Goal: Task Accomplishment & Management: Manage account settings

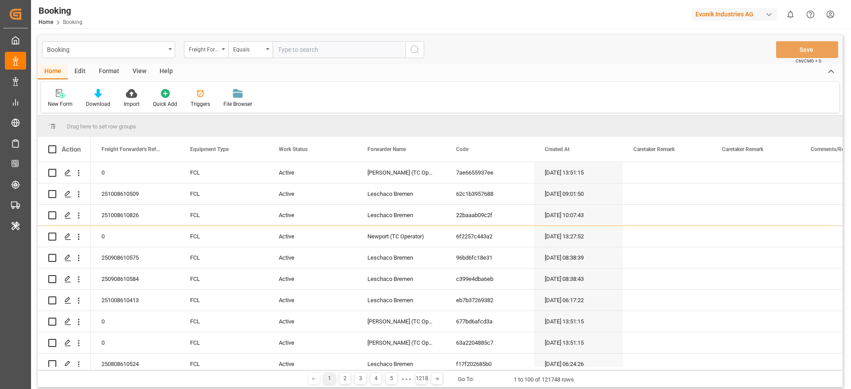
click at [110, 73] on div "Format" at bounding box center [109, 71] width 34 height 15
click at [59, 103] on div "Filter Rows" at bounding box center [61, 104] width 26 height 8
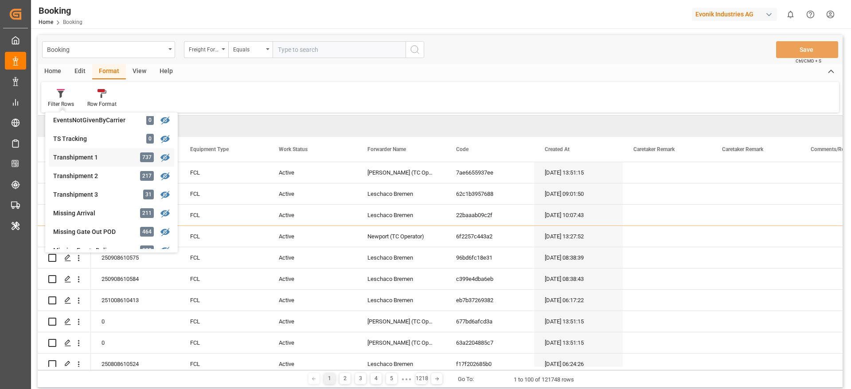
scroll to position [273, 0]
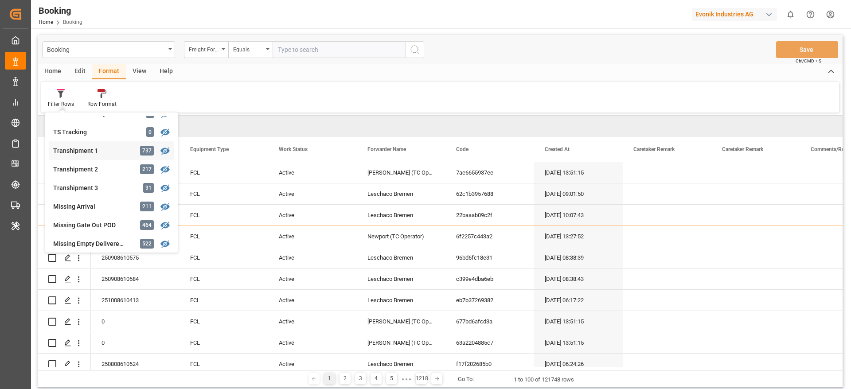
click at [108, 149] on div "Transhipment 1" at bounding box center [92, 150] width 78 height 9
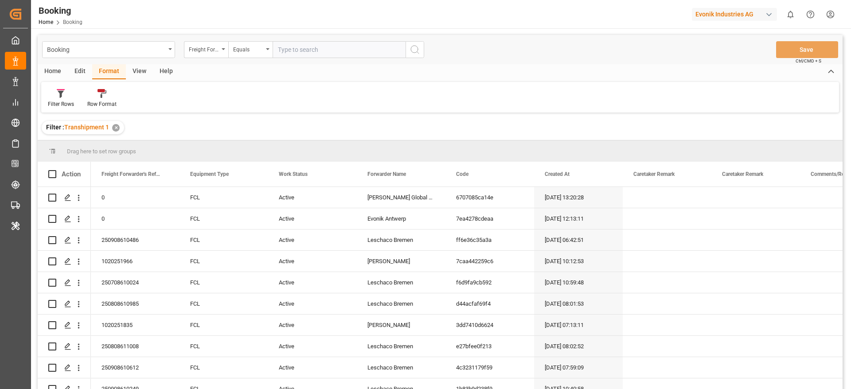
click at [144, 70] on div "View" at bounding box center [139, 71] width 27 height 15
click at [63, 97] on div at bounding box center [56, 93] width 17 height 9
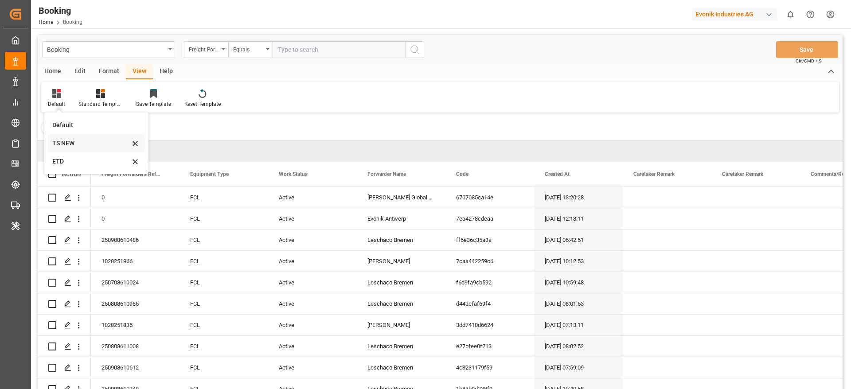
click at [75, 141] on div "TS NEW" at bounding box center [91, 143] width 78 height 9
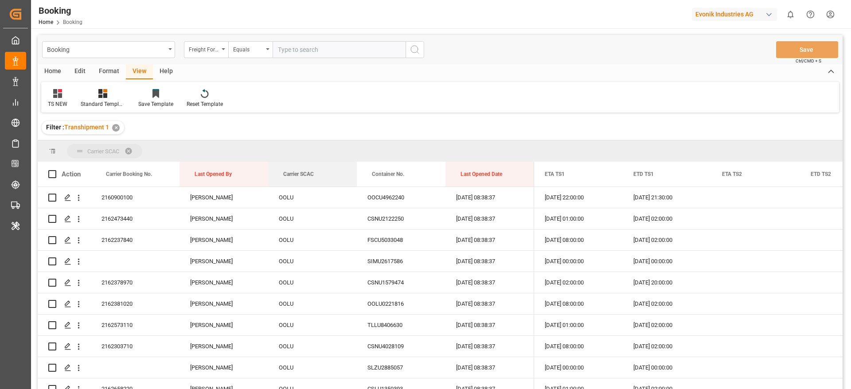
drag, startPoint x: 294, startPoint y: 168, endPoint x: 286, endPoint y: 156, distance: 14.1
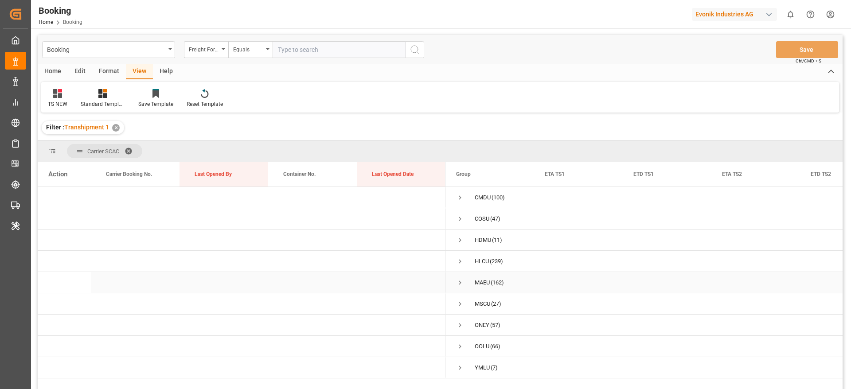
click at [461, 285] on span "Press SPACE to select this row." at bounding box center [460, 283] width 8 height 8
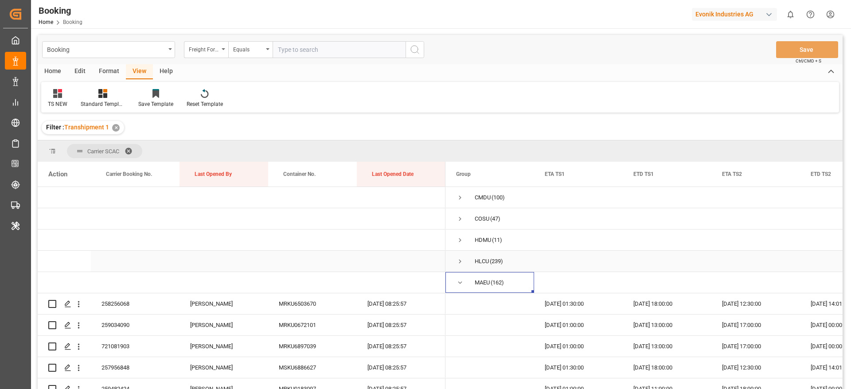
scroll to position [66, 0]
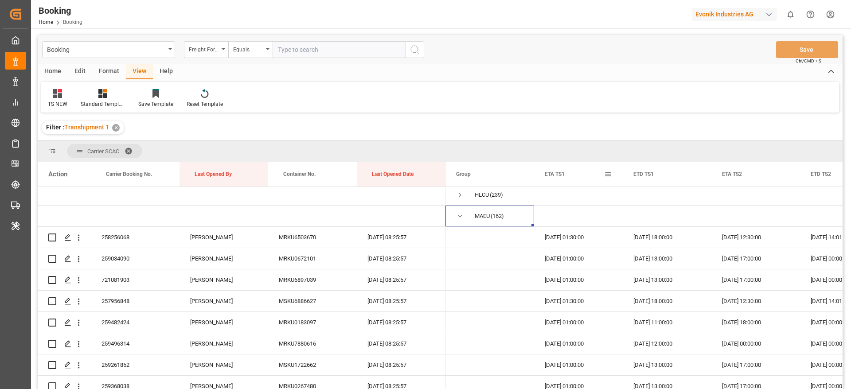
click at [608, 172] on span at bounding box center [608, 174] width 8 height 8
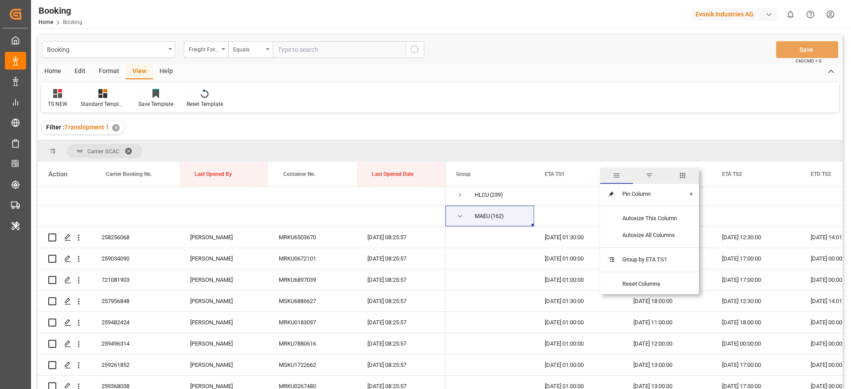
click at [680, 176] on span "columns" at bounding box center [682, 175] width 8 height 8
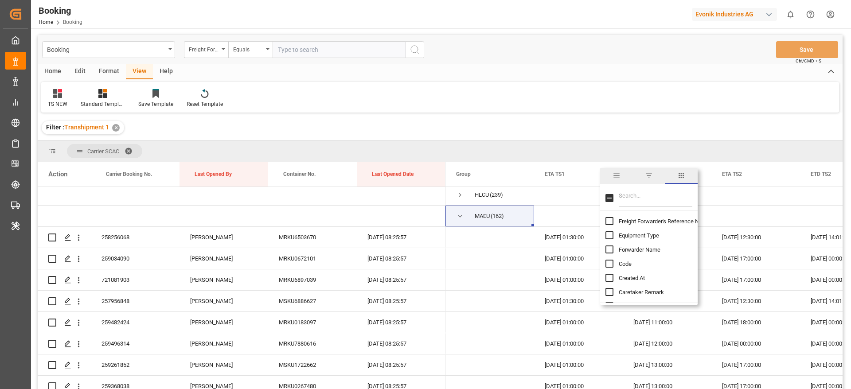
click at [659, 201] on input "Filter Columns Input" at bounding box center [656, 198] width 74 height 18
type input "update"
click at [639, 248] on span "Update Last Opened By" at bounding box center [648, 249] width 58 height 7
checkbox input "false"
checkbox input "true"
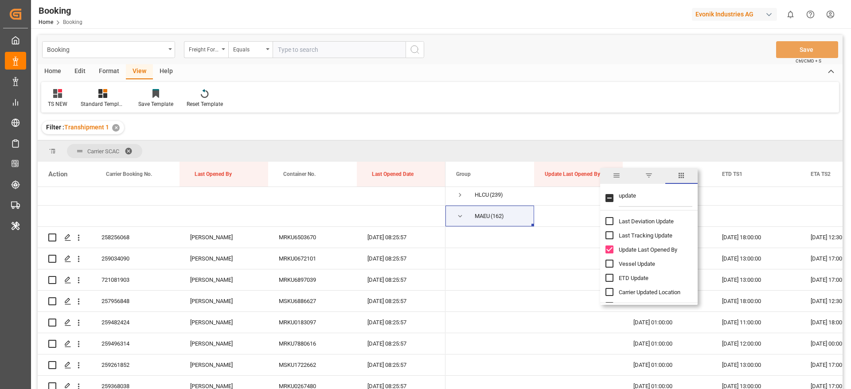
click at [635, 86] on div "TS NEW Standard Templates Save Template Reset Template" at bounding box center [440, 97] width 798 height 31
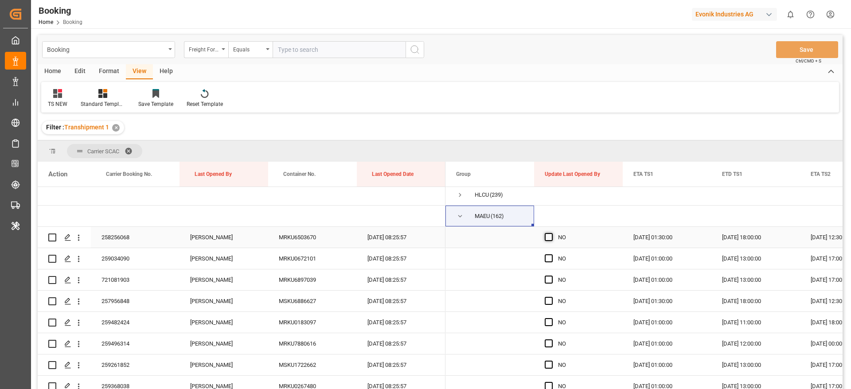
click at [548, 238] on span "Press SPACE to select this row." at bounding box center [549, 237] width 8 height 8
click at [551, 233] on input "Press SPACE to select this row." at bounding box center [551, 233] width 0 height 0
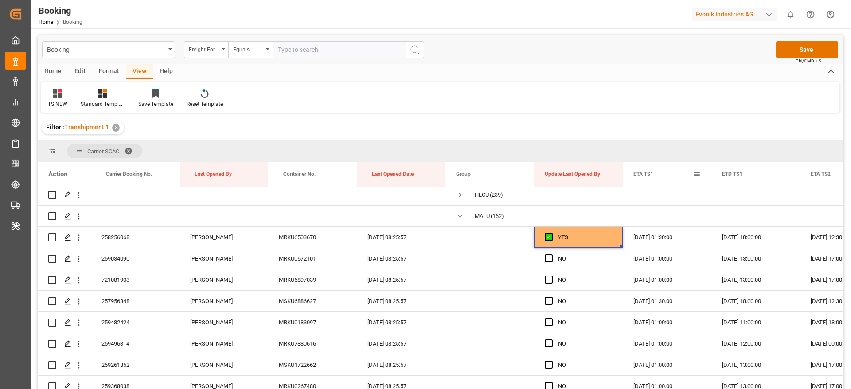
click at [697, 173] on span at bounding box center [697, 174] width 8 height 8
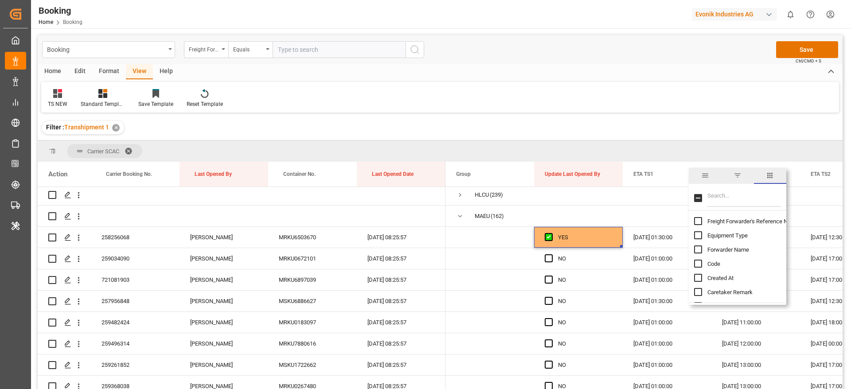
click at [729, 193] on input "Filter Columns Input" at bounding box center [744, 198] width 74 height 18
type input "ata"
click at [697, 276] on input "ATA TS1 column toggle visibility (hidden)" at bounding box center [698, 278] width 8 height 8
checkbox input "true"
checkbox input "false"
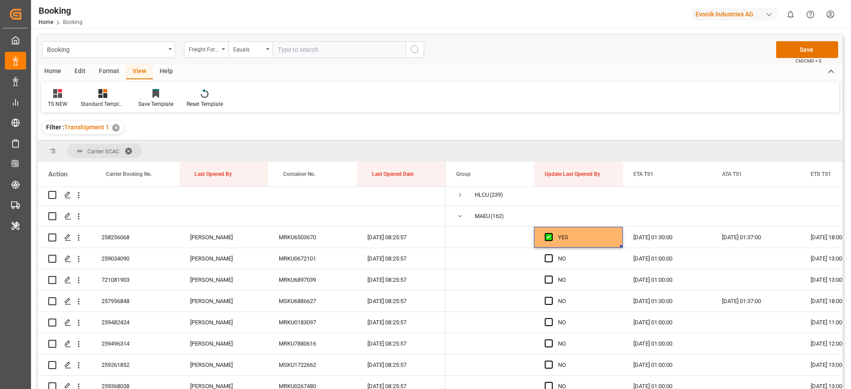
click at [690, 121] on div "Filter : Transhipment 1 ✕" at bounding box center [440, 127] width 805 height 25
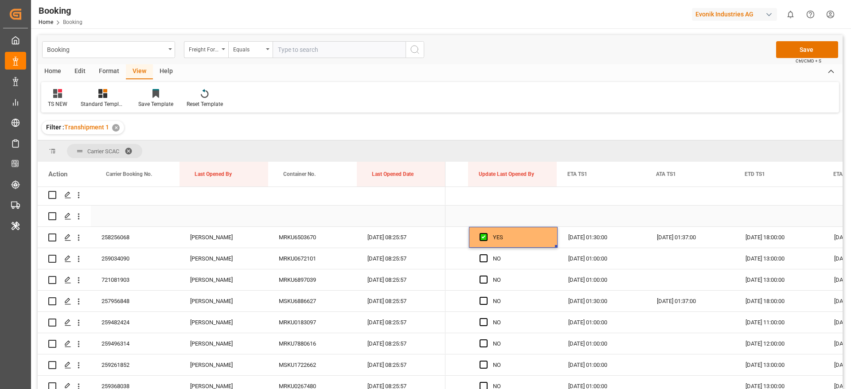
scroll to position [0, 66]
click at [482, 240] on span "Press SPACE to select this row." at bounding box center [483, 237] width 8 height 8
click at [485, 233] on input "Press SPACE to select this row." at bounding box center [485, 233] width 0 height 0
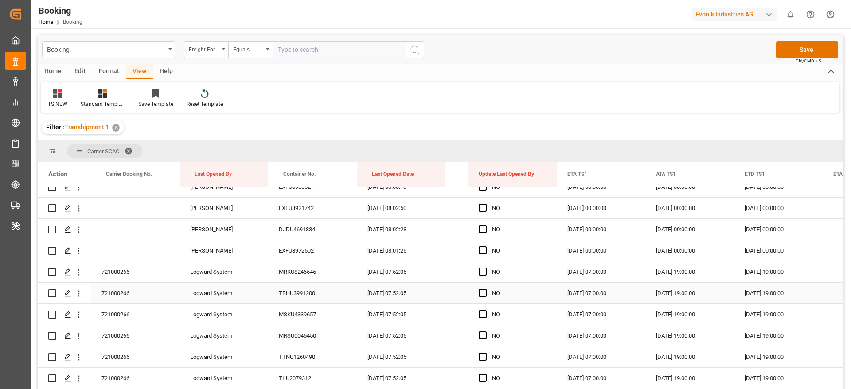
scroll to position [864, 0]
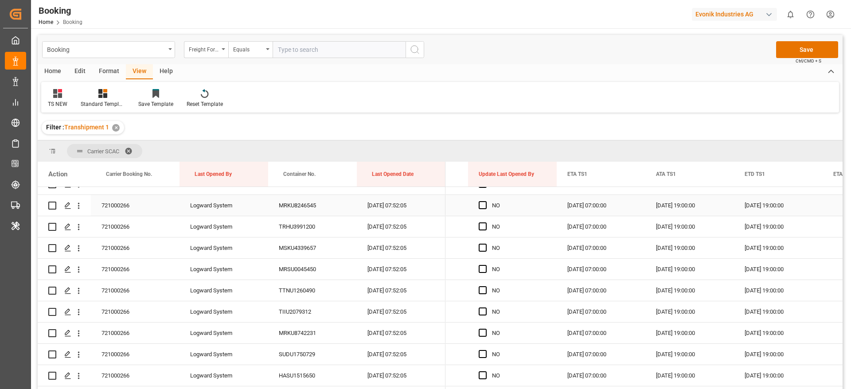
click at [123, 202] on div "721000266" at bounding box center [135, 205] width 89 height 21
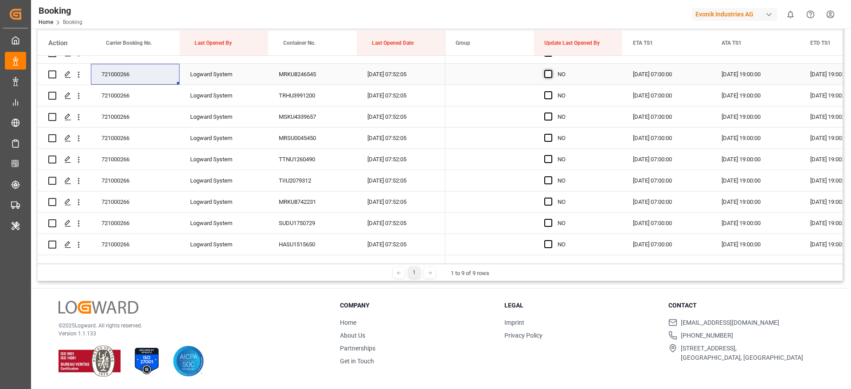
click at [546, 77] on span "Press SPACE to select this row." at bounding box center [548, 74] width 8 height 8
click at [551, 70] on input "Press SPACE to select this row." at bounding box center [551, 70] width 0 height 0
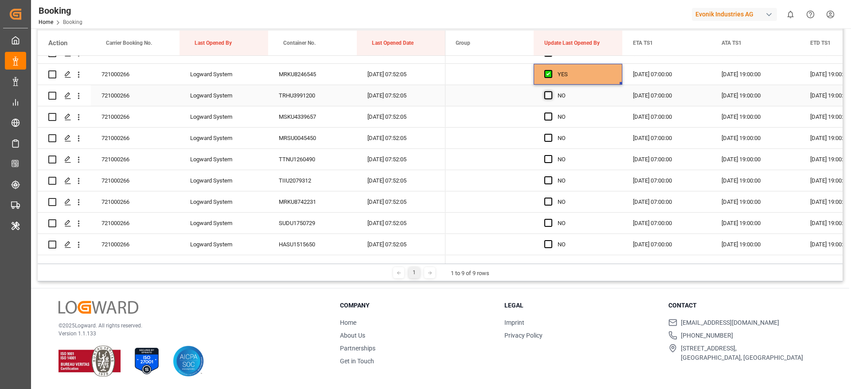
click at [547, 92] on span "Press SPACE to select this row." at bounding box center [548, 95] width 8 height 8
click at [551, 91] on input "Press SPACE to select this row." at bounding box center [551, 91] width 0 height 0
click at [548, 121] on div "Press SPACE to select this row." at bounding box center [550, 117] width 13 height 20
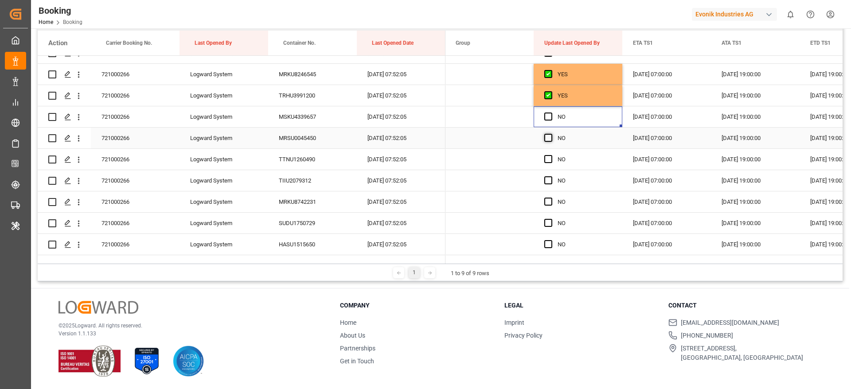
click at [547, 138] on span "Press SPACE to select this row." at bounding box center [548, 138] width 8 height 8
click at [551, 134] on input "Press SPACE to select this row." at bounding box center [551, 134] width 0 height 0
click at [547, 120] on span "Press SPACE to select this row." at bounding box center [548, 117] width 8 height 8
click at [551, 113] on input "Press SPACE to select this row." at bounding box center [551, 113] width 0 height 0
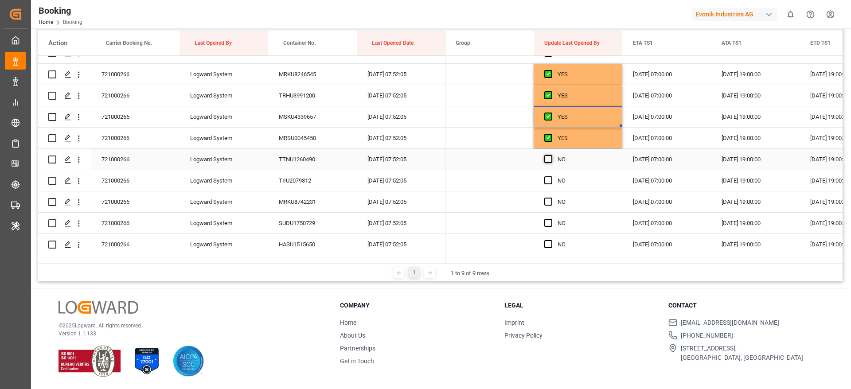
click at [546, 159] on span "Press SPACE to select this row." at bounding box center [548, 159] width 8 height 8
click at [551, 155] on input "Press SPACE to select this row." at bounding box center [551, 155] width 0 height 0
click at [546, 182] on span "Press SPACE to select this row." at bounding box center [548, 180] width 8 height 8
click at [551, 176] on input "Press SPACE to select this row." at bounding box center [551, 176] width 0 height 0
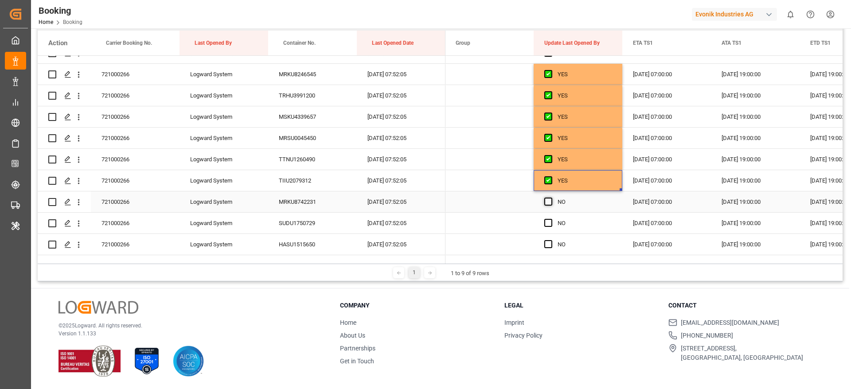
click at [549, 201] on span "Press SPACE to select this row." at bounding box center [548, 202] width 8 height 8
click at [551, 198] on input "Press SPACE to select this row." at bounding box center [551, 198] width 0 height 0
click at [547, 221] on span "Press SPACE to select this row." at bounding box center [548, 223] width 8 height 8
click at [551, 219] on input "Press SPACE to select this row." at bounding box center [551, 219] width 0 height 0
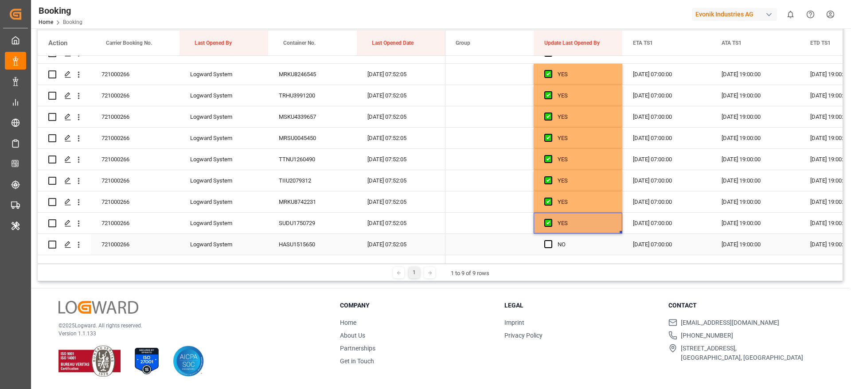
scroll to position [931, 0]
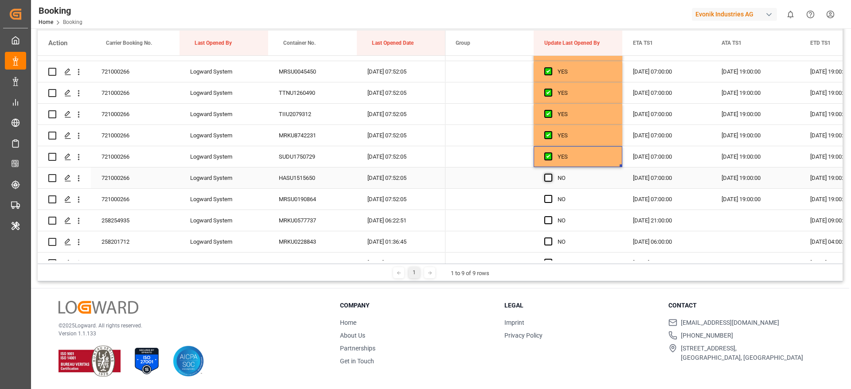
click at [546, 174] on span "Press SPACE to select this row." at bounding box center [548, 178] width 8 height 8
click at [551, 174] on input "Press SPACE to select this row." at bounding box center [551, 174] width 0 height 0
click at [547, 200] on span "Press SPACE to select this row." at bounding box center [548, 199] width 8 height 8
click at [551, 195] on input "Press SPACE to select this row." at bounding box center [551, 195] width 0 height 0
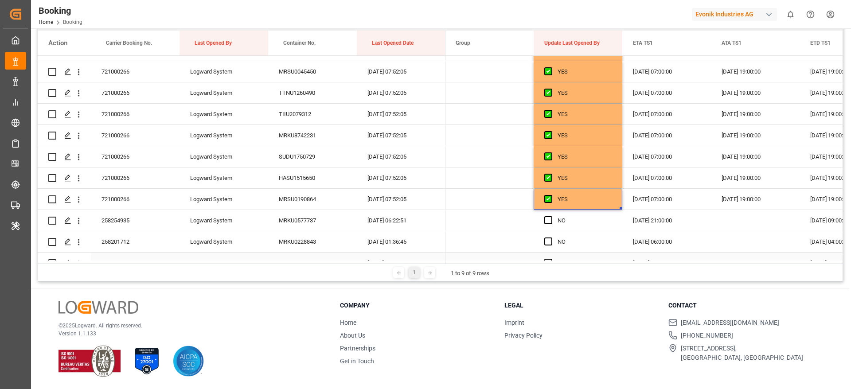
scroll to position [997, 0]
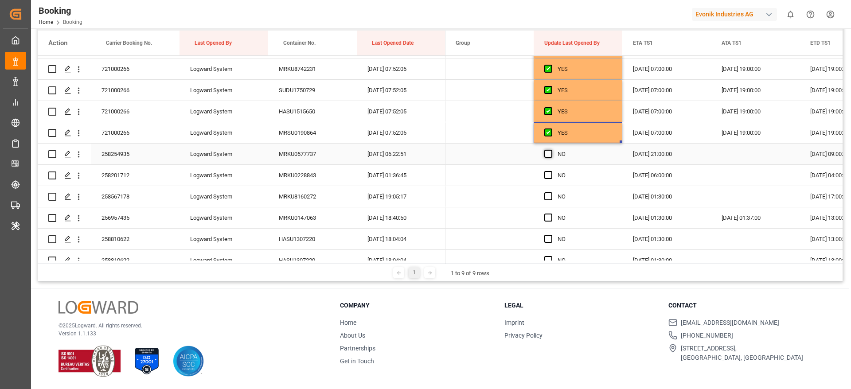
click at [546, 153] on span "Press SPACE to select this row." at bounding box center [548, 154] width 8 height 8
click at [551, 150] on input "Press SPACE to select this row." at bounding box center [551, 150] width 0 height 0
click at [547, 176] on span "Press SPACE to select this row." at bounding box center [548, 175] width 8 height 8
click at [551, 171] on input "Press SPACE to select this row." at bounding box center [551, 171] width 0 height 0
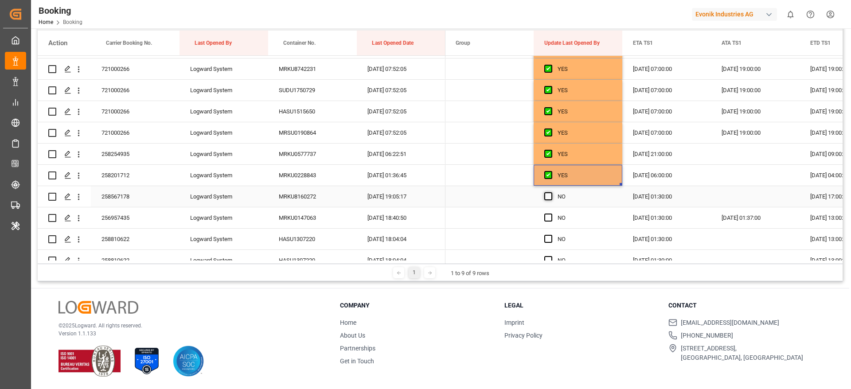
click at [548, 199] on span "Press SPACE to select this row." at bounding box center [548, 196] width 8 height 8
click at [551, 192] on input "Press SPACE to select this row." at bounding box center [551, 192] width 0 height 0
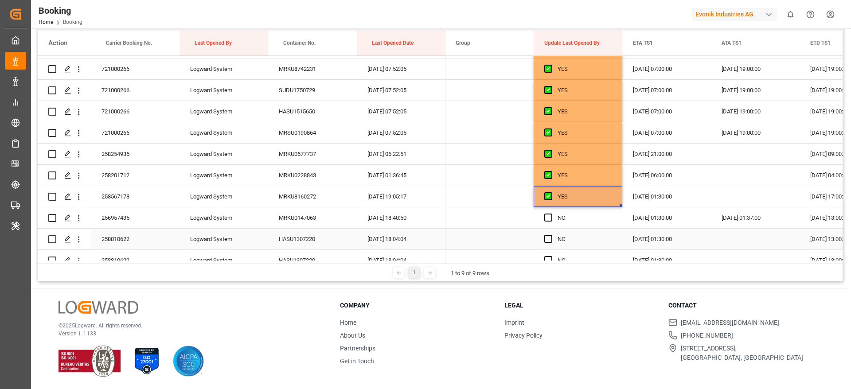
scroll to position [1063, 0]
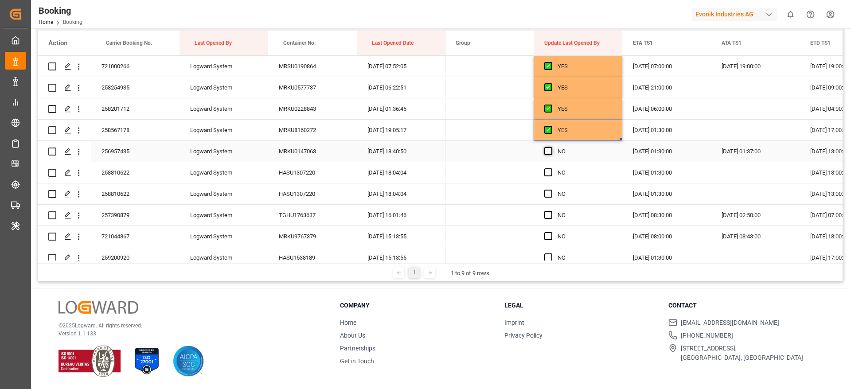
click at [546, 150] on span "Press SPACE to select this row." at bounding box center [548, 151] width 8 height 8
click at [551, 147] on input "Press SPACE to select this row." at bounding box center [551, 147] width 0 height 0
click at [546, 173] on span "Press SPACE to select this row." at bounding box center [548, 172] width 8 height 8
click at [551, 168] on input "Press SPACE to select this row." at bounding box center [551, 168] width 0 height 0
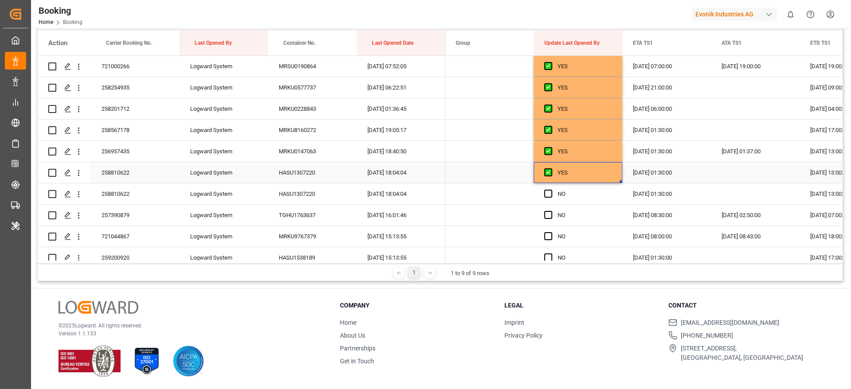
scroll to position [1130, 0]
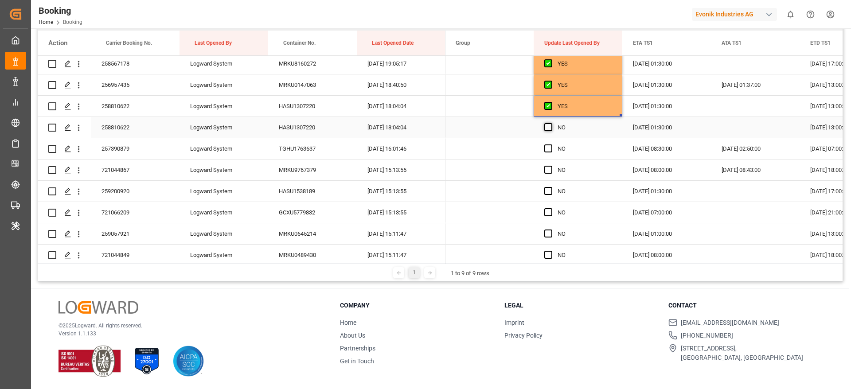
click at [545, 128] on span "Press SPACE to select this row." at bounding box center [548, 127] width 8 height 8
click at [551, 123] on input "Press SPACE to select this row." at bounding box center [551, 123] width 0 height 0
click at [548, 148] on span "Press SPACE to select this row." at bounding box center [548, 148] width 8 height 8
click at [551, 144] on input "Press SPACE to select this row." at bounding box center [551, 144] width 0 height 0
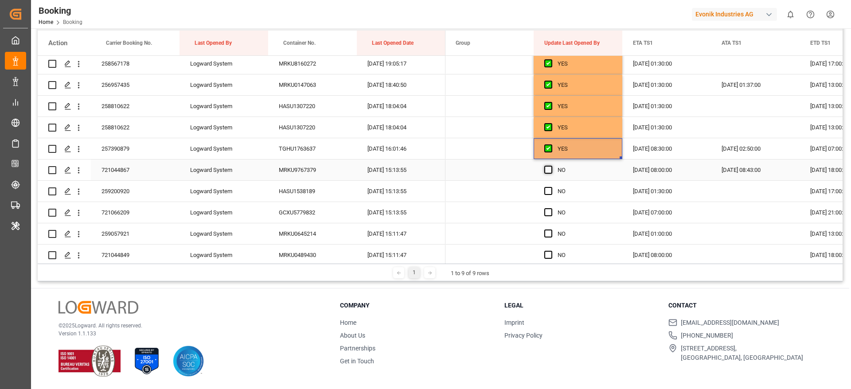
click at [547, 172] on span "Press SPACE to select this row." at bounding box center [548, 170] width 8 height 8
click at [551, 166] on input "Press SPACE to select this row." at bounding box center [551, 166] width 0 height 0
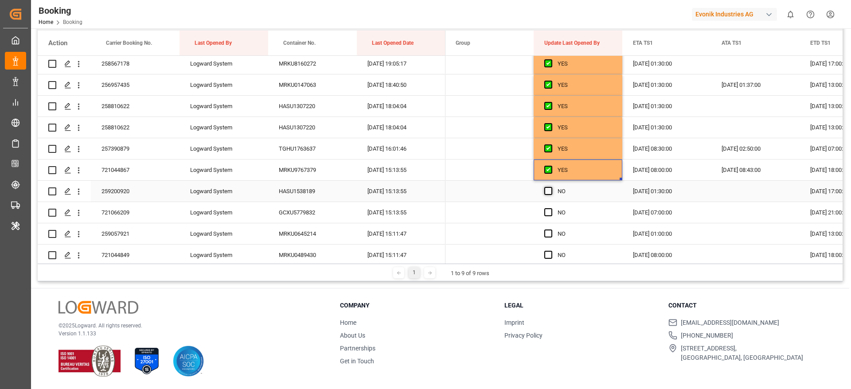
click at [548, 192] on span "Press SPACE to select this row." at bounding box center [548, 191] width 8 height 8
click at [551, 187] on input "Press SPACE to select this row." at bounding box center [551, 187] width 0 height 0
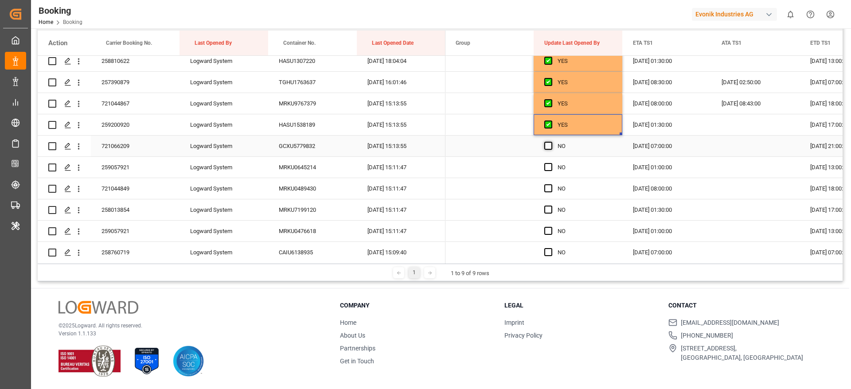
click at [544, 145] on span "Press SPACE to select this row." at bounding box center [548, 146] width 8 height 8
click at [551, 142] on input "Press SPACE to select this row." at bounding box center [551, 142] width 0 height 0
click at [545, 168] on span "Press SPACE to select this row." at bounding box center [548, 167] width 8 height 8
click at [551, 163] on input "Press SPACE to select this row." at bounding box center [551, 163] width 0 height 0
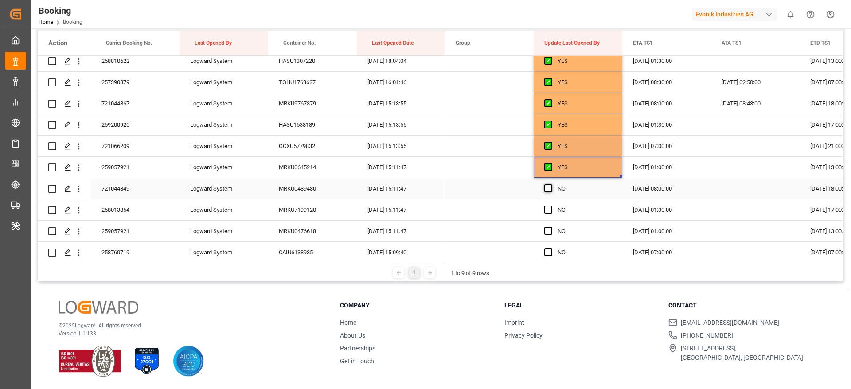
click at [545, 186] on span "Press SPACE to select this row." at bounding box center [548, 188] width 8 height 8
click at [551, 184] on input "Press SPACE to select this row." at bounding box center [551, 184] width 0 height 0
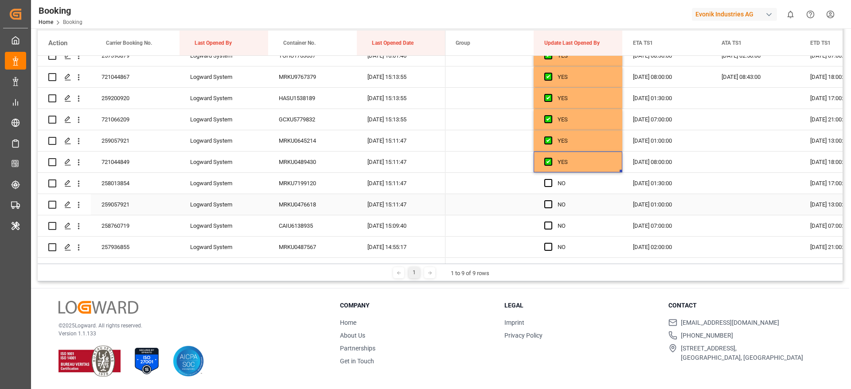
scroll to position [1263, 0]
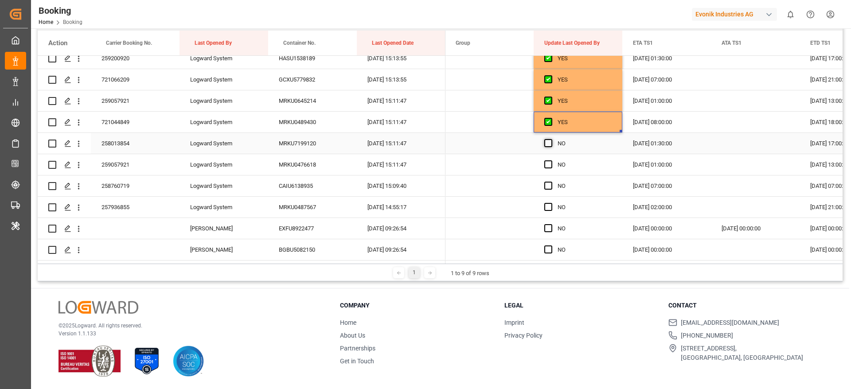
click at [546, 144] on span "Press SPACE to select this row." at bounding box center [548, 143] width 8 height 8
click at [551, 139] on input "Press SPACE to select this row." at bounding box center [551, 139] width 0 height 0
click at [547, 166] on span "Press SPACE to select this row." at bounding box center [548, 164] width 8 height 8
click at [551, 160] on input "Press SPACE to select this row." at bounding box center [551, 160] width 0 height 0
click at [547, 187] on span "Press SPACE to select this row." at bounding box center [548, 186] width 8 height 8
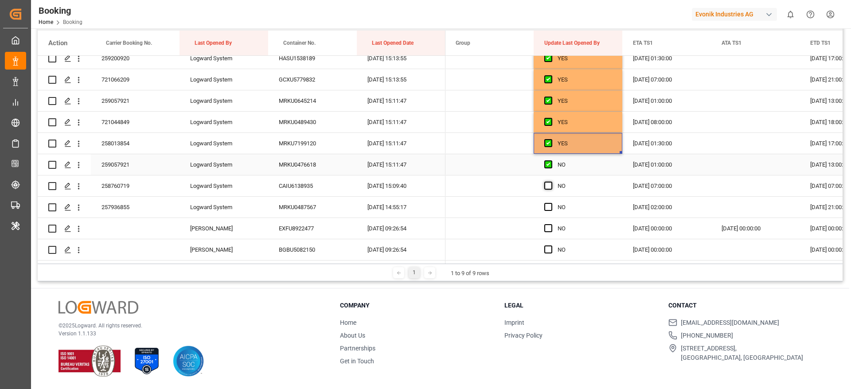
click at [551, 182] on input "Press SPACE to select this row." at bounding box center [551, 182] width 0 height 0
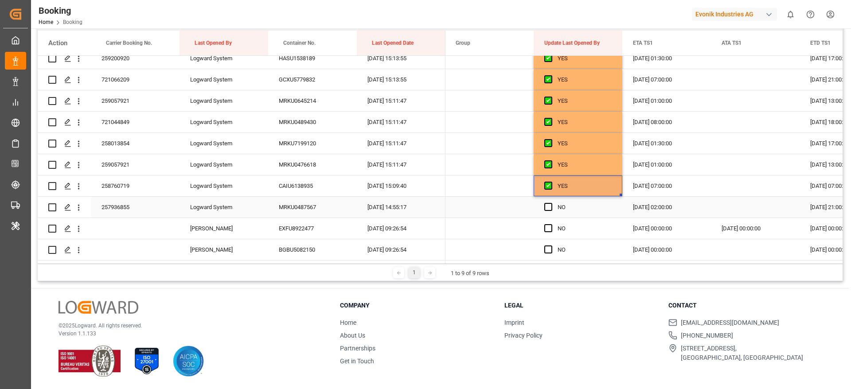
click at [548, 212] on div "Press SPACE to select this row." at bounding box center [550, 207] width 13 height 20
drag, startPoint x: 548, startPoint y: 207, endPoint x: 548, endPoint y: 226, distance: 19.1
click at [548, 206] on span "Press SPACE to select this row." at bounding box center [548, 207] width 8 height 8
click at [551, 203] on input "Press SPACE to select this row." at bounding box center [551, 203] width 0 height 0
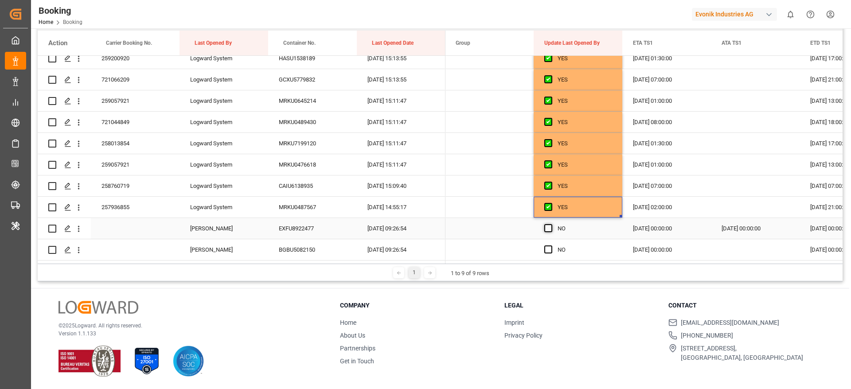
click at [548, 230] on span "Press SPACE to select this row." at bounding box center [548, 228] width 8 height 8
click at [551, 224] on input "Press SPACE to select this row." at bounding box center [551, 224] width 0 height 0
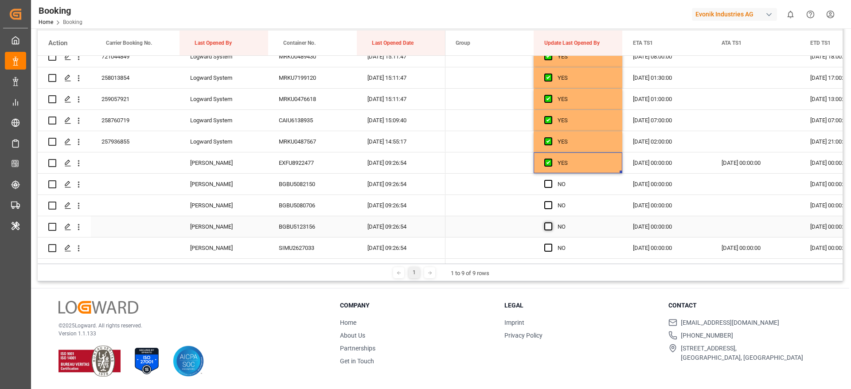
scroll to position [1329, 0]
click at [547, 180] on span "Press SPACE to select this row." at bounding box center [548, 183] width 8 height 8
click at [551, 179] on input "Press SPACE to select this row." at bounding box center [551, 179] width 0 height 0
click at [547, 199] on div "Press SPACE to select this row." at bounding box center [550, 205] width 13 height 20
click at [548, 225] on span "Press SPACE to select this row." at bounding box center [548, 226] width 8 height 8
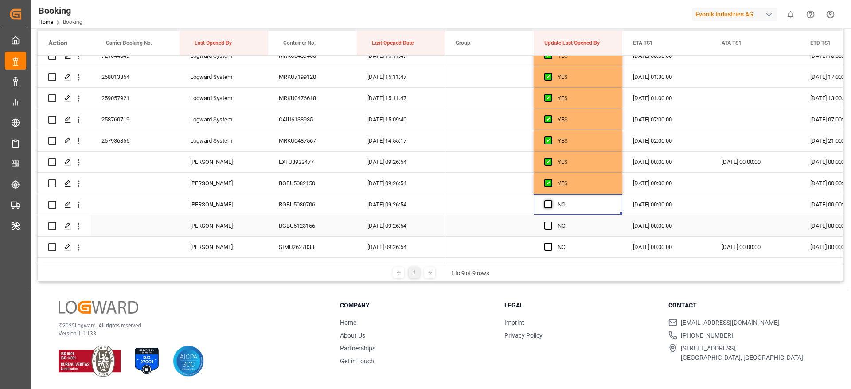
click at [551, 222] on input "Press SPACE to select this row." at bounding box center [551, 222] width 0 height 0
click at [548, 203] on span "Press SPACE to select this row." at bounding box center [548, 204] width 8 height 8
click at [551, 200] on input "Press SPACE to select this row." at bounding box center [551, 200] width 0 height 0
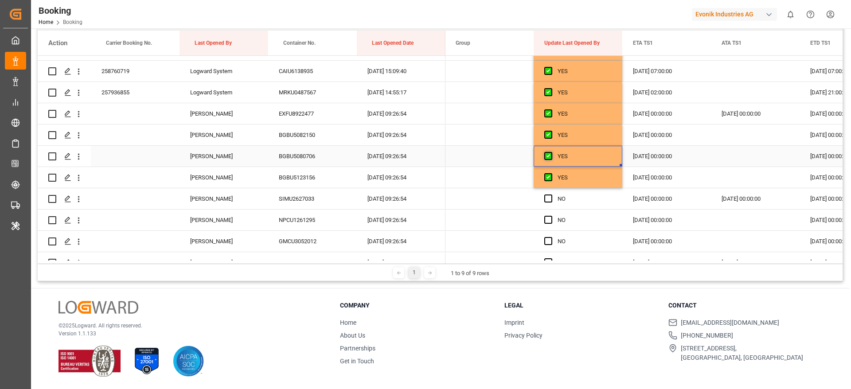
scroll to position [1396, 0]
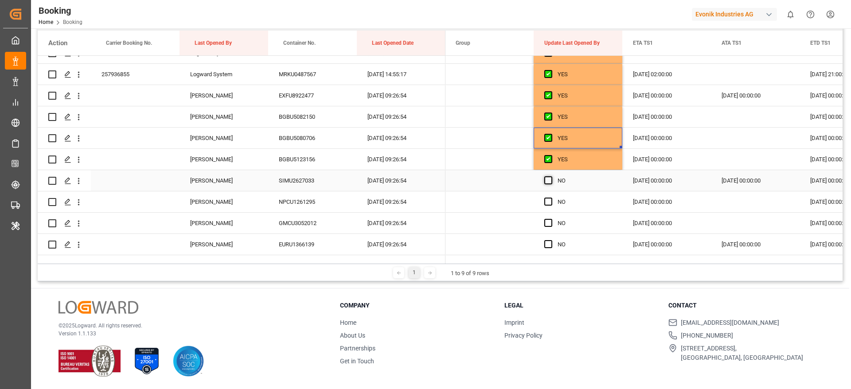
click at [549, 183] on span "Press SPACE to select this row." at bounding box center [548, 180] width 8 height 8
click at [551, 176] on input "Press SPACE to select this row." at bounding box center [551, 176] width 0 height 0
click at [548, 201] on span "Press SPACE to select this row." at bounding box center [548, 202] width 8 height 8
click at [551, 198] on input "Press SPACE to select this row." at bounding box center [551, 198] width 0 height 0
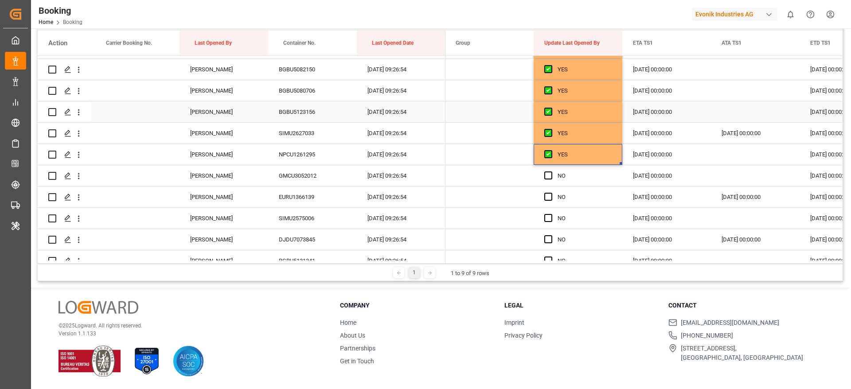
scroll to position [1462, 0]
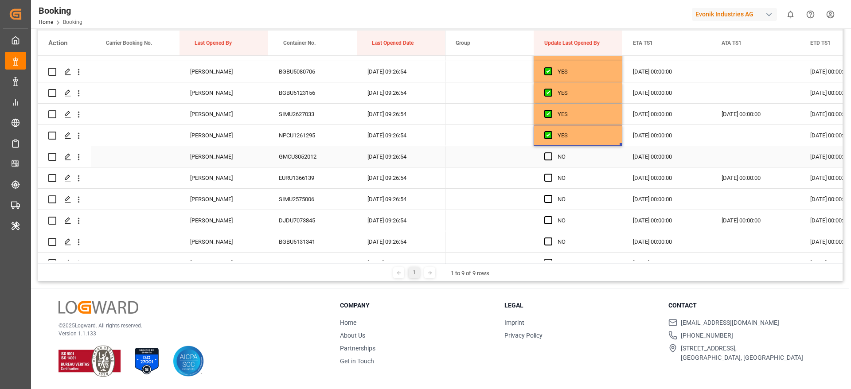
click at [547, 156] on span "Press SPACE to select this row." at bounding box center [548, 156] width 8 height 8
click at [551, 152] on input "Press SPACE to select this row." at bounding box center [551, 152] width 0 height 0
click at [549, 179] on span "Press SPACE to select this row." at bounding box center [548, 178] width 8 height 8
click at [551, 174] on input "Press SPACE to select this row." at bounding box center [551, 174] width 0 height 0
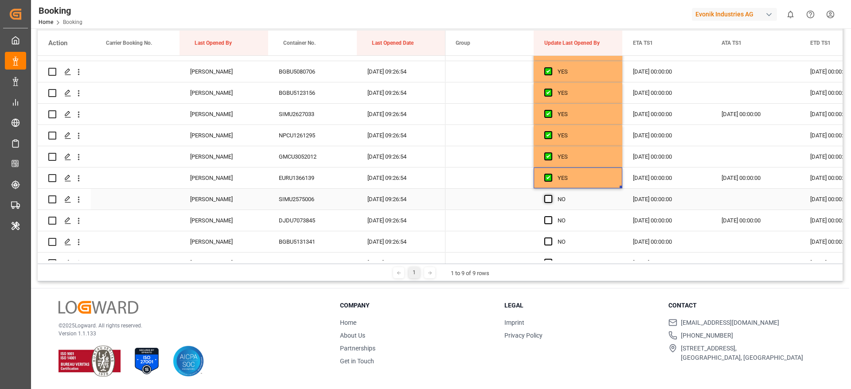
click at [549, 199] on span "Press SPACE to select this row." at bounding box center [548, 199] width 8 height 8
click at [551, 195] on input "Press SPACE to select this row." at bounding box center [551, 195] width 0 height 0
click at [546, 221] on span "Press SPACE to select this row." at bounding box center [548, 220] width 8 height 8
click at [551, 216] on input "Press SPACE to select this row." at bounding box center [551, 216] width 0 height 0
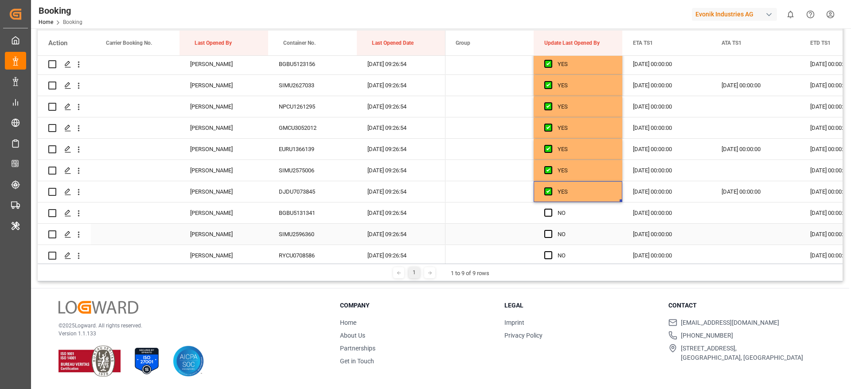
scroll to position [1529, 0]
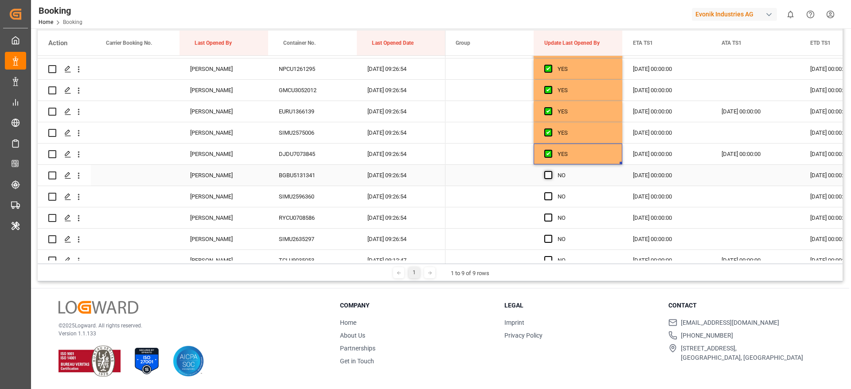
click at [548, 173] on span "Press SPACE to select this row." at bounding box center [548, 175] width 8 height 8
click at [551, 171] on input "Press SPACE to select this row." at bounding box center [551, 171] width 0 height 0
click at [549, 194] on span "Press SPACE to select this row." at bounding box center [548, 196] width 8 height 8
click at [551, 192] on input "Press SPACE to select this row." at bounding box center [551, 192] width 0 height 0
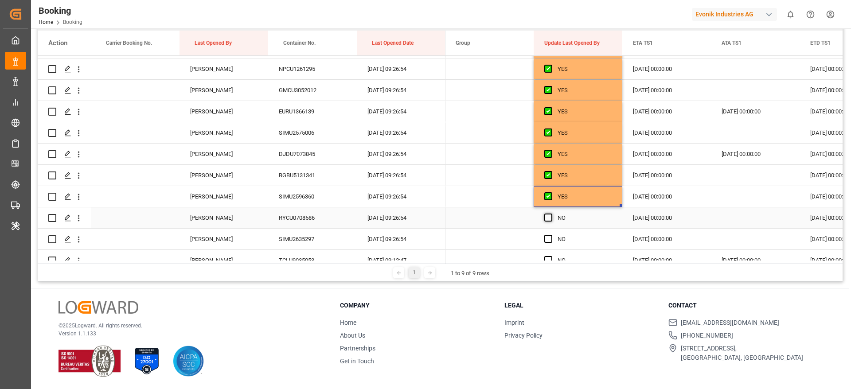
click at [547, 220] on span "Press SPACE to select this row." at bounding box center [548, 218] width 8 height 8
click at [551, 214] on input "Press SPACE to select this row." at bounding box center [551, 214] width 0 height 0
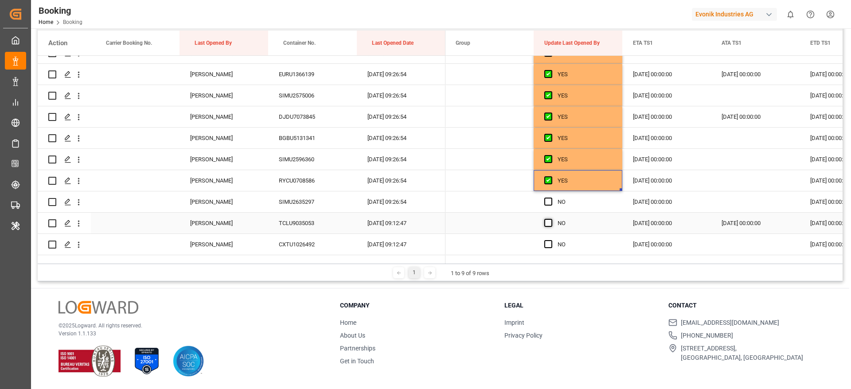
scroll to position [1595, 0]
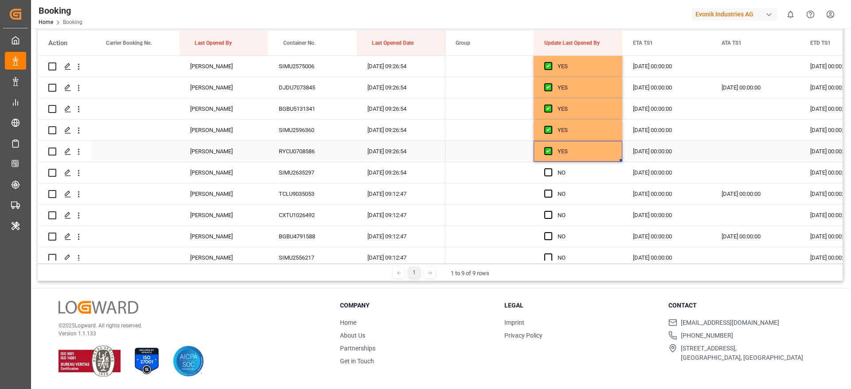
click at [316, 152] on div "RYCU0708586" at bounding box center [312, 151] width 89 height 21
click at [299, 171] on div "SIMU2635297" at bounding box center [312, 172] width 89 height 21
click at [549, 173] on span "Press SPACE to select this row." at bounding box center [548, 172] width 8 height 8
click at [551, 168] on input "Press SPACE to select this row." at bounding box center [551, 168] width 0 height 0
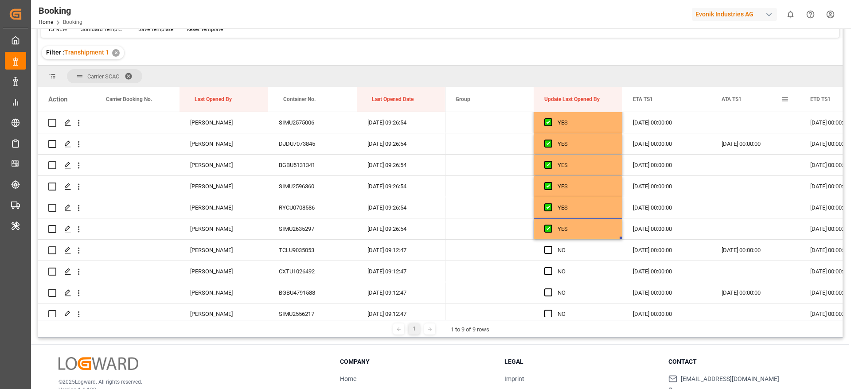
scroll to position [0, 0]
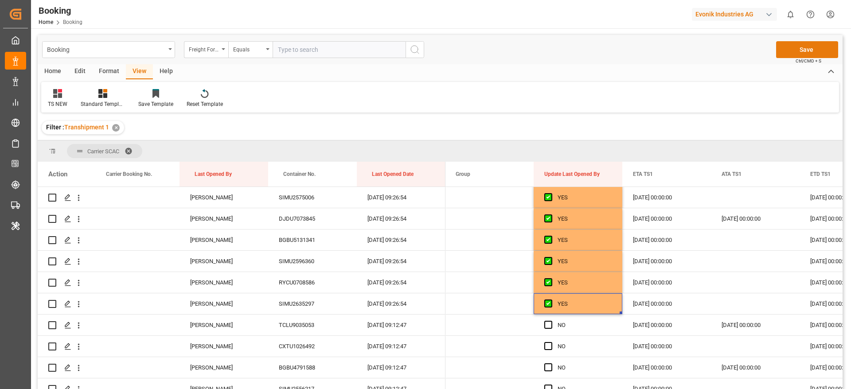
click at [823, 57] on button "Save" at bounding box center [807, 49] width 62 height 17
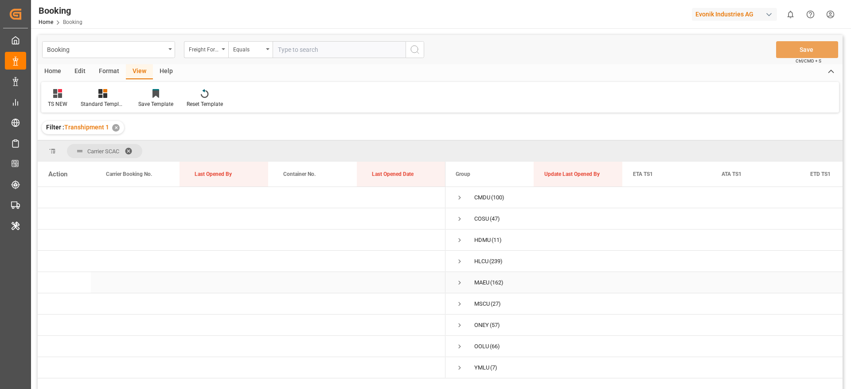
scroll to position [66, 0]
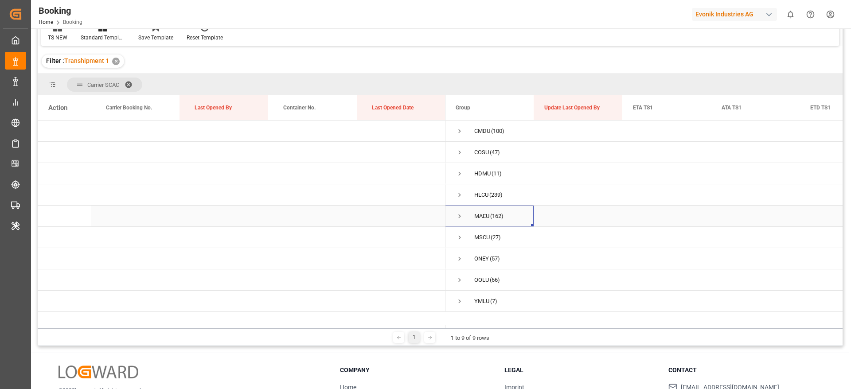
click at [459, 214] on span "Press SPACE to select this row." at bounding box center [460, 216] width 8 height 8
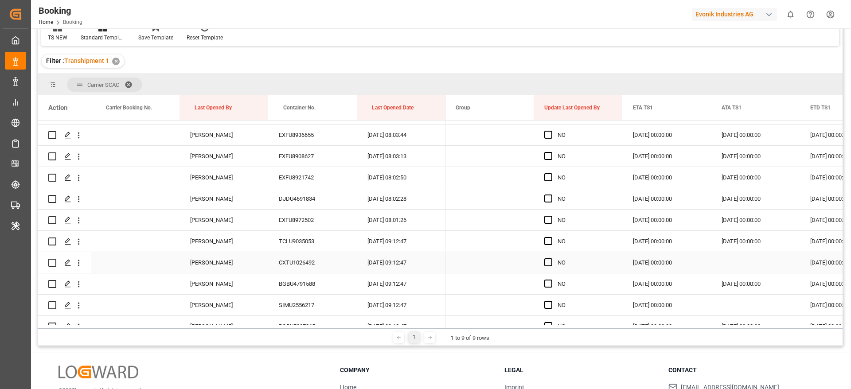
scroll to position [1595, 0]
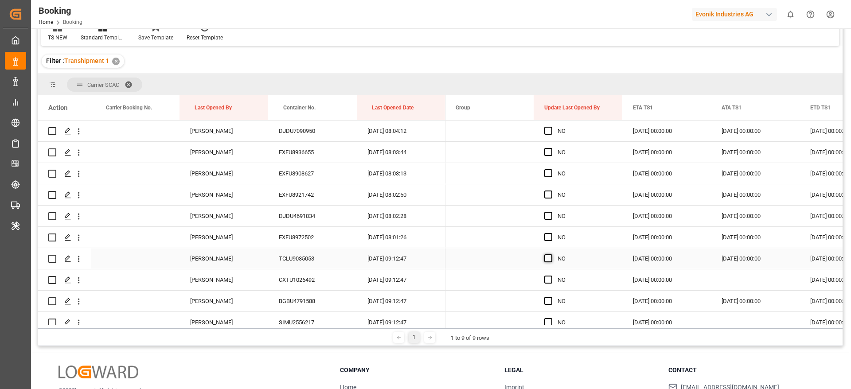
click at [546, 258] on span "Press SPACE to select this row." at bounding box center [548, 258] width 8 height 8
click at [551, 254] on input "Press SPACE to select this row." at bounding box center [551, 254] width 0 height 0
click at [549, 280] on span "Press SPACE to select this row." at bounding box center [548, 280] width 8 height 8
click at [551, 276] on input "Press SPACE to select this row." at bounding box center [551, 276] width 0 height 0
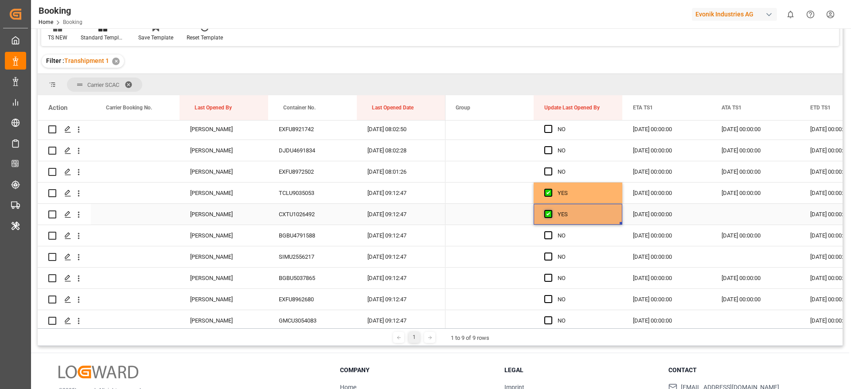
scroll to position [1662, 0]
click at [545, 234] on span "Press SPACE to select this row." at bounding box center [548, 234] width 8 height 8
click at [551, 230] on input "Press SPACE to select this row." at bounding box center [551, 230] width 0 height 0
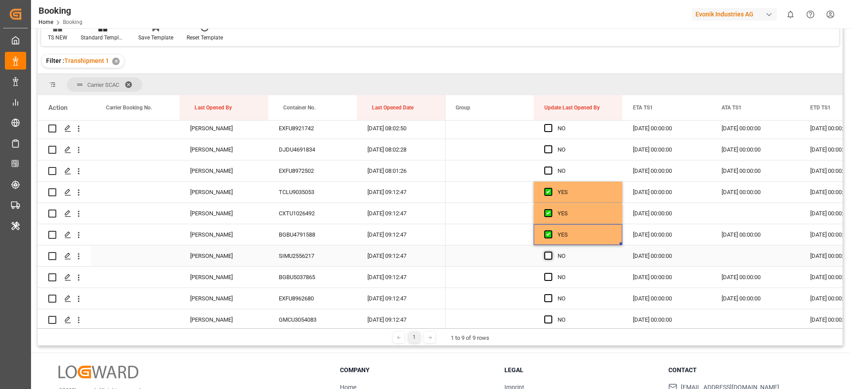
click at [546, 259] on span "Press SPACE to select this row." at bounding box center [548, 256] width 8 height 8
click at [551, 252] on input "Press SPACE to select this row." at bounding box center [551, 252] width 0 height 0
click at [549, 284] on div "Press SPACE to select this row." at bounding box center [550, 277] width 13 height 20
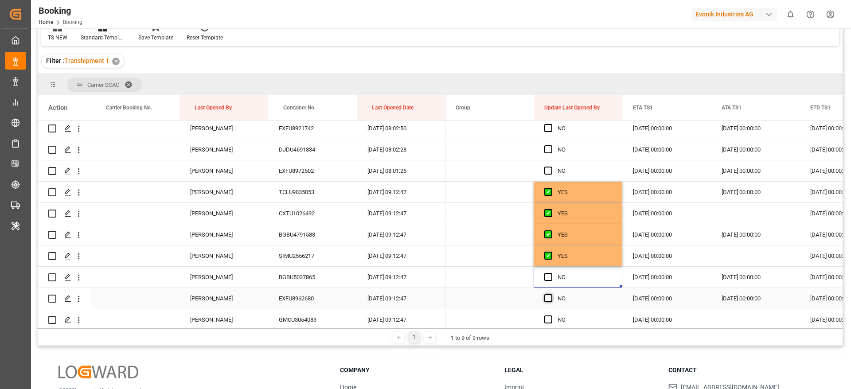
click at [548, 301] on span "Press SPACE to select this row." at bounding box center [548, 298] width 8 height 8
click at [551, 294] on input "Press SPACE to select this row." at bounding box center [551, 294] width 0 height 0
click at [546, 276] on span "Press SPACE to select this row." at bounding box center [548, 277] width 8 height 8
click at [551, 273] on input "Press SPACE to select this row." at bounding box center [551, 273] width 0 height 0
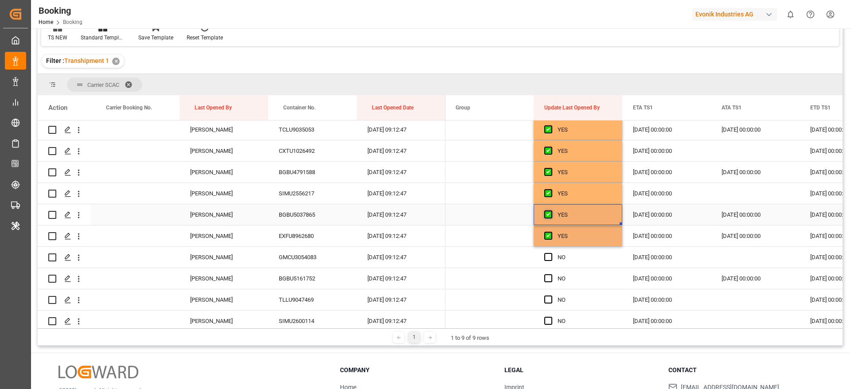
scroll to position [1728, 0]
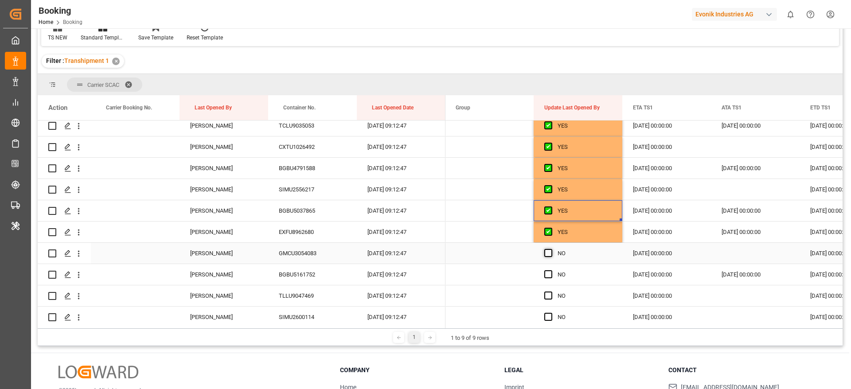
click at [548, 252] on span "Press SPACE to select this row." at bounding box center [548, 253] width 8 height 8
click at [551, 249] on input "Press SPACE to select this row." at bounding box center [551, 249] width 0 height 0
drag, startPoint x: 549, startPoint y: 271, endPoint x: 550, endPoint y: 288, distance: 16.4
click at [549, 272] on span "Press SPACE to select this row." at bounding box center [548, 274] width 8 height 8
click at [551, 270] on input "Press SPACE to select this row." at bounding box center [551, 270] width 0 height 0
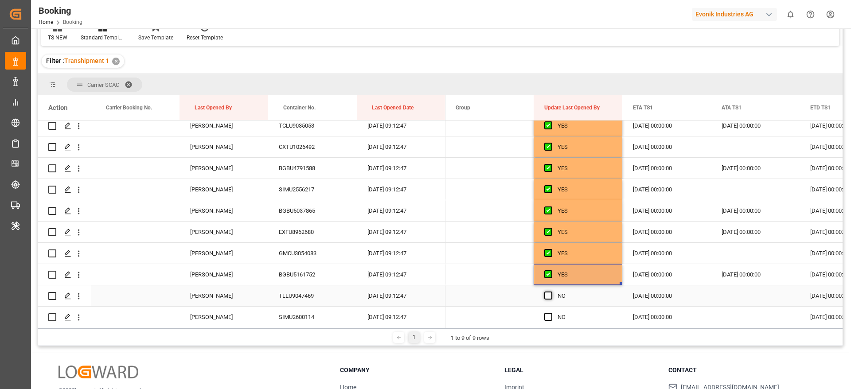
click at [550, 297] on span "Press SPACE to select this row." at bounding box center [548, 296] width 8 height 8
click at [551, 292] on input "Press SPACE to select this row." at bounding box center [551, 292] width 0 height 0
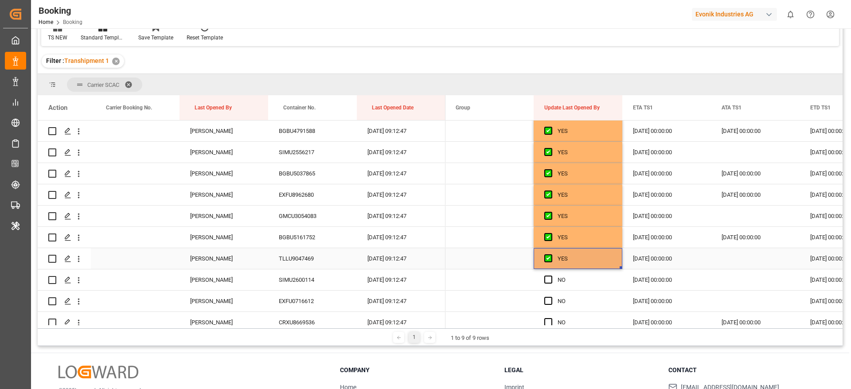
scroll to position [1795, 0]
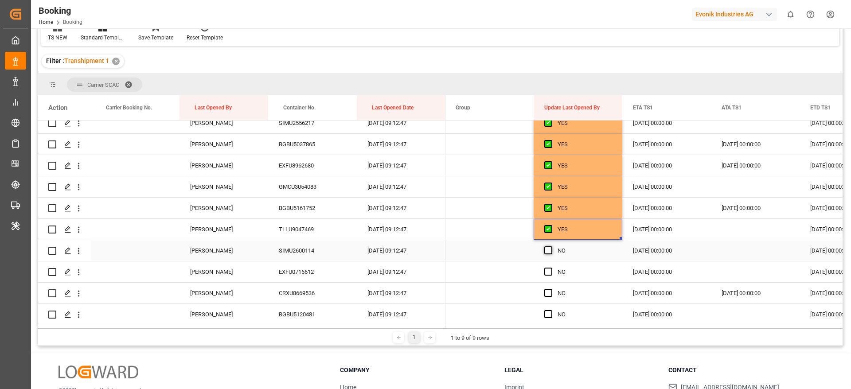
click at [547, 250] on span "Press SPACE to select this row." at bounding box center [548, 250] width 8 height 8
click at [551, 246] on input "Press SPACE to select this row." at bounding box center [551, 246] width 0 height 0
click at [549, 273] on span "Press SPACE to select this row." at bounding box center [548, 272] width 8 height 8
click at [551, 268] on input "Press SPACE to select this row." at bounding box center [551, 268] width 0 height 0
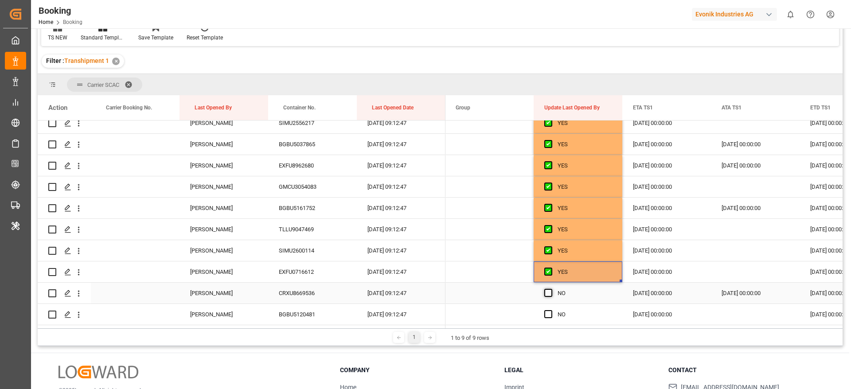
click at [549, 292] on span "Press SPACE to select this row." at bounding box center [548, 293] width 8 height 8
click at [551, 289] on input "Press SPACE to select this row." at bounding box center [551, 289] width 0 height 0
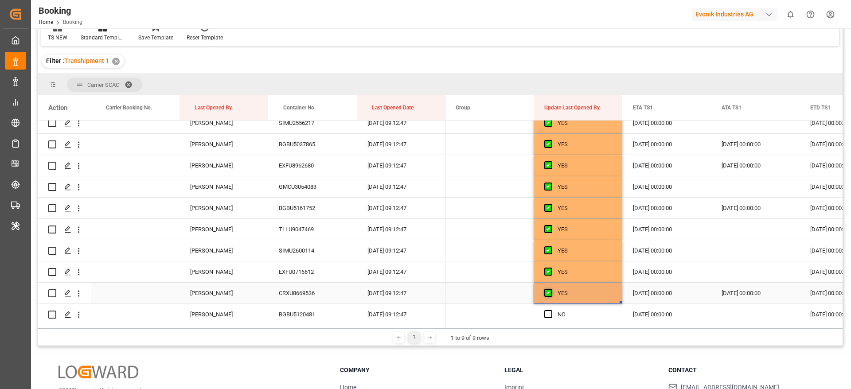
scroll to position [1861, 0]
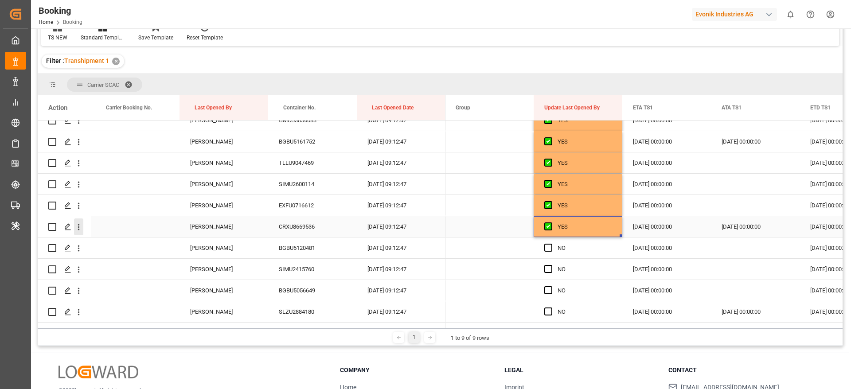
click at [79, 231] on icon "open menu" at bounding box center [78, 226] width 9 height 9
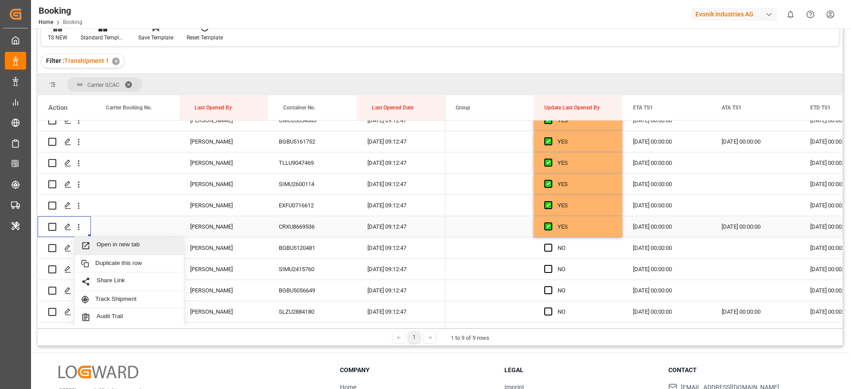
click at [125, 243] on span "Open in new tab" at bounding box center [137, 245] width 81 height 9
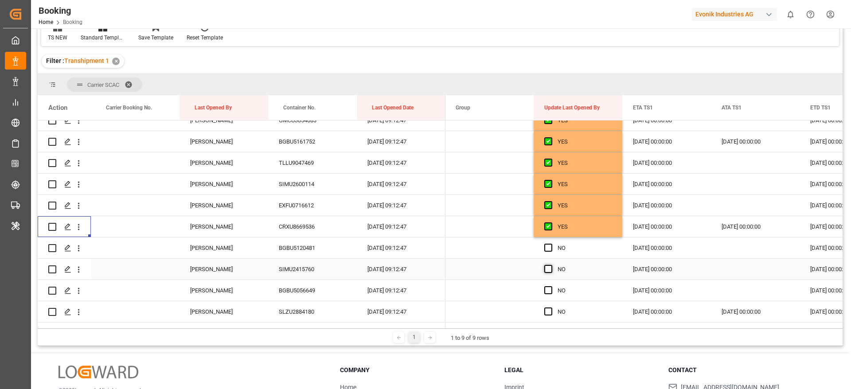
click at [549, 268] on span "Press SPACE to select this row." at bounding box center [548, 269] width 8 height 8
click at [551, 265] on input "Press SPACE to select this row." at bounding box center [551, 265] width 0 height 0
click at [550, 289] on span "Press SPACE to select this row." at bounding box center [548, 290] width 8 height 8
click at [551, 286] on input "Press SPACE to select this row." at bounding box center [551, 286] width 0 height 0
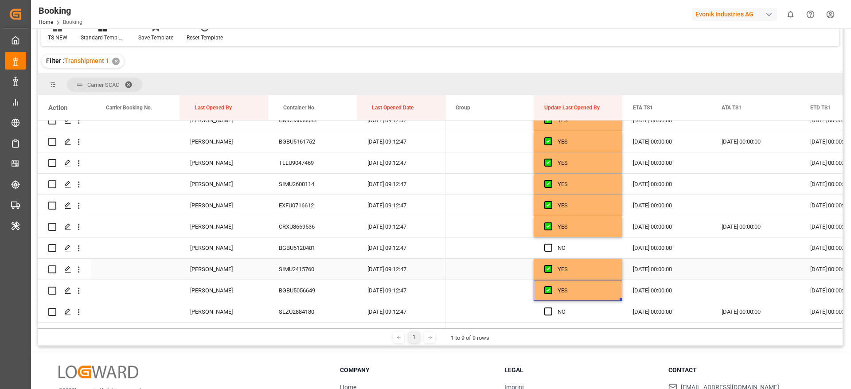
click at [287, 274] on div "SIMU2415760" at bounding box center [312, 269] width 89 height 21
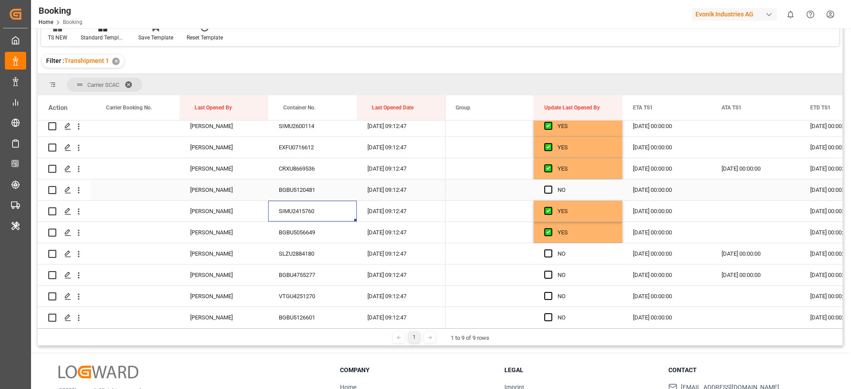
scroll to position [1928, 0]
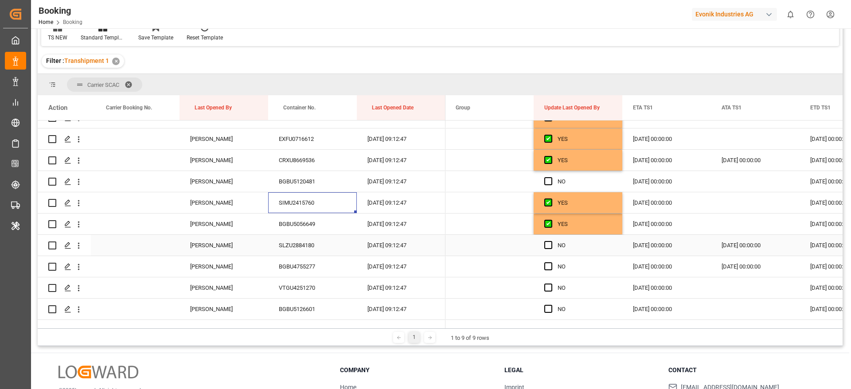
click at [299, 245] on div "SLZU2884180" at bounding box center [312, 245] width 89 height 21
click at [81, 247] on icon "open menu" at bounding box center [78, 245] width 9 height 9
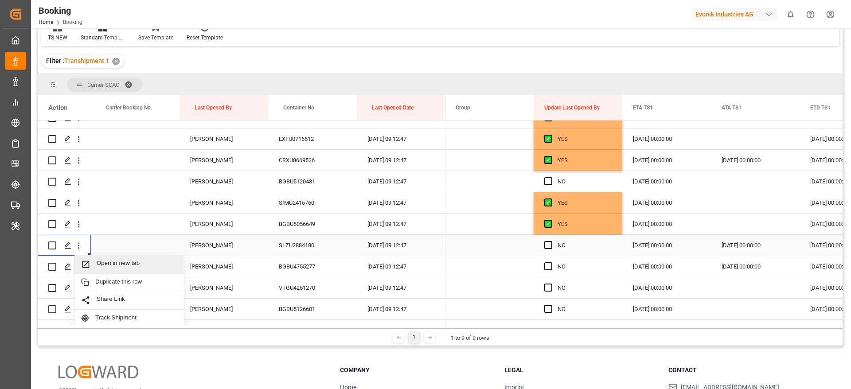
click at [144, 264] on span "Open in new tab" at bounding box center [137, 264] width 81 height 9
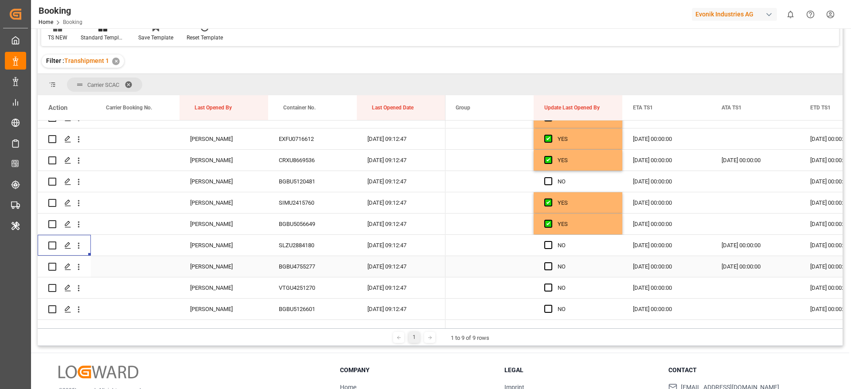
click at [308, 268] on div "BGBU4755277" at bounding box center [312, 266] width 89 height 21
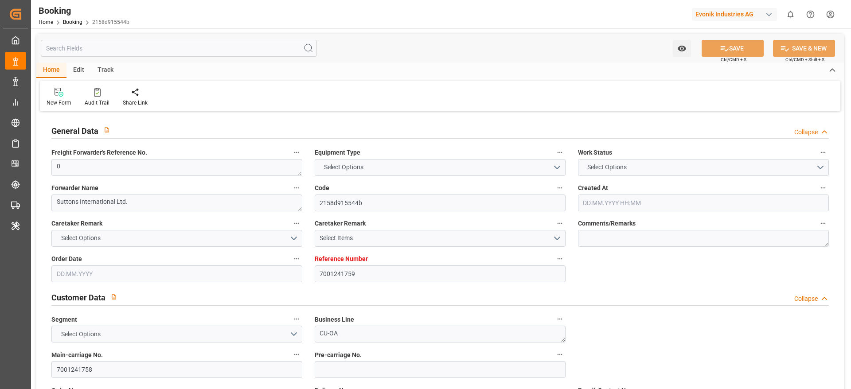
type input "7001241759"
type input "9632105"
type input "Maersk"
type input "Maersk Line AS"
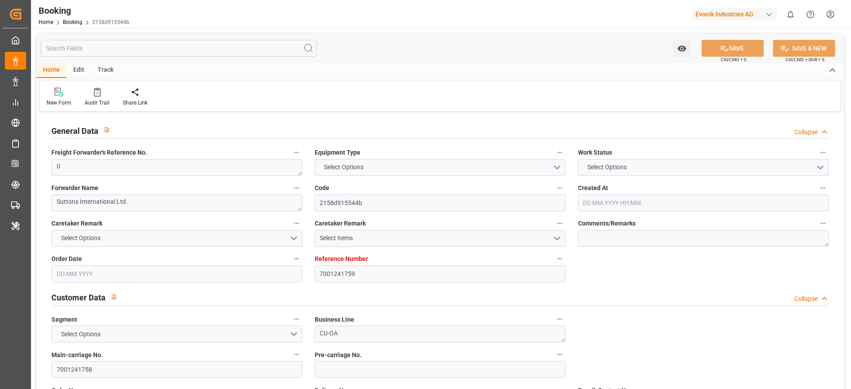
type input "NLRTM"
type input "CNNSA"
type input "MYTPP"
type input "0"
type input "06.08.2025 08:22"
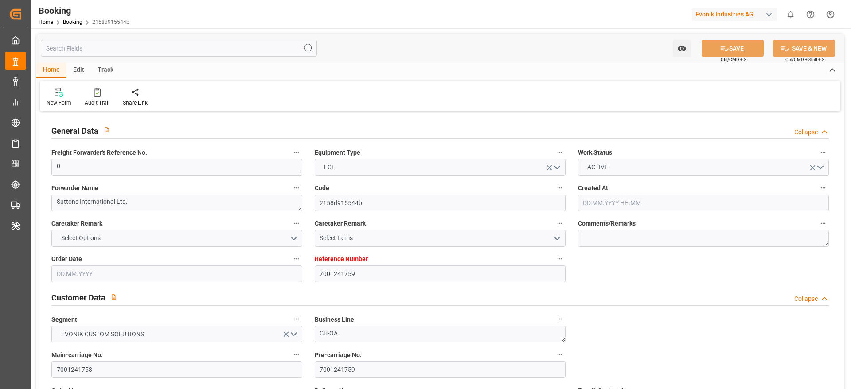
type input "[DATE]"
type input "28.10.2025"
type input "[DATE]"
type input "04.09.2025 00:00"
type input "08.09.2025 00:00"
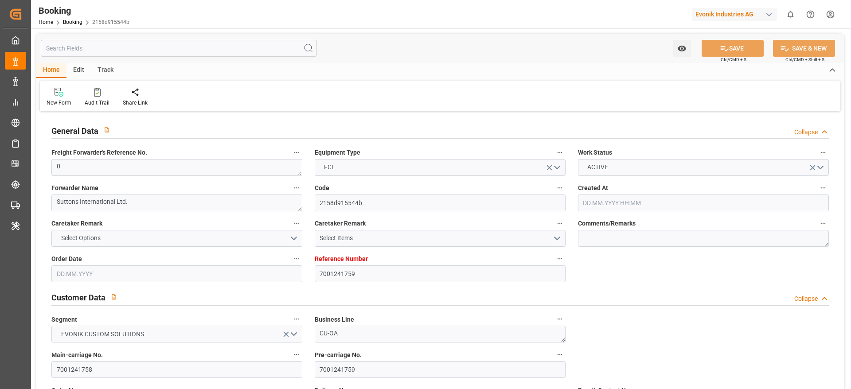
type input "08.09.2025 00:00"
type input "07.09.2025 00:00"
type input "15.10.2025 00:00"
type input "31.10.2025 00:00"
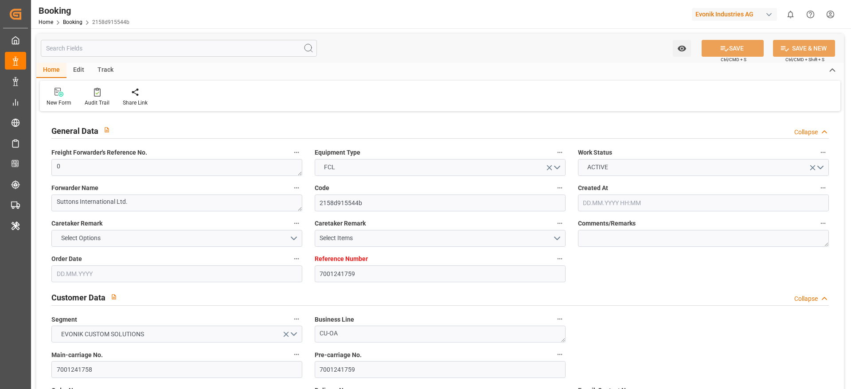
type input "08.10.2025 00:00"
type input "10.10.2025 00:00"
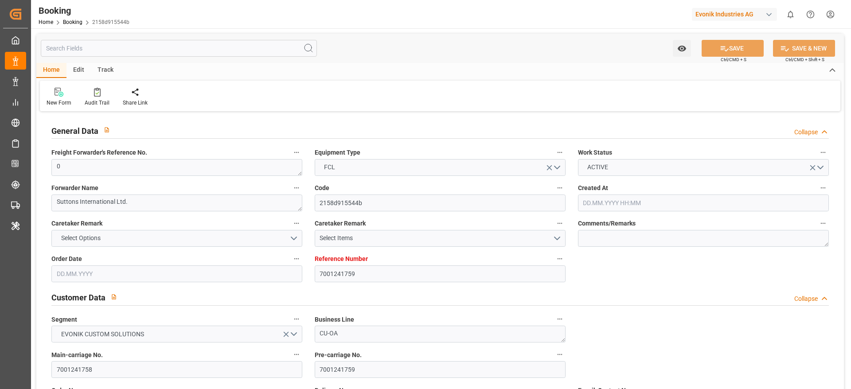
type input "21.08.2025"
type input "10.10.2025 09:12"
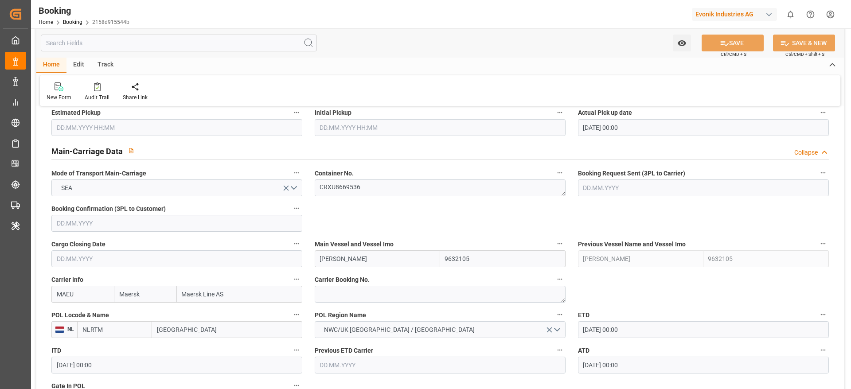
scroll to position [465, 0]
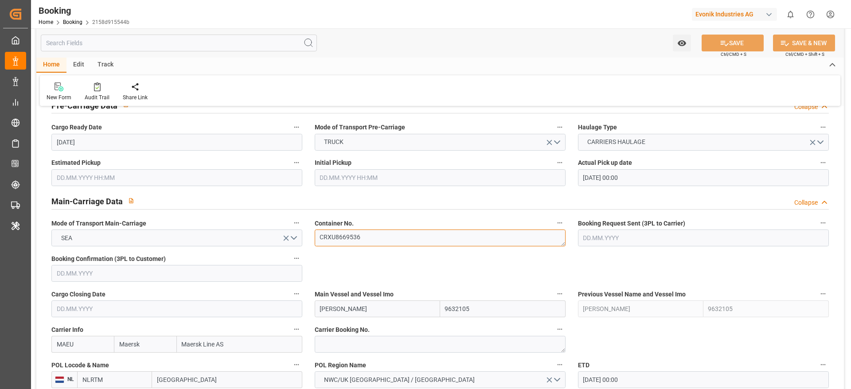
click at [374, 239] on textarea "CRXU8669536" at bounding box center [440, 238] width 251 height 17
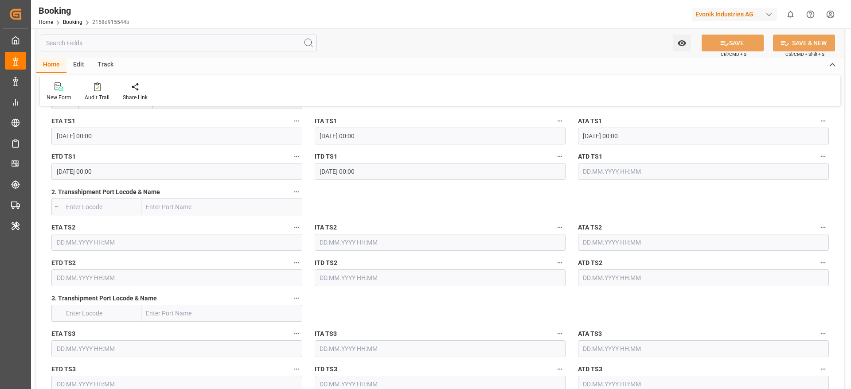
scroll to position [997, 0]
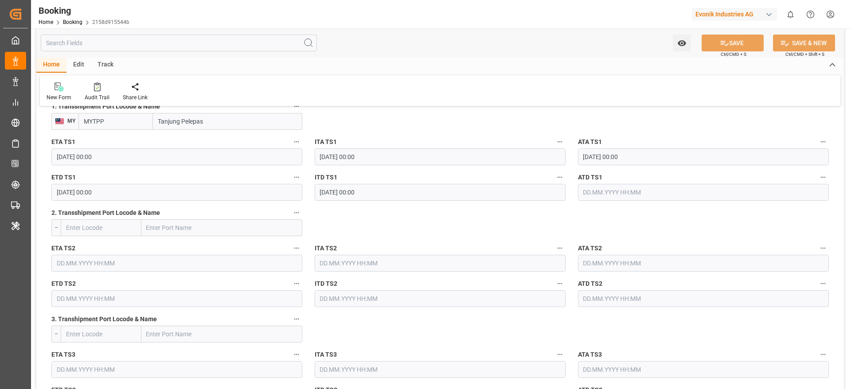
click at [105, 191] on input "10.10.2025 00:00" at bounding box center [176, 192] width 251 height 17
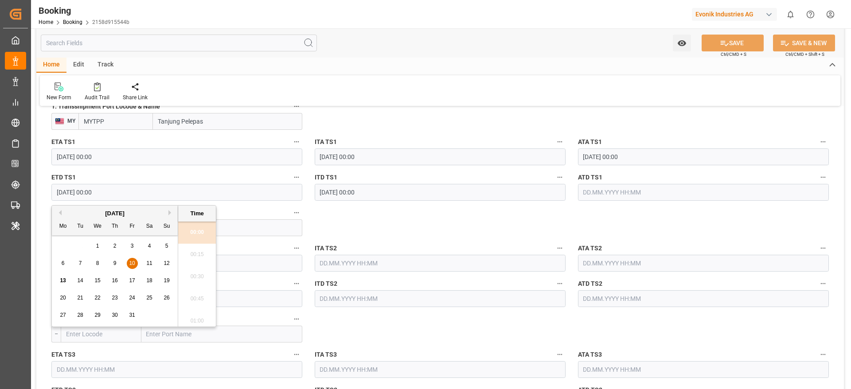
click at [60, 279] on span "13" at bounding box center [63, 280] width 6 height 6
type input "13.10.2025 00:00"
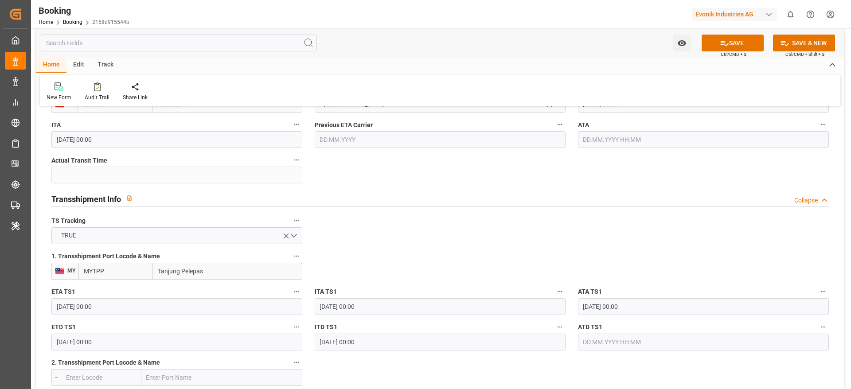
scroll to position [798, 0]
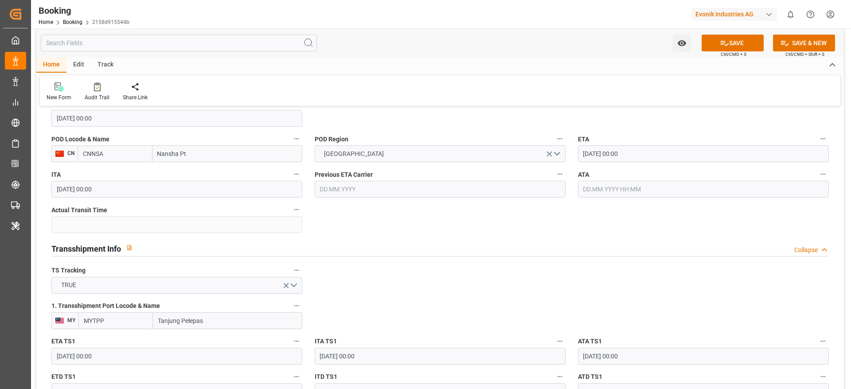
click at [657, 150] on input "15.10.2025 00:00" at bounding box center [703, 153] width 251 height 17
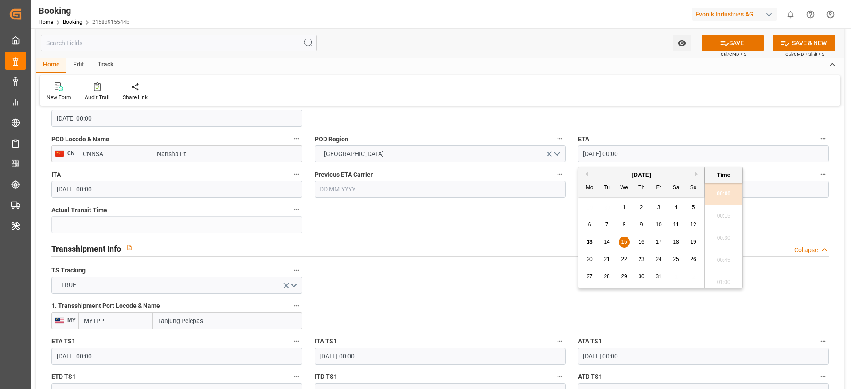
click at [661, 240] on span "17" at bounding box center [658, 242] width 6 height 6
type input "17.10.2025 00:00"
click at [728, 42] on button "SAVE" at bounding box center [732, 43] width 62 height 17
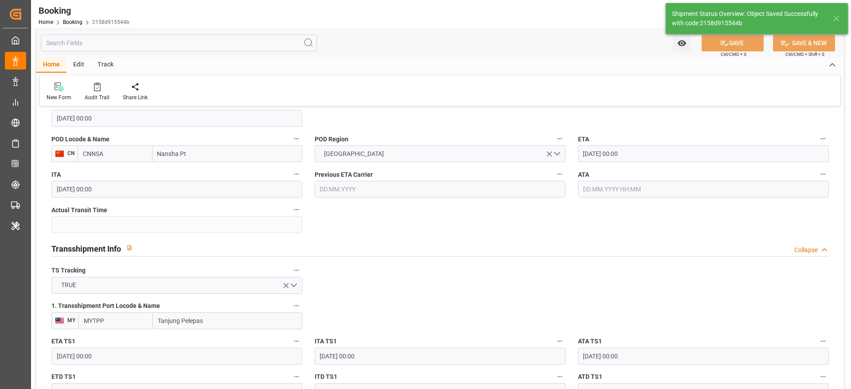
type input "13.10.2025 08:47"
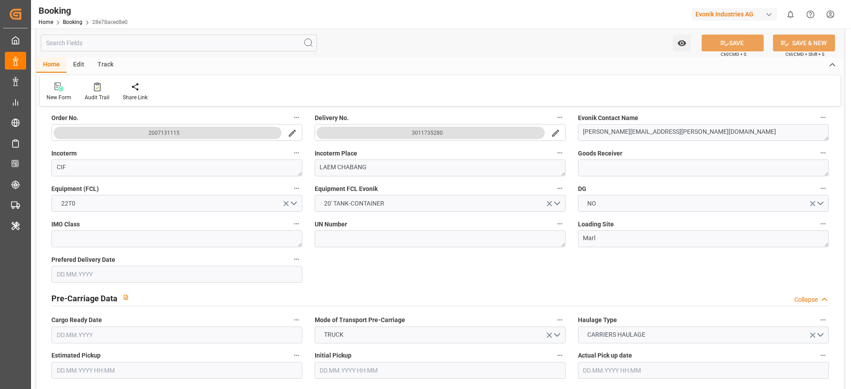
type input "7001243360"
type input "9632105"
type input "Maersk"
type input "Maersk Line AS"
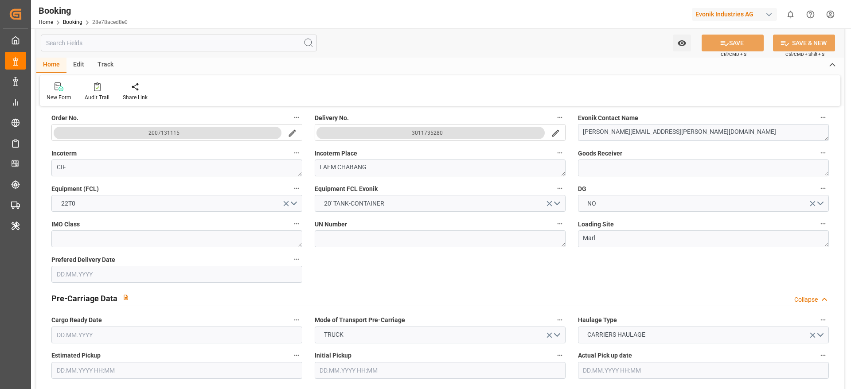
type input "NLRTM"
type input "THLCH"
type input "MYTPP"
type input "0"
type input "07.08.2025 10:12"
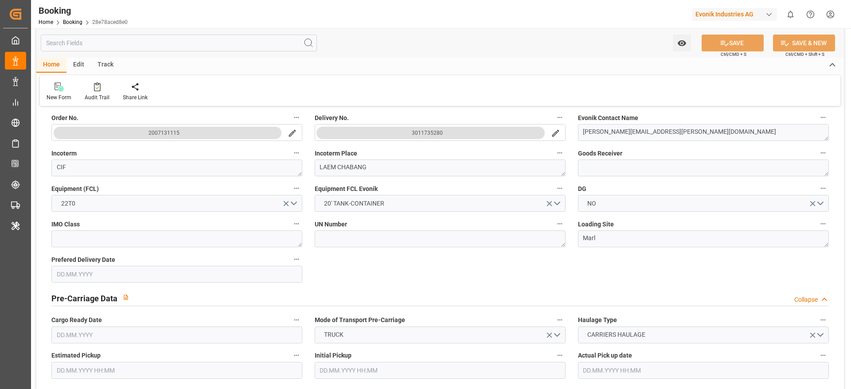
type input "[DATE]"
type input "15.10.2025"
type input "[DATE]"
type input "03.09.2025 00:00"
type input "08.09.2025 00:00"
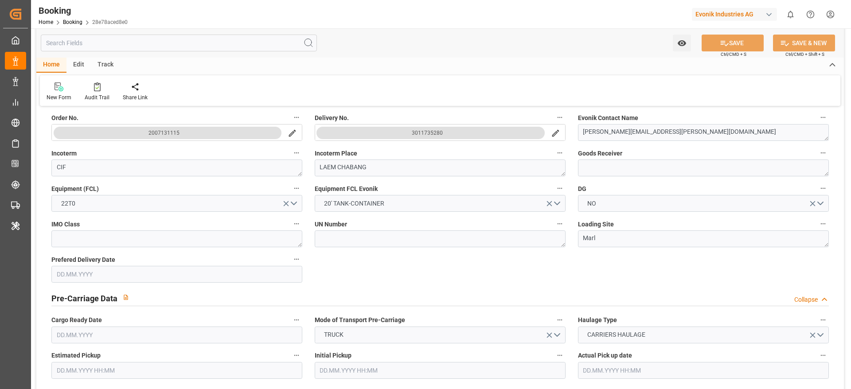
type input "08.09.2025 00:00"
type input "04.09.2025 00:00"
type input "15.10.2025 00:00"
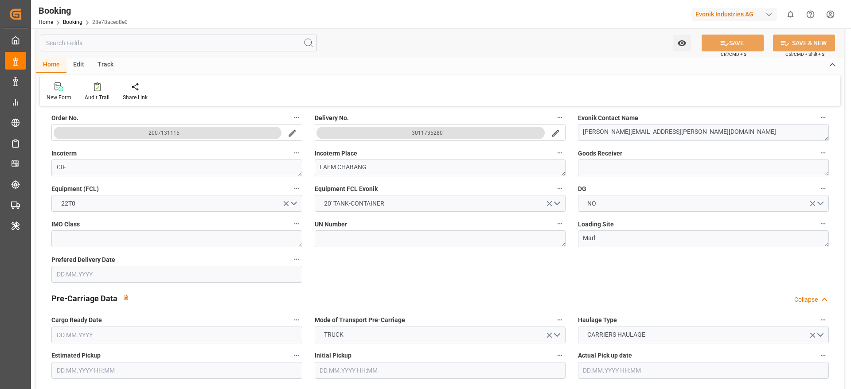
type input "08.10.2025 00:00"
type input "13.10.2025 00:00"
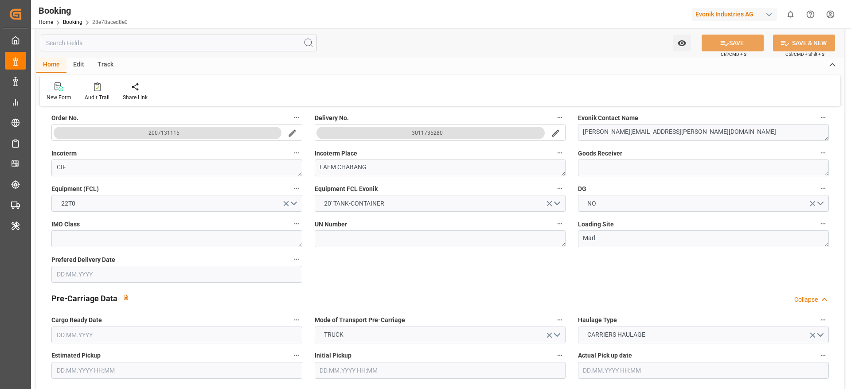
type input "11.08.2025"
type input "10.10.2025 09:12"
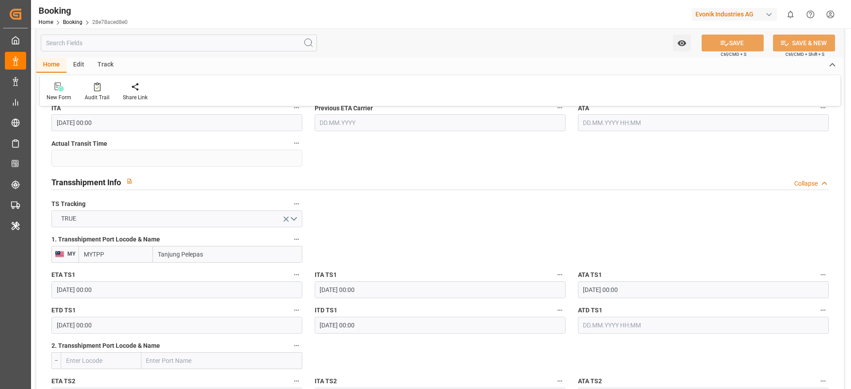
scroll to position [931, 0]
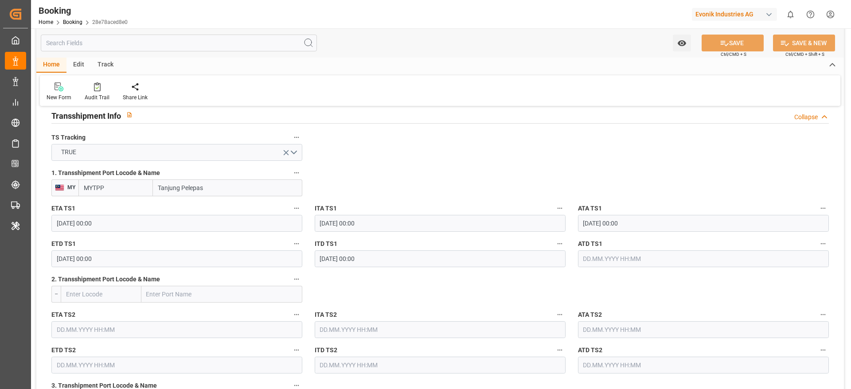
click at [625, 259] on input "text" at bounding box center [703, 258] width 251 height 17
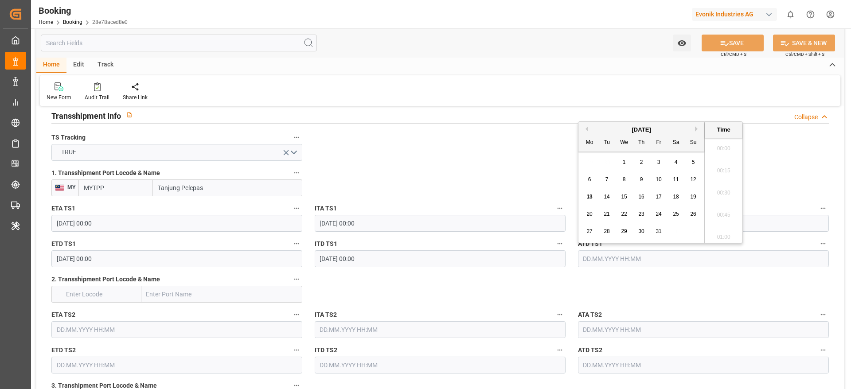
scroll to position [1222, 0]
click at [693, 182] on span "12" at bounding box center [693, 179] width 6 height 6
type input "12.10.2025 00:00"
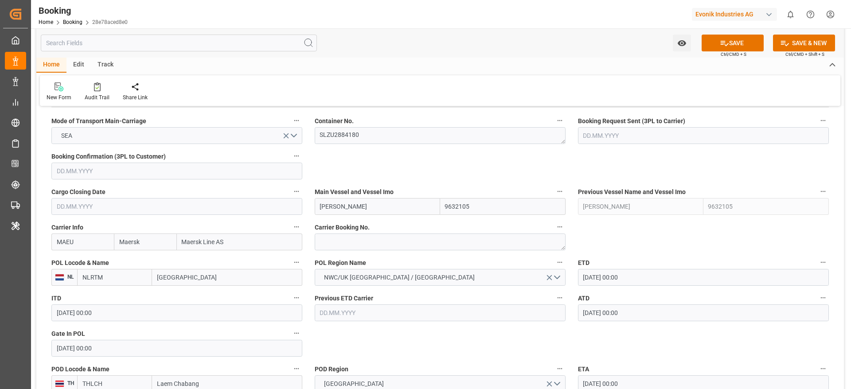
scroll to position [532, 0]
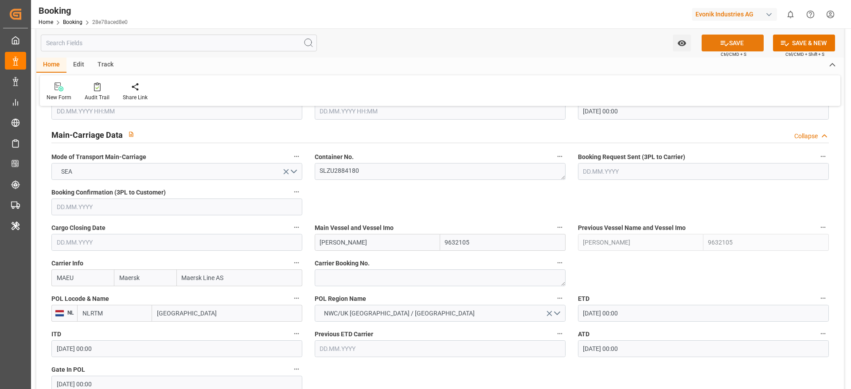
click at [731, 43] on button "SAVE" at bounding box center [732, 43] width 62 height 17
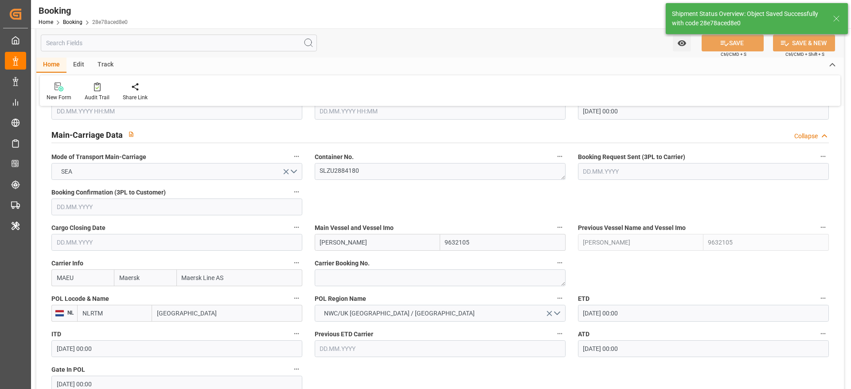
type input "13.10.2025 08:48"
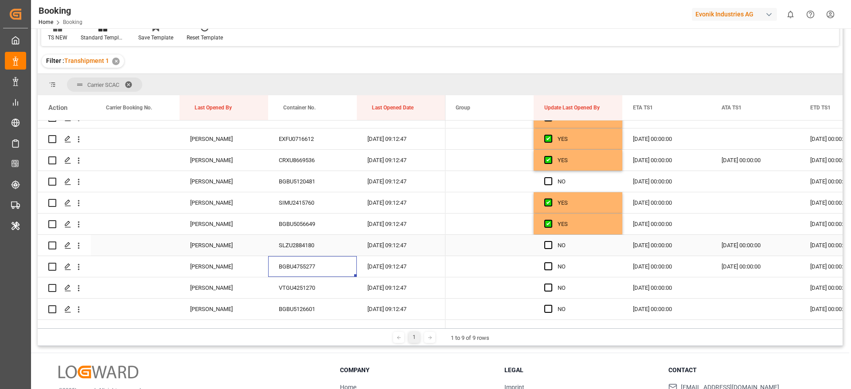
scroll to position [0, 0]
click at [79, 266] on icon "open menu" at bounding box center [78, 266] width 9 height 9
click at [145, 283] on span "Open in new tab" at bounding box center [137, 285] width 81 height 9
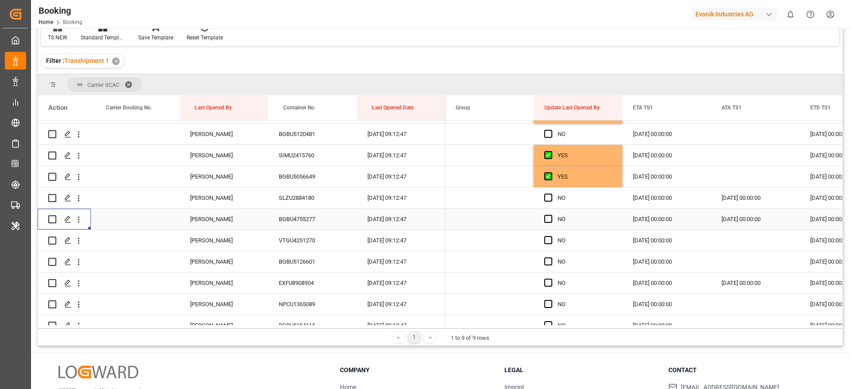
scroll to position [1994, 0]
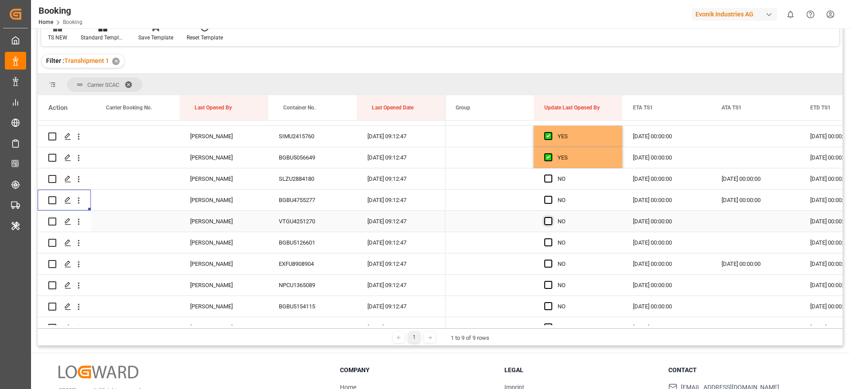
click at [549, 221] on span "Press SPACE to select this row." at bounding box center [548, 221] width 8 height 8
click at [551, 217] on input "Press SPACE to select this row." at bounding box center [551, 217] width 0 height 0
click at [546, 242] on span "Press SPACE to select this row." at bounding box center [548, 242] width 8 height 8
click at [551, 238] on input "Press SPACE to select this row." at bounding box center [551, 238] width 0 height 0
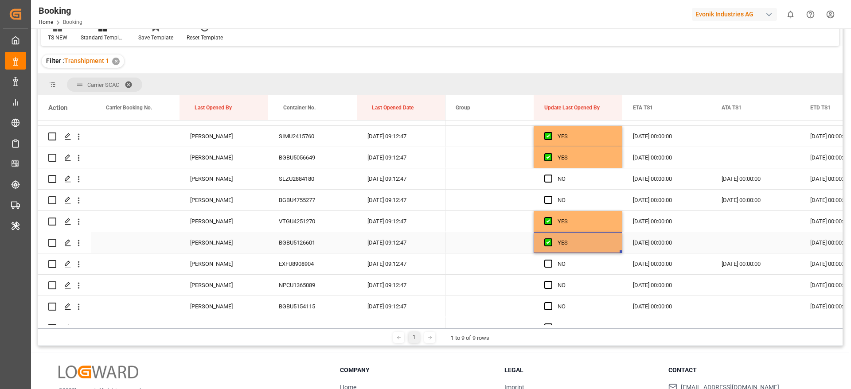
click at [306, 249] on div "BGBU5126601" at bounding box center [312, 242] width 89 height 21
click at [285, 267] on div "EXFU8908904" at bounding box center [312, 263] width 89 height 21
click at [549, 263] on span "Press SPACE to select this row." at bounding box center [548, 264] width 8 height 8
click at [551, 260] on input "Press SPACE to select this row." at bounding box center [551, 260] width 0 height 0
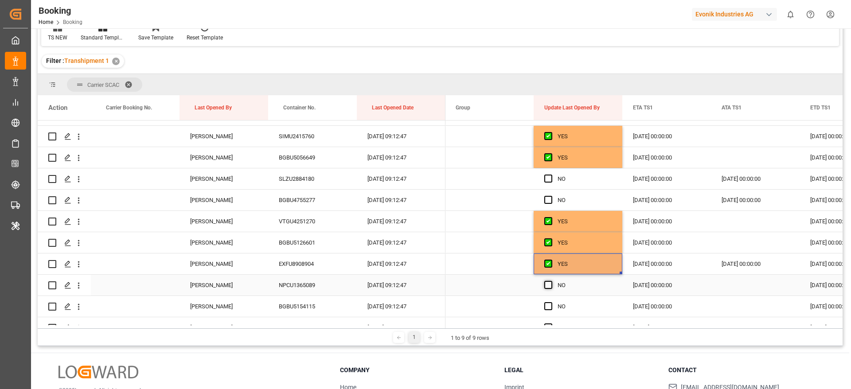
click at [549, 287] on span "Press SPACE to select this row." at bounding box center [548, 285] width 8 height 8
click at [551, 281] on input "Press SPACE to select this row." at bounding box center [551, 281] width 0 height 0
click at [549, 311] on div "Press SPACE to select this row." at bounding box center [550, 306] width 13 height 20
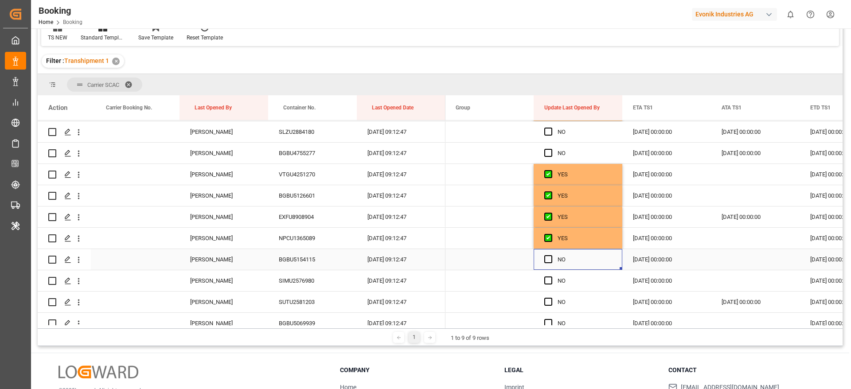
scroll to position [2060, 0]
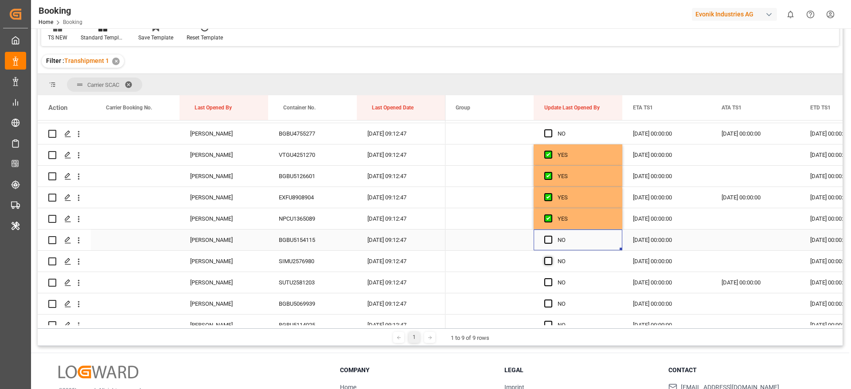
click at [546, 240] on span "Press SPACE to select this row." at bounding box center [548, 240] width 8 height 8
click at [551, 236] on input "Press SPACE to select this row." at bounding box center [551, 236] width 0 height 0
click at [547, 263] on span "Press SPACE to select this row." at bounding box center [548, 261] width 8 height 8
click at [551, 257] on input "Press SPACE to select this row." at bounding box center [551, 257] width 0 height 0
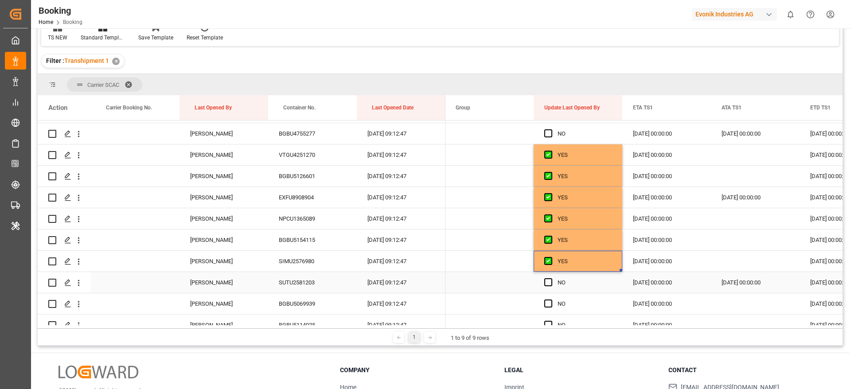
click at [306, 280] on div "SUTU2581203" at bounding box center [312, 282] width 89 height 21
click at [81, 285] on icon "open menu" at bounding box center [78, 282] width 9 height 9
drag, startPoint x: 95, startPoint y: 283, endPoint x: 129, endPoint y: 294, distance: 35.5
click at [129, 294] on div "Open in new tab" at bounding box center [128, 301] width 109 height 19
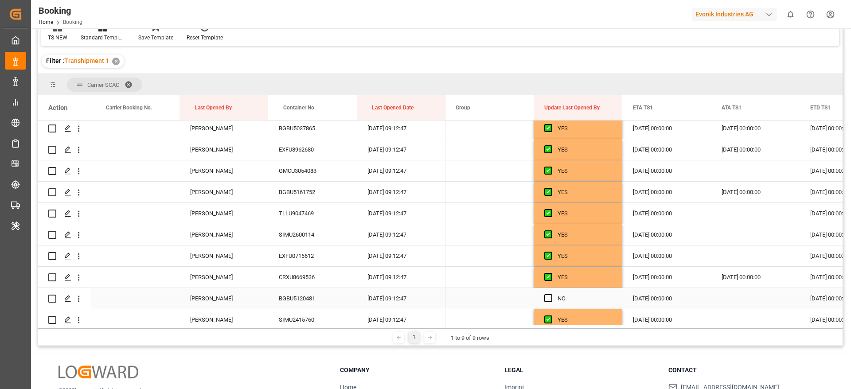
scroll to position [1795, 0]
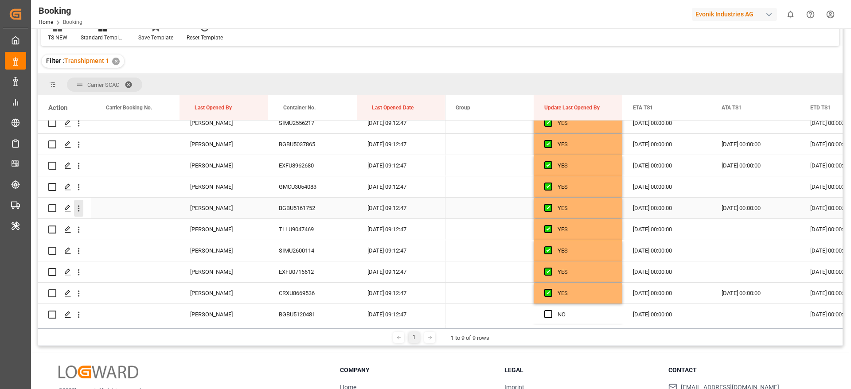
drag, startPoint x: 75, startPoint y: 210, endPoint x: 81, endPoint y: 210, distance: 5.3
click at [77, 210] on icon "open menu" at bounding box center [78, 208] width 9 height 9
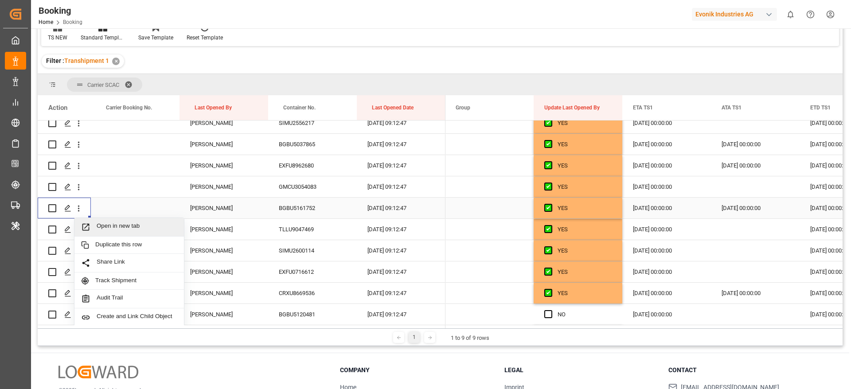
click at [139, 227] on span "Open in new tab" at bounding box center [137, 226] width 81 height 9
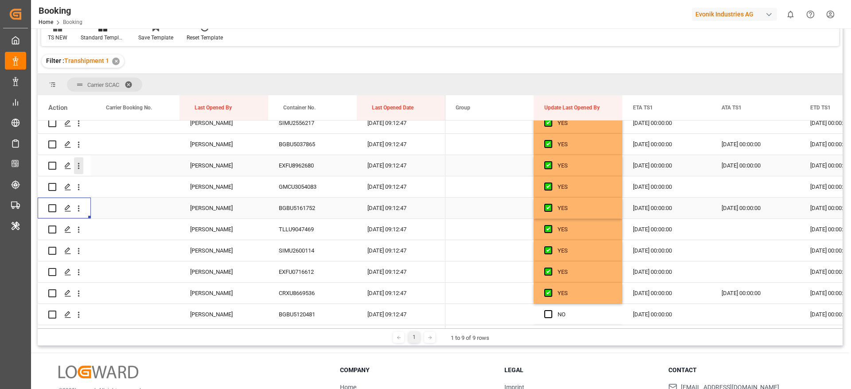
click at [81, 164] on icon "open menu" at bounding box center [78, 165] width 9 height 9
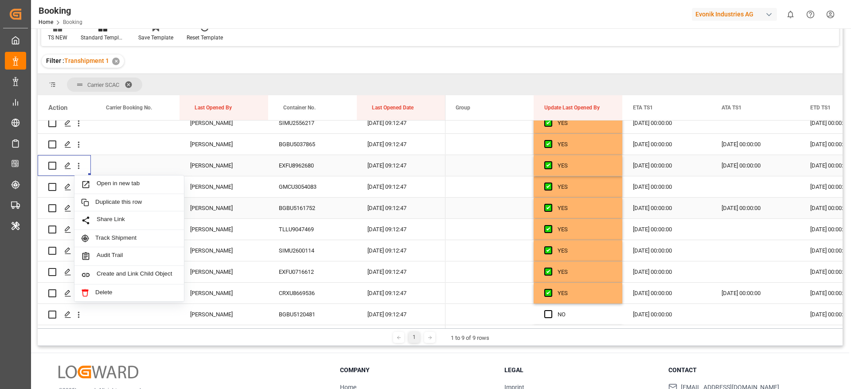
click at [138, 184] on span "Open in new tab" at bounding box center [137, 184] width 81 height 9
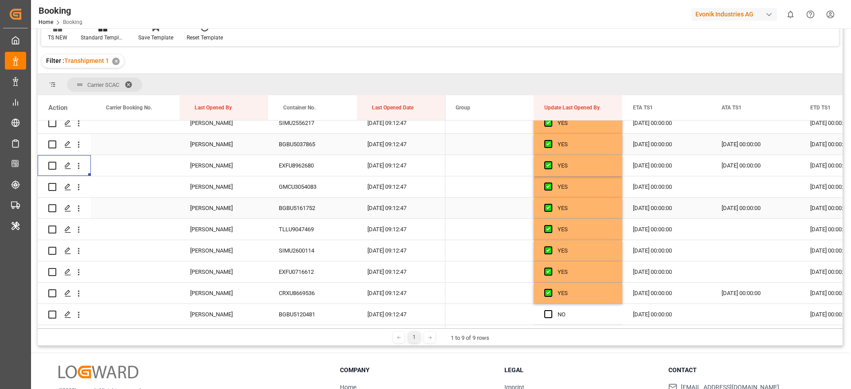
drag, startPoint x: 79, startPoint y: 143, endPoint x: 126, endPoint y: 154, distance: 48.8
click at [79, 143] on icon "open menu" at bounding box center [78, 144] width 9 height 9
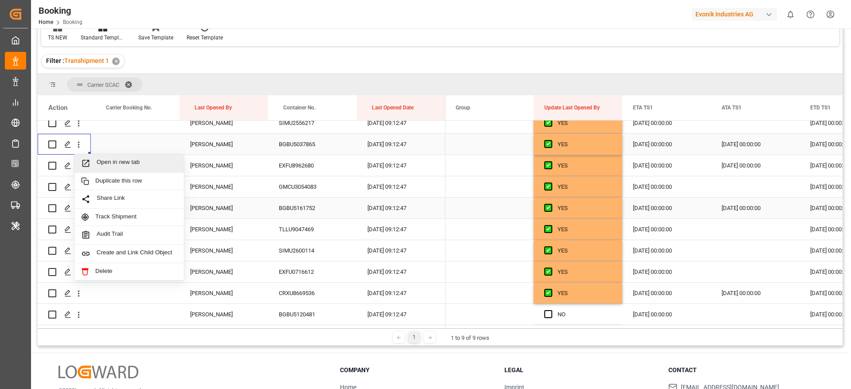
drag, startPoint x: 126, startPoint y: 154, endPoint x: 138, endPoint y: 161, distance: 13.5
click at [133, 160] on span "Open in new tab" at bounding box center [137, 163] width 81 height 9
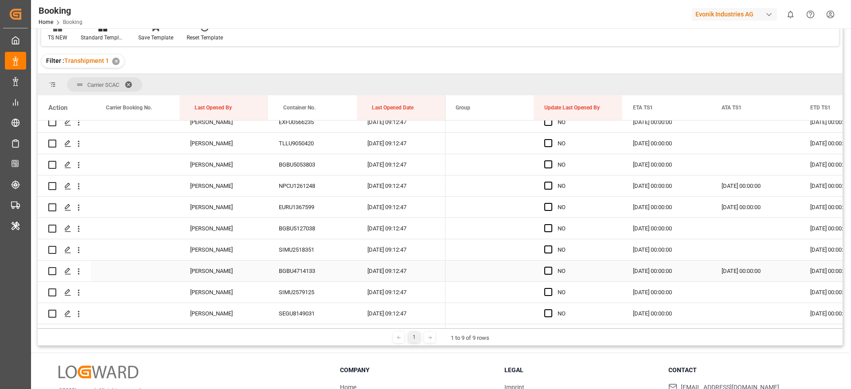
scroll to position [2377, 0]
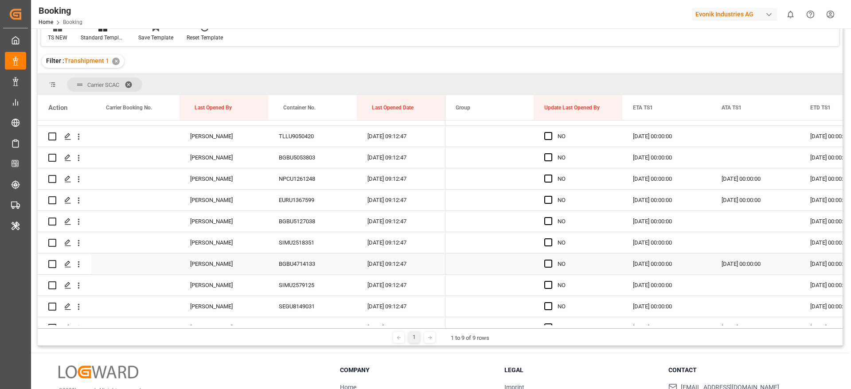
click at [304, 266] on div "BGBU4714133" at bounding box center [312, 263] width 89 height 21
click at [78, 261] on icon "open menu" at bounding box center [78, 264] width 9 height 9
click at [119, 278] on span "Open in new tab" at bounding box center [137, 282] width 81 height 9
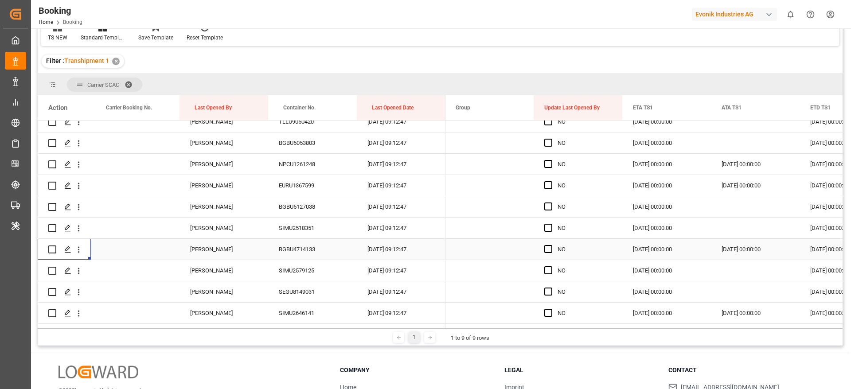
scroll to position [2393, 0]
click at [308, 184] on div "EURU1367599" at bounding box center [312, 184] width 89 height 21
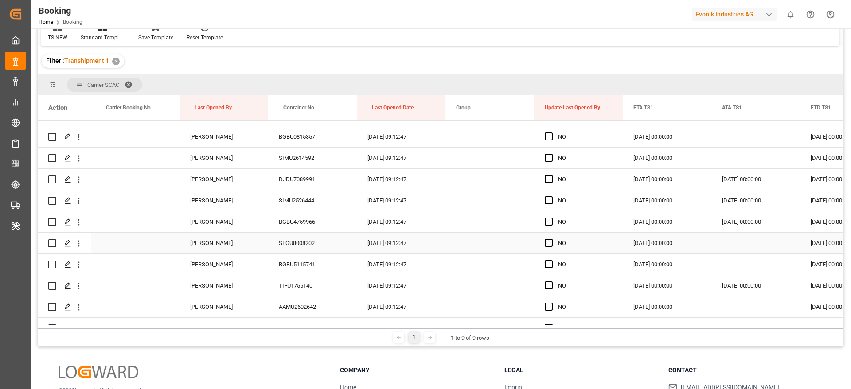
scroll to position [2612, 0]
click at [307, 180] on div "DJDU7089991" at bounding box center [312, 177] width 89 height 21
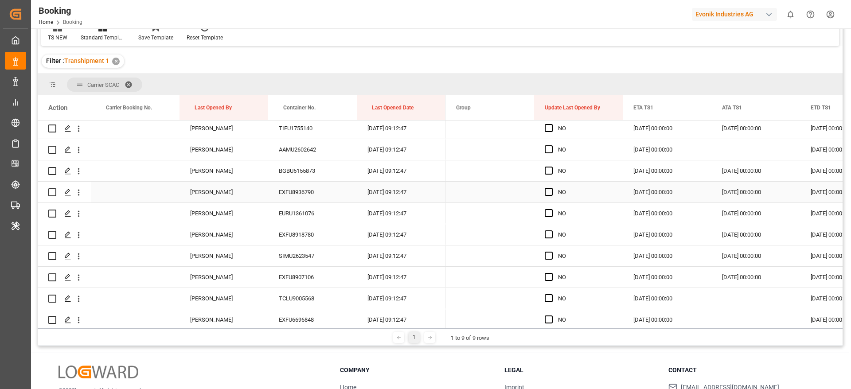
scroll to position [2769, 0]
click at [317, 167] on div "BGBU5155873" at bounding box center [312, 170] width 89 height 21
click at [298, 190] on div "EXFU8936790" at bounding box center [312, 191] width 89 height 21
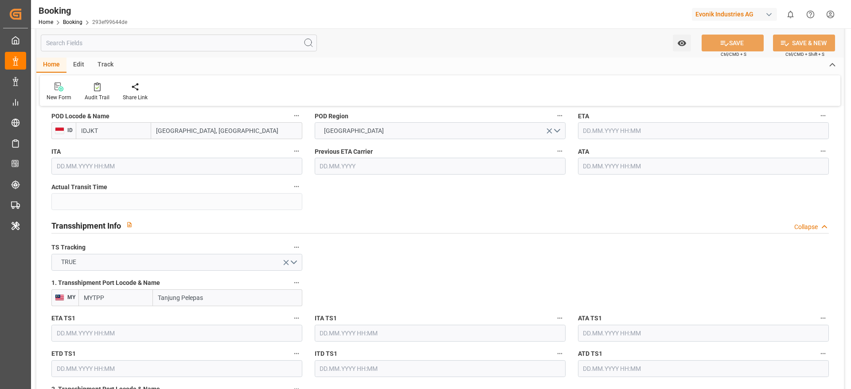
type input "7001254693"
type input "9632105"
type input "Maersk"
type input "Maersk Line AS"
type input "NLRTM"
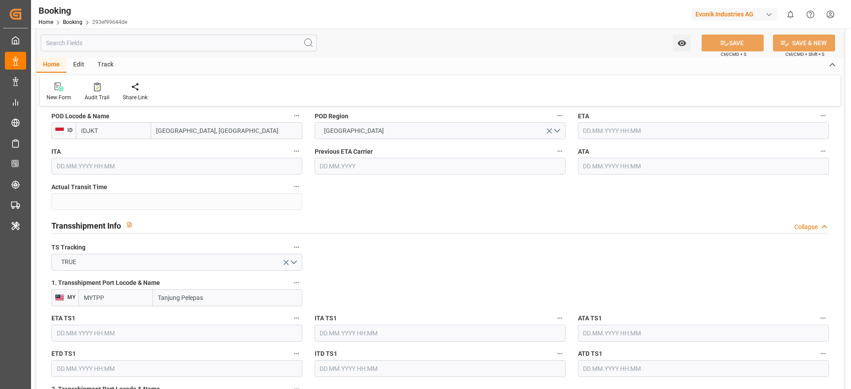
type input "IDJKT"
type input "MYTPP"
type input "0"
type input "[DATE] 09:17"
type input "[DATE]"
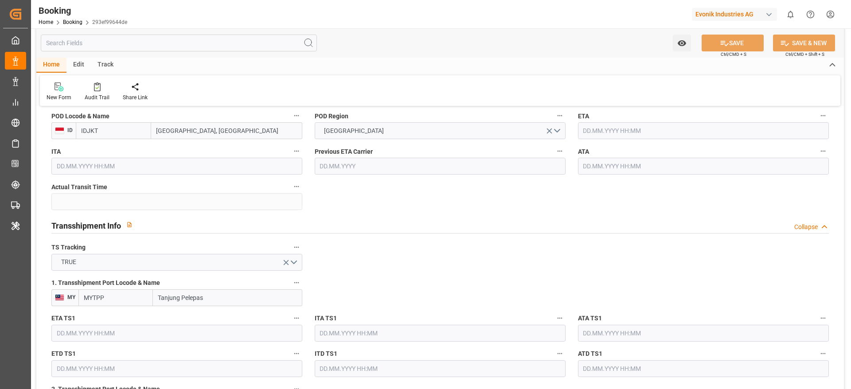
type input "[DATE]"
type input "[DATE] 00:00"
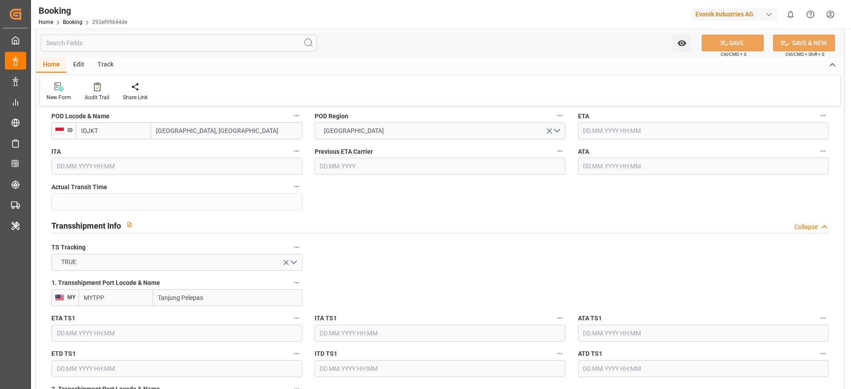
type input "[DATE] 00:00"
type input "17.10.2025 00:00"
type input "16.10.2025 00:00"
type input "[DATE] 00:00"
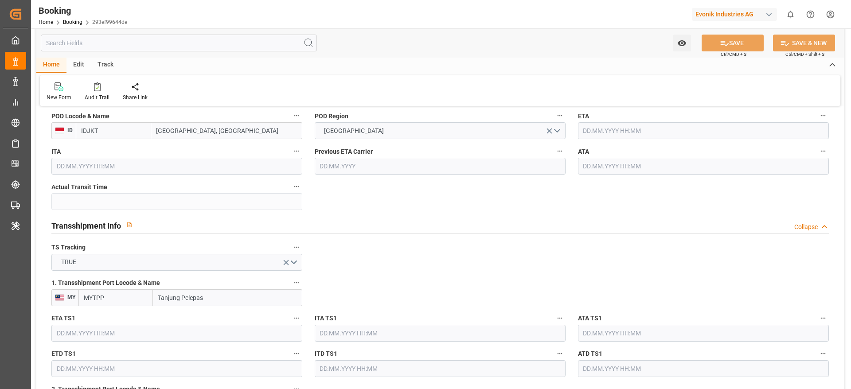
type input "[DATE] 00:00"
type input "[DATE]"
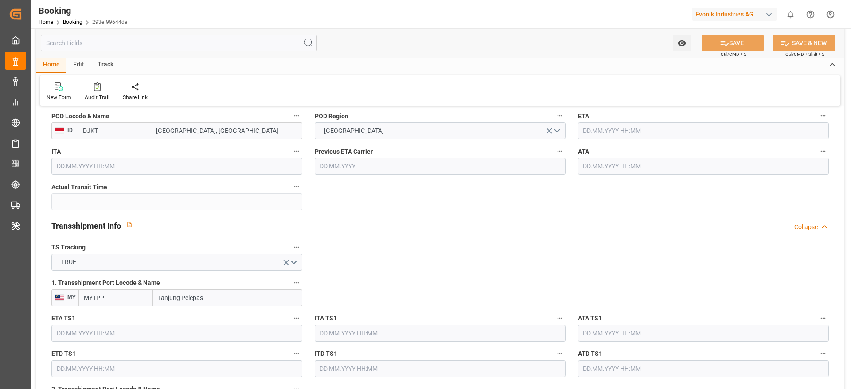
type input "[DATE] 09:12"
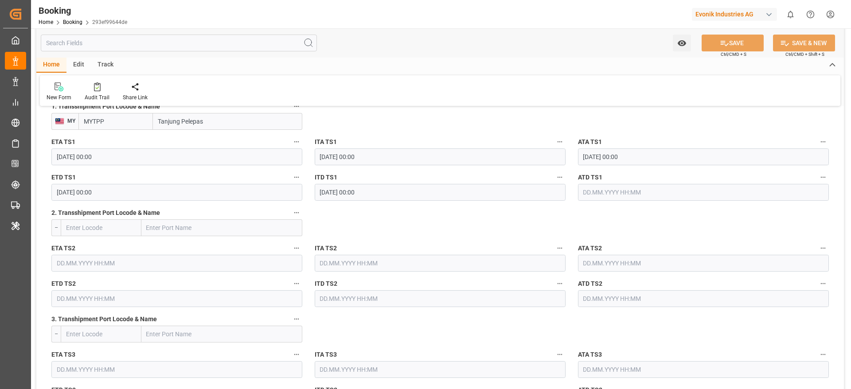
click at [588, 191] on input "text" at bounding box center [703, 192] width 251 height 17
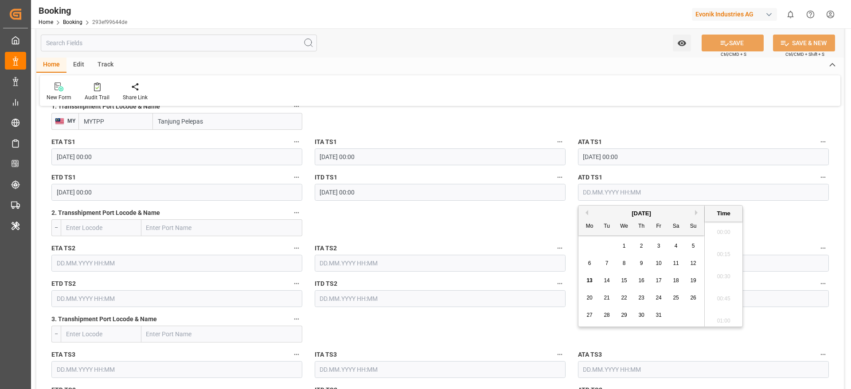
scroll to position [1222, 0]
click at [700, 264] on div "6 7 8 9 10 11 12" at bounding box center [641, 263] width 121 height 17
click at [693, 262] on span "12" at bounding box center [693, 263] width 6 height 6
type input "[DATE] 00:00"
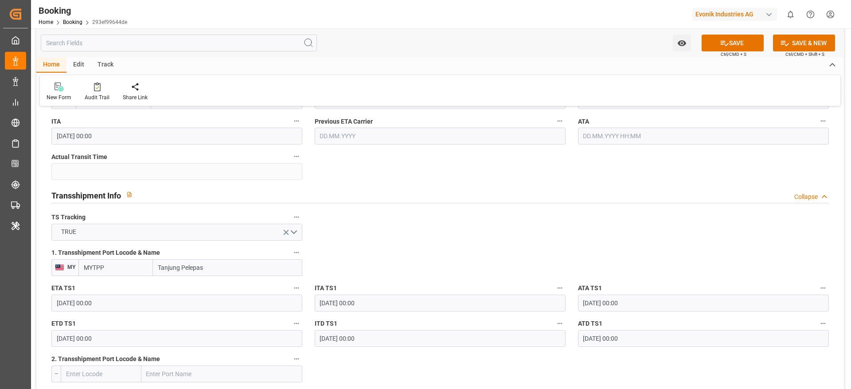
scroll to position [798, 0]
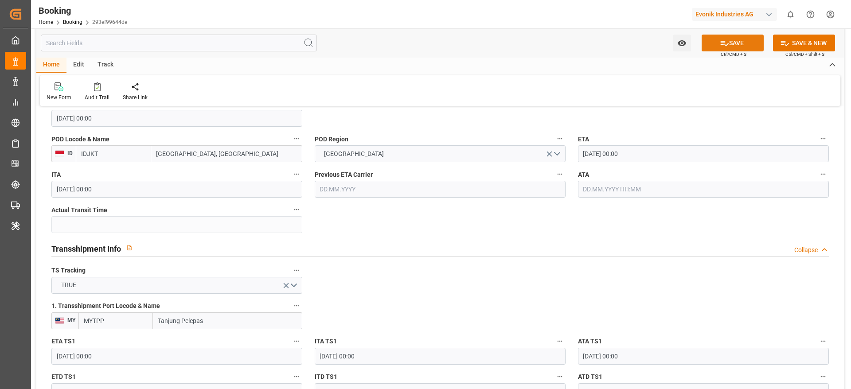
drag, startPoint x: 751, startPoint y: 41, endPoint x: 681, endPoint y: 3, distance: 79.3
click at [750, 41] on button "SAVE" at bounding box center [732, 43] width 62 height 17
click at [596, 157] on input "17.10.2025 00:00" at bounding box center [703, 153] width 251 height 17
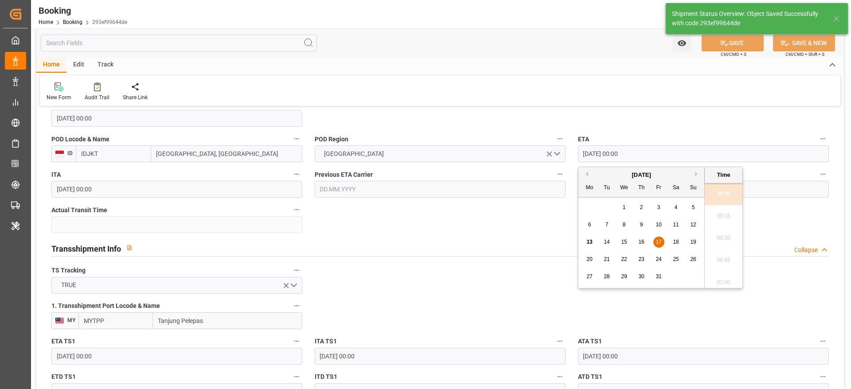
type input "13.10.2025 08:49"
click at [605, 246] on div "14" at bounding box center [606, 242] width 11 height 11
type input "14.10.2025 00:00"
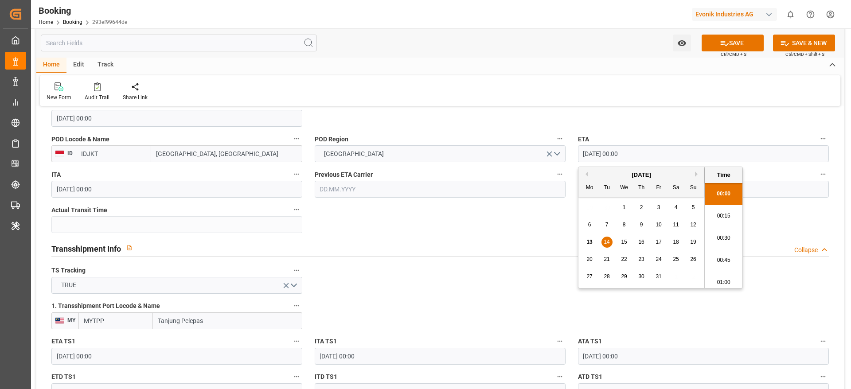
drag, startPoint x: 470, startPoint y: 217, endPoint x: 517, endPoint y: 182, distance: 58.5
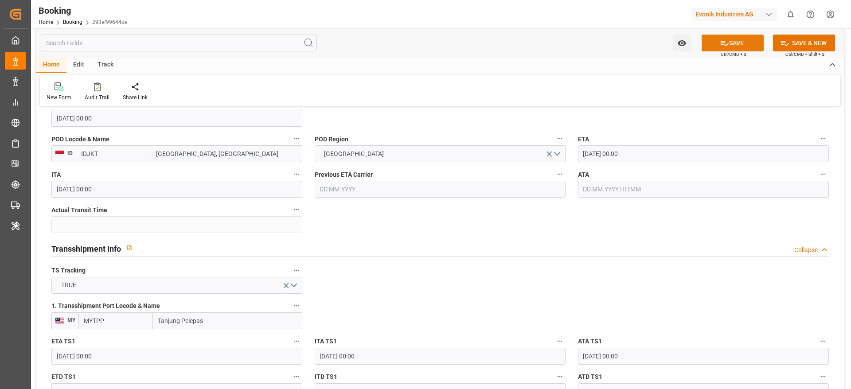
click at [730, 41] on button "SAVE" at bounding box center [732, 43] width 62 height 17
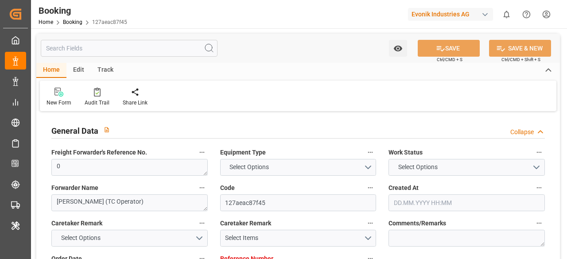
type input "7001254702"
type input "9632105"
type input "Maersk"
type input "Maersk Line AS"
type input "NLRTM"
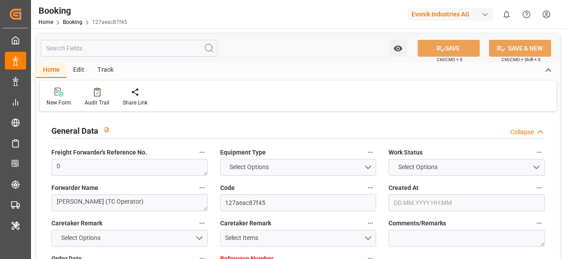
type input "IDJKT"
type input "MYTPP"
type input "0"
type input "[DATE] 09:17"
type input "[DATE]"
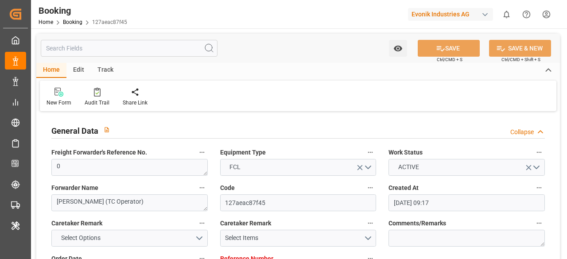
type input "[DATE]"
type input "[DATE] 00:00"
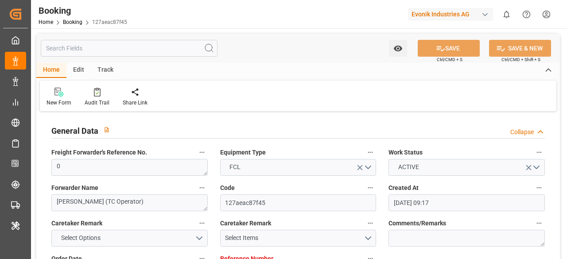
type input "[DATE] 00:00"
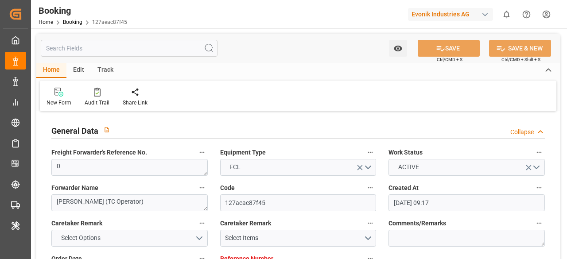
type input "[DATE] 00:00"
type input "[DATE]"
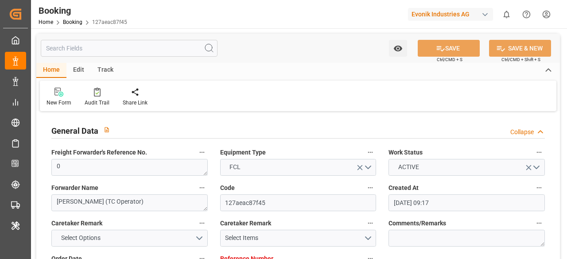
type input "[DATE] 09:12"
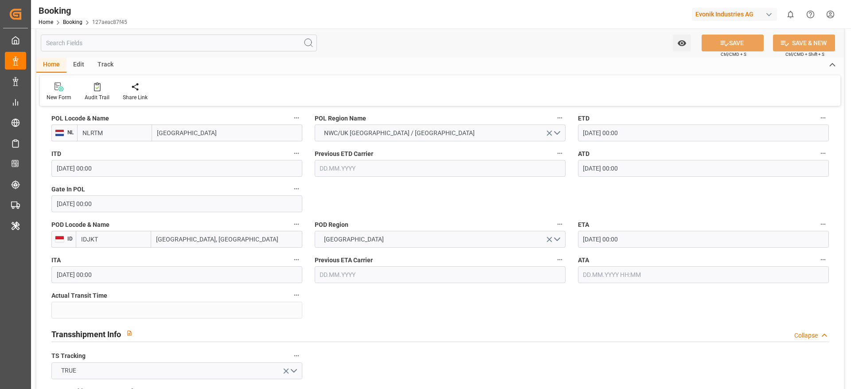
scroll to position [557, 0]
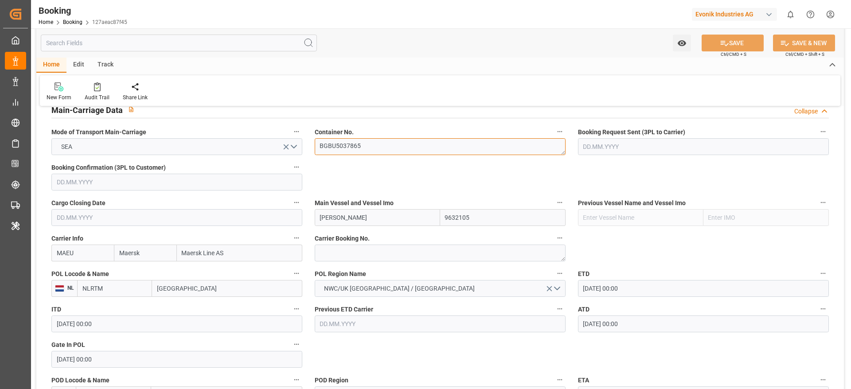
click at [366, 149] on textarea "BGBU5037865" at bounding box center [440, 146] width 251 height 17
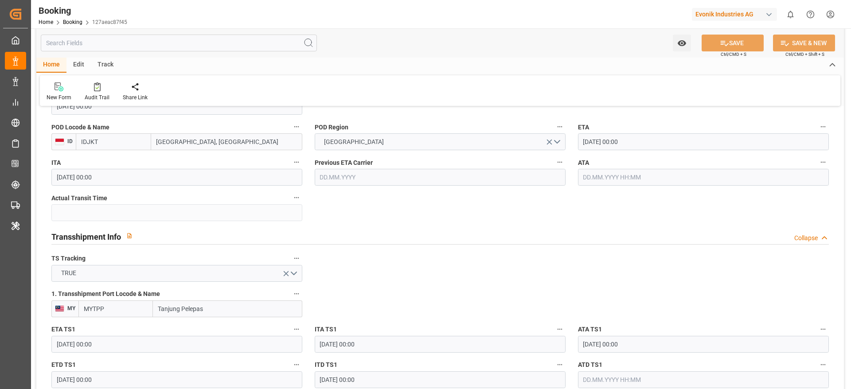
scroll to position [933, 0]
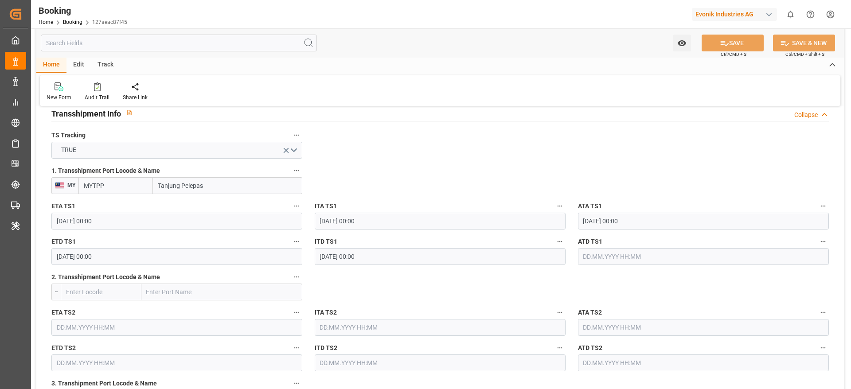
click at [567, 259] on div "ATD TS1" at bounding box center [703, 250] width 263 height 35
click at [567, 258] on input "text" at bounding box center [703, 256] width 251 height 17
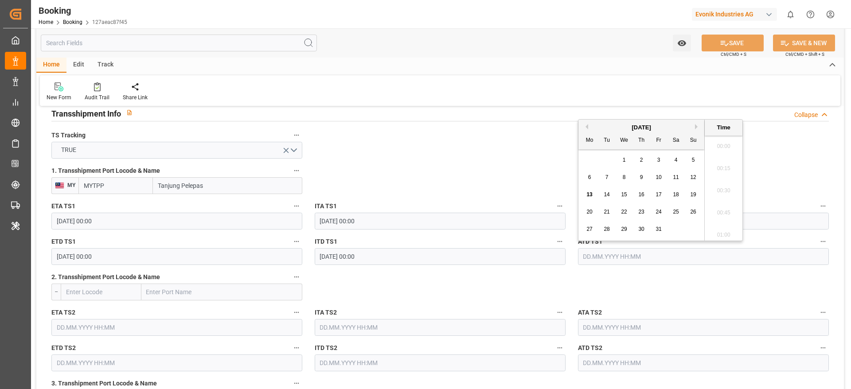
scroll to position [1244, 0]
click at [567, 174] on span "12" at bounding box center [693, 177] width 6 height 6
type input "[DATE] 00:00"
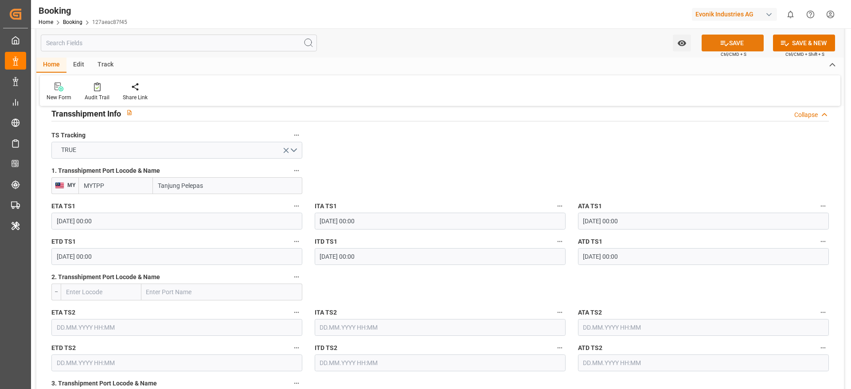
click at [567, 42] on button "SAVE" at bounding box center [732, 43] width 62 height 17
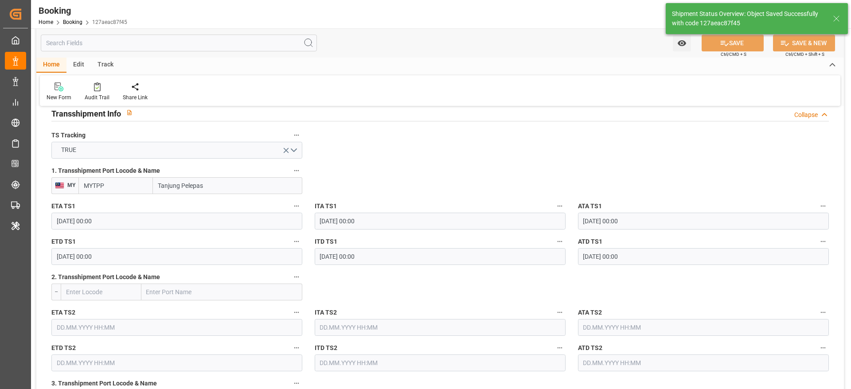
type input "13.10.2025 09:03"
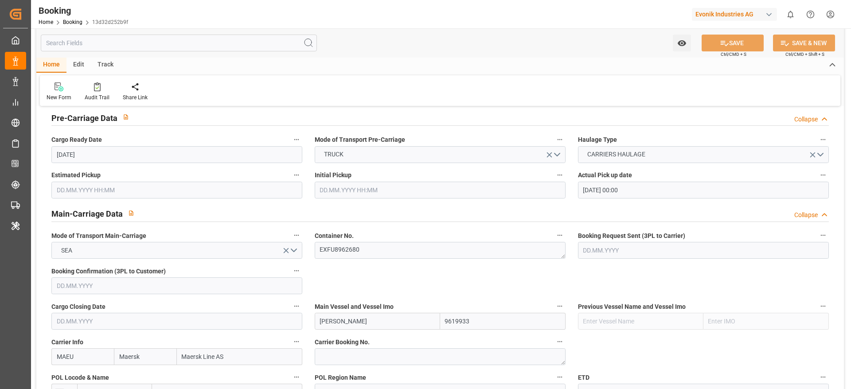
scroll to position [399, 0]
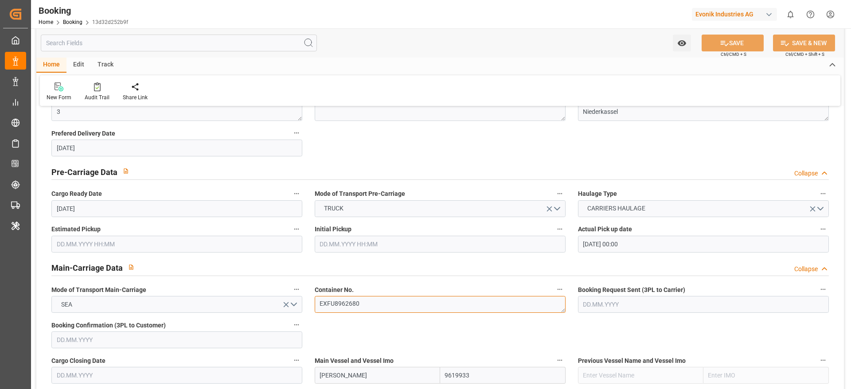
click at [414, 259] on textarea "EXFU8962680" at bounding box center [440, 304] width 251 height 17
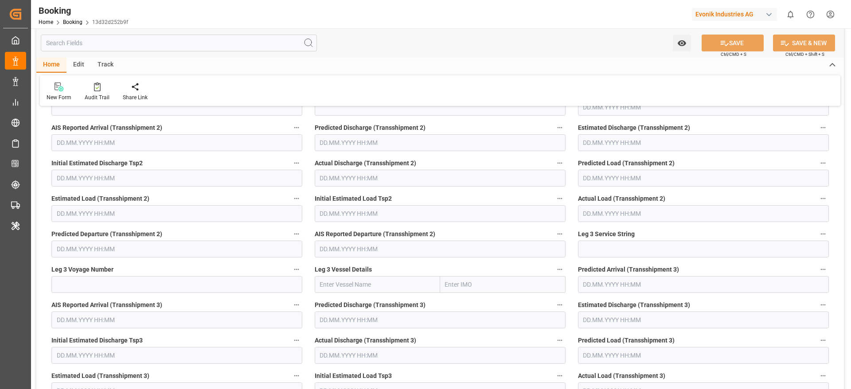
scroll to position [2978, 0]
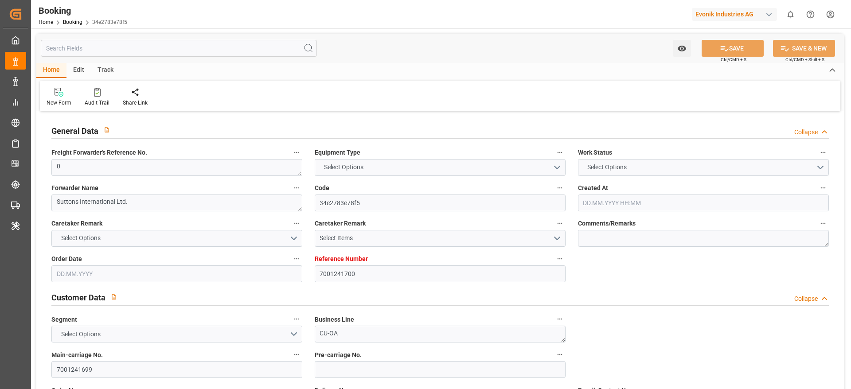
type input "7001241700"
type input "9632105"
type input "Maersk"
type input "Maersk Line AS"
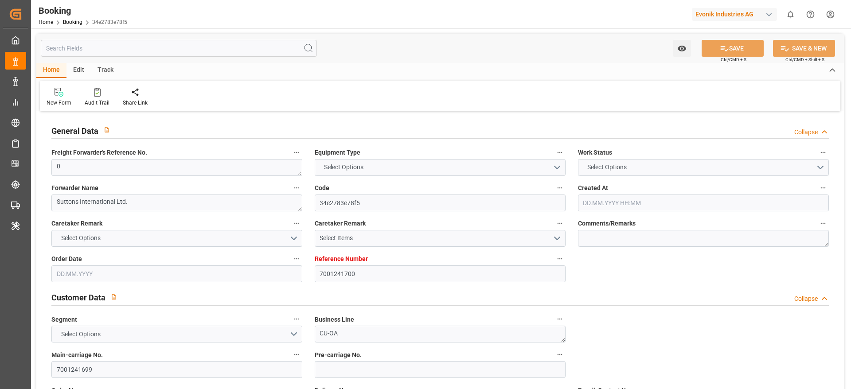
type input "NLRTM"
type input "CNNSA"
type input "MYTPP"
type input "0"
type input "06.08.2025 08:12"
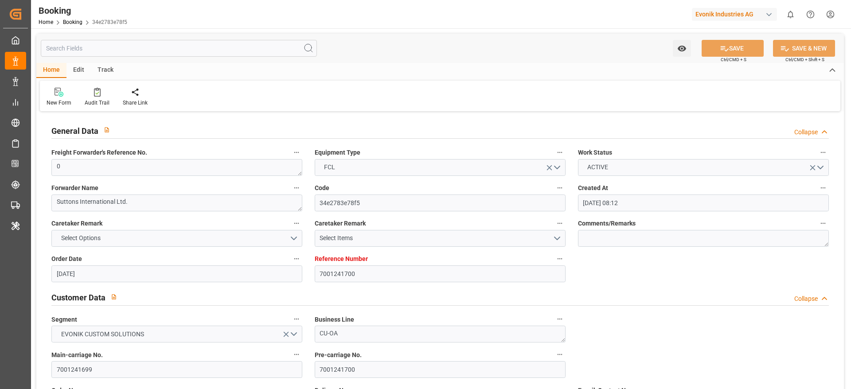
type input "06.08.2025"
type input "28.10.2025"
type input "29.08.2025"
type input "04.09.2025 00:00"
type input "[DATE] 00:00"
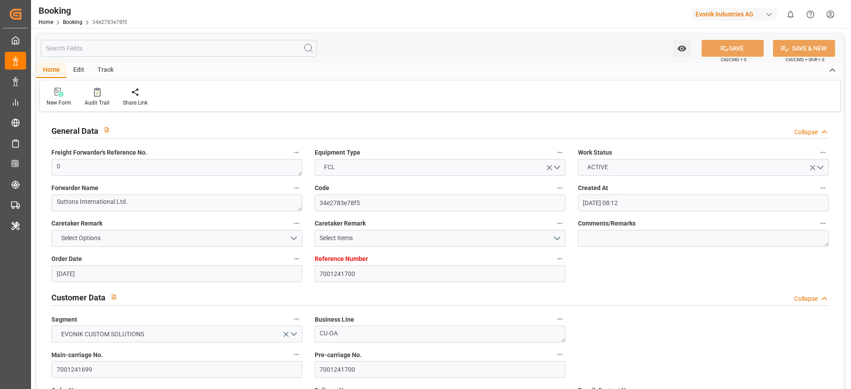
type input "[DATE] 00:00"
type input "07.09.2025 00:00"
type input "[DATE] 00:00"
type input "31.10.2025 00:00"
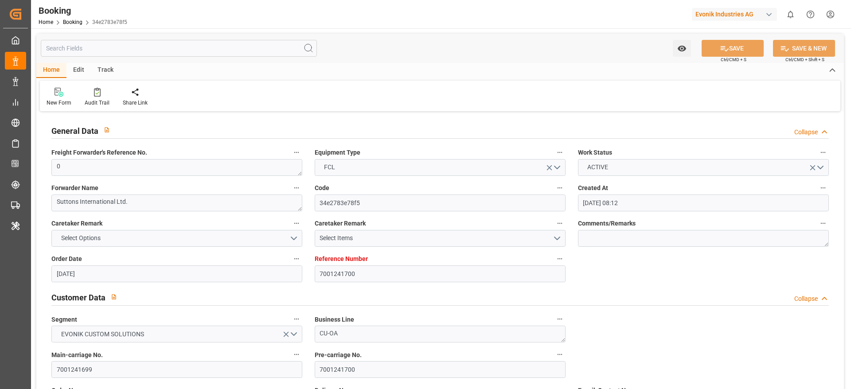
type input "[DATE] 00:00"
type input "10.10.2025 00:00"
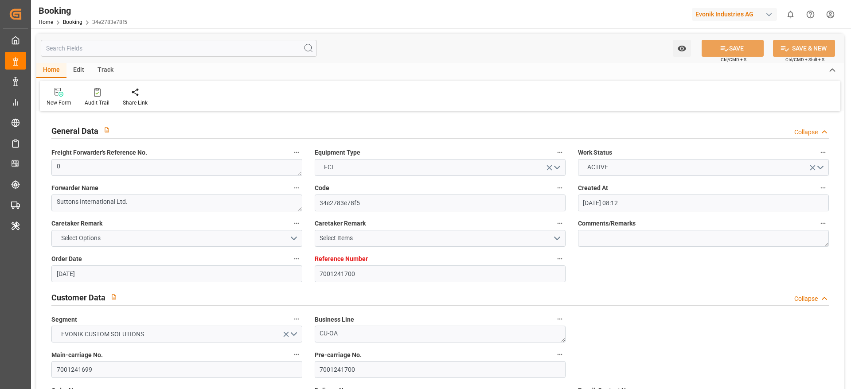
type input "[DATE]"
type input "[DATE] 09:12"
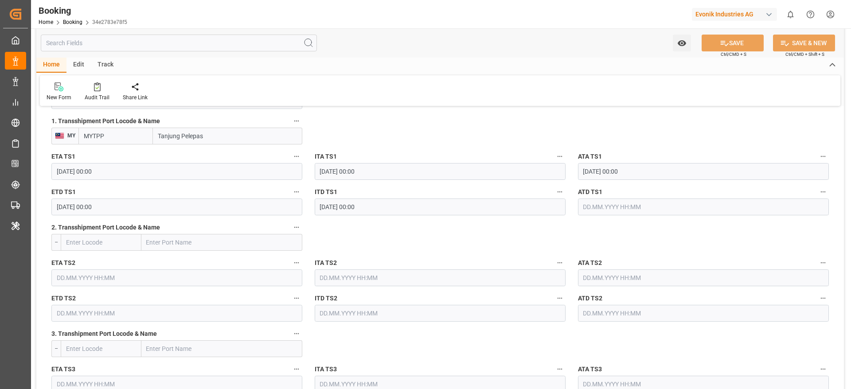
scroll to position [986, 0]
click at [192, 206] on input "10.10.2025 00:00" at bounding box center [176, 203] width 251 height 17
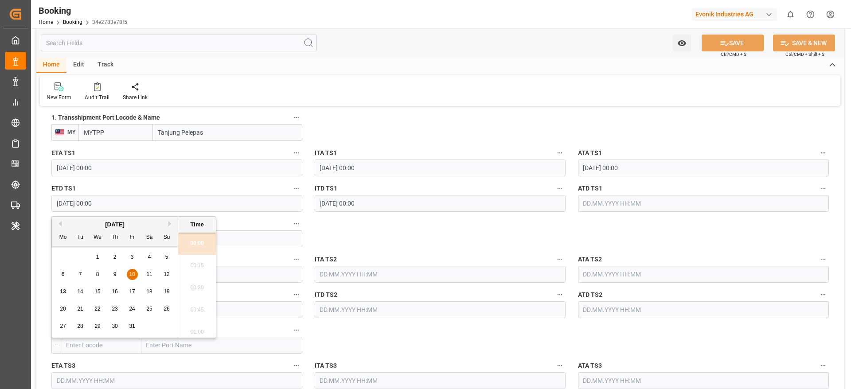
click at [63, 259] on span "13" at bounding box center [63, 291] width 6 height 6
type input "13.10.2025 00:00"
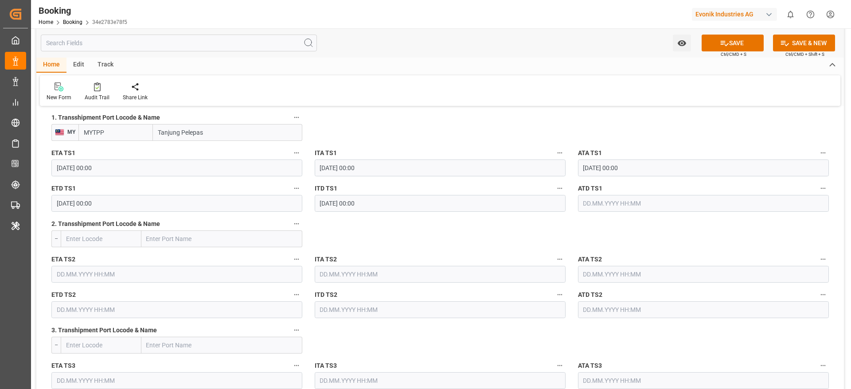
click at [567, 153] on label "ATA TS1" at bounding box center [703, 153] width 251 height 12
click at [567, 153] on button "ATA TS1" at bounding box center [823, 153] width 12 height 12
click at [567, 153] on div at bounding box center [425, 194] width 851 height 389
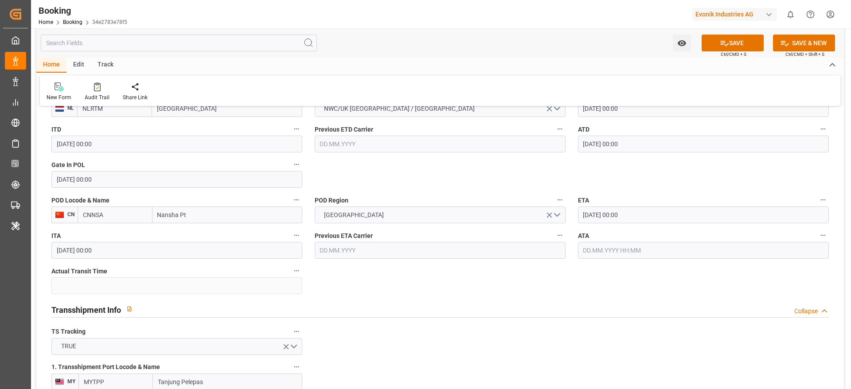
scroll to position [737, 0]
click at [567, 215] on input "[DATE] 00:00" at bounding box center [703, 214] width 251 height 17
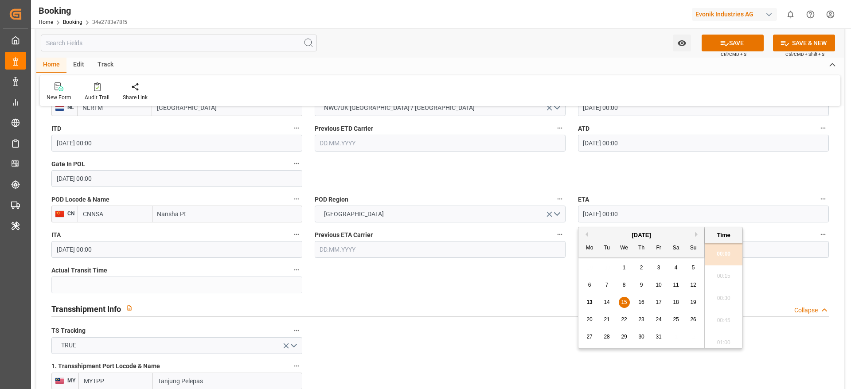
click at [567, 259] on span "17" at bounding box center [658, 302] width 6 height 6
type input "[DATE] 00:00"
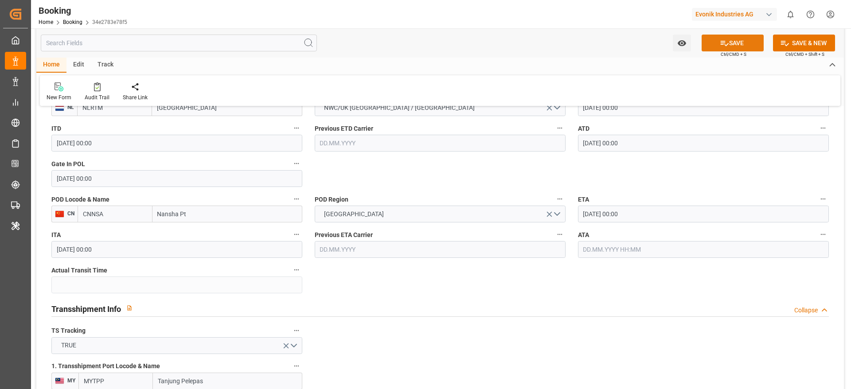
click at [567, 36] on button "SAVE" at bounding box center [732, 43] width 62 height 17
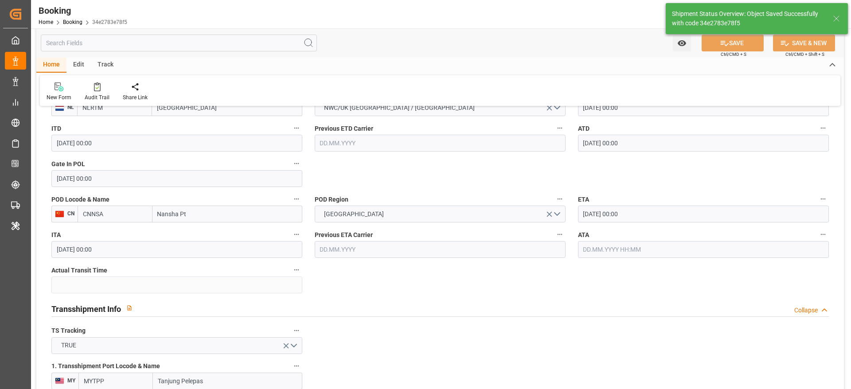
type input "13.10.2025 09:01"
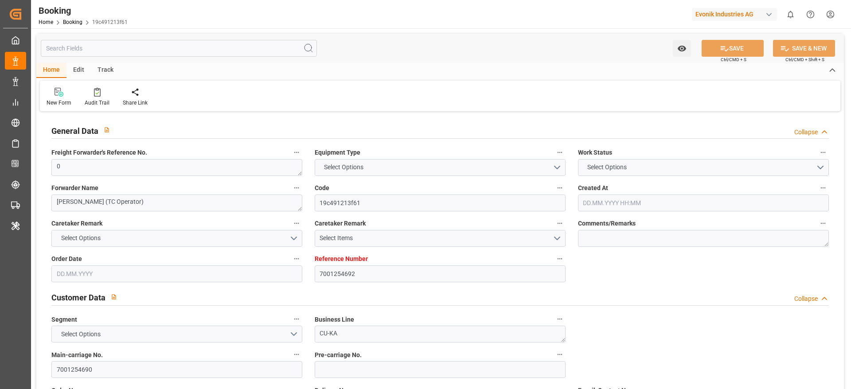
type input "7001254692"
type input "9632105"
type input "Maersk"
type input "Maersk Line AS"
type input "NLRTM"
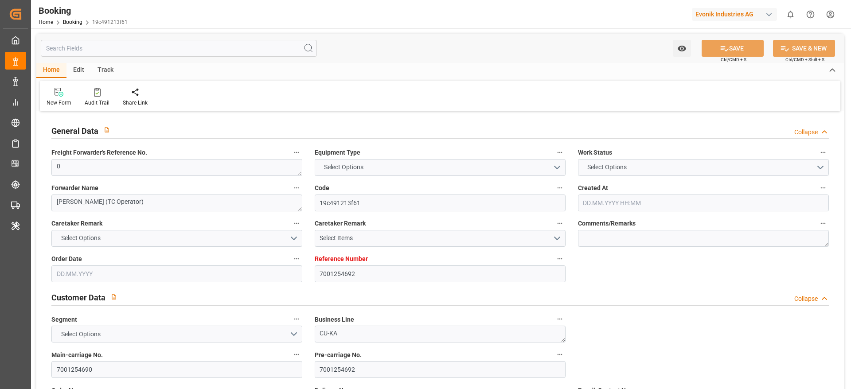
type input "IDJKT"
type input "MYTPP"
type input "0"
type input "[DATE] 09:17"
type input "[DATE]"
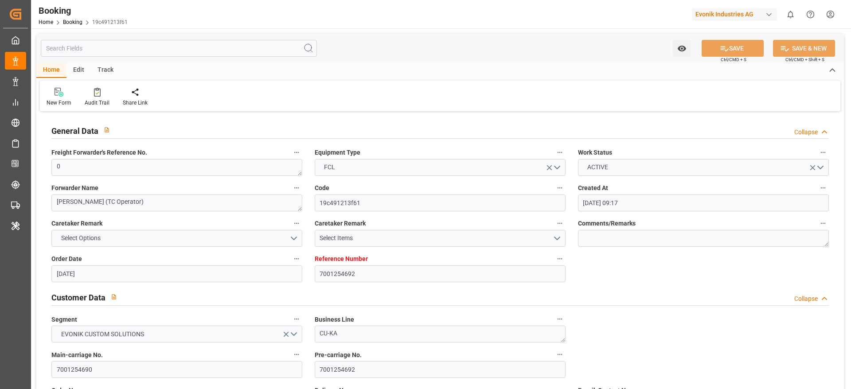
type input "[DATE]"
type input "[DATE] 00:00"
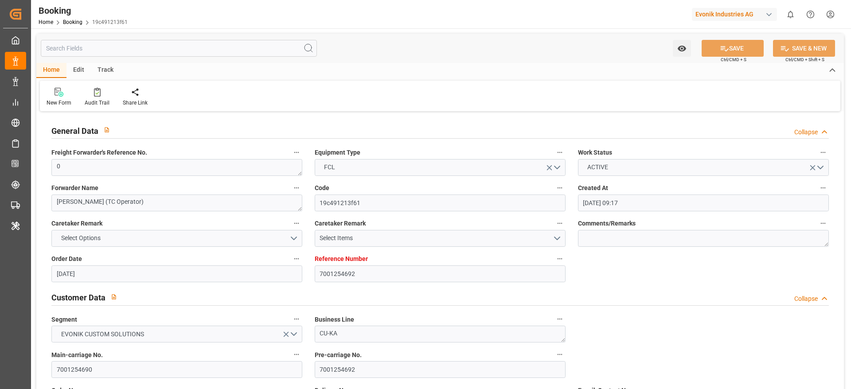
type input "[DATE] 00:00"
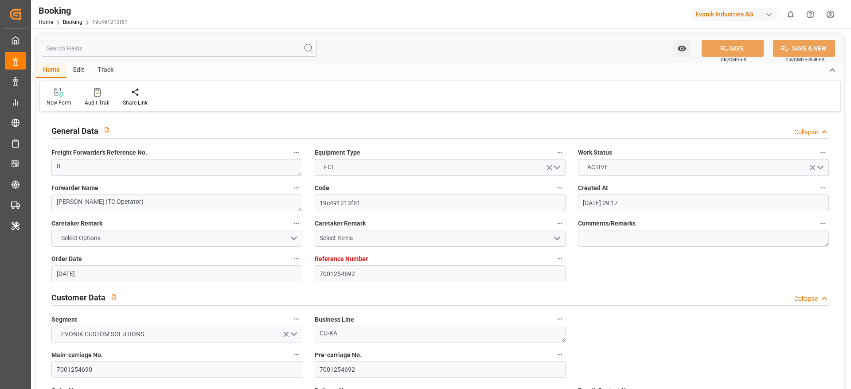
type input "[DATE] 00:00"
type input "[DATE]"
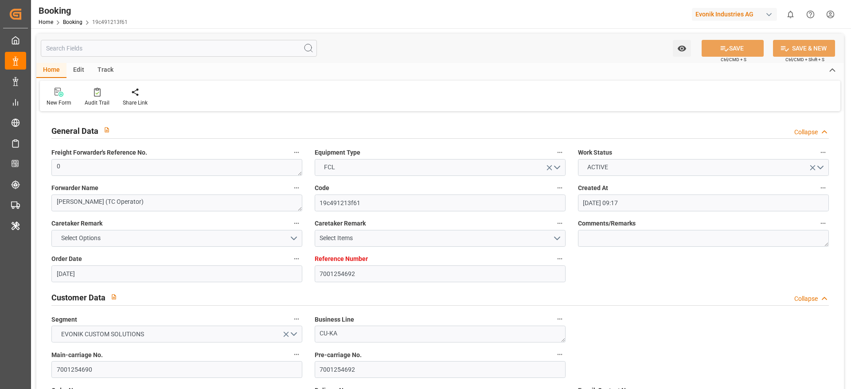
type input "[DATE] 09:12"
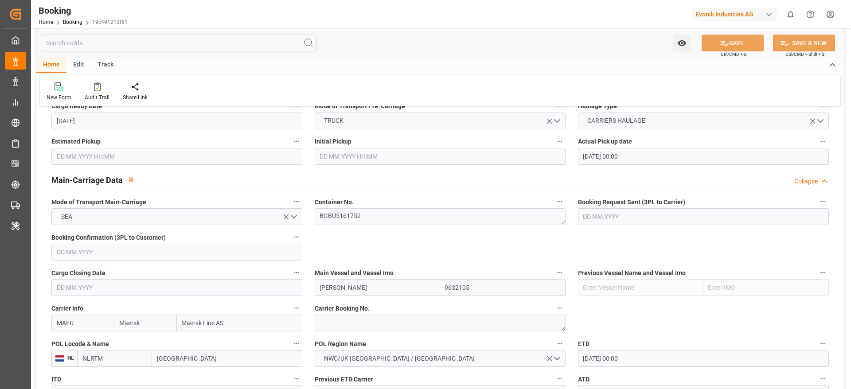
scroll to position [429, 0]
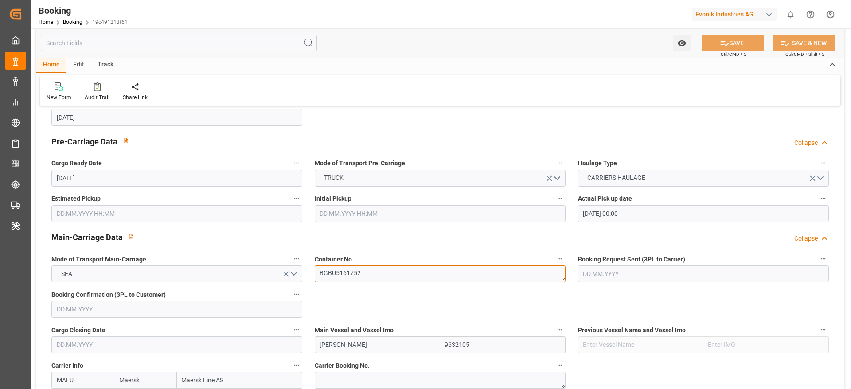
click at [385, 259] on textarea "BGBU5161752" at bounding box center [440, 273] width 251 height 17
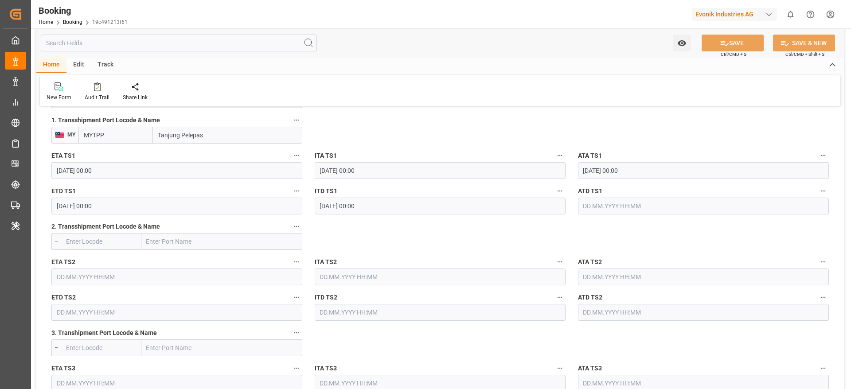
scroll to position [984, 0]
click at [567, 207] on input "text" at bounding box center [703, 205] width 251 height 17
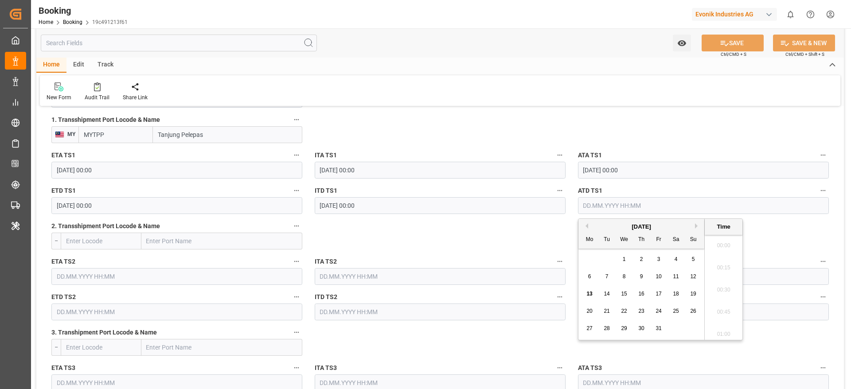
scroll to position [1244, 0]
click at [567, 259] on div "12" at bounding box center [693, 277] width 11 height 11
type input "[DATE] 00:00"
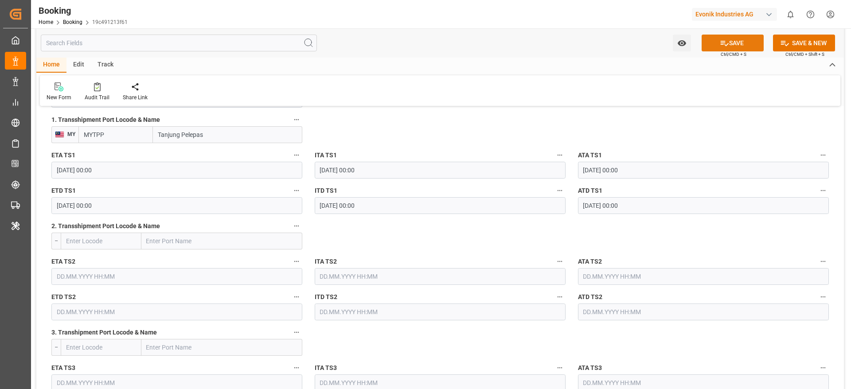
click at [567, 41] on button "SAVE" at bounding box center [732, 43] width 62 height 17
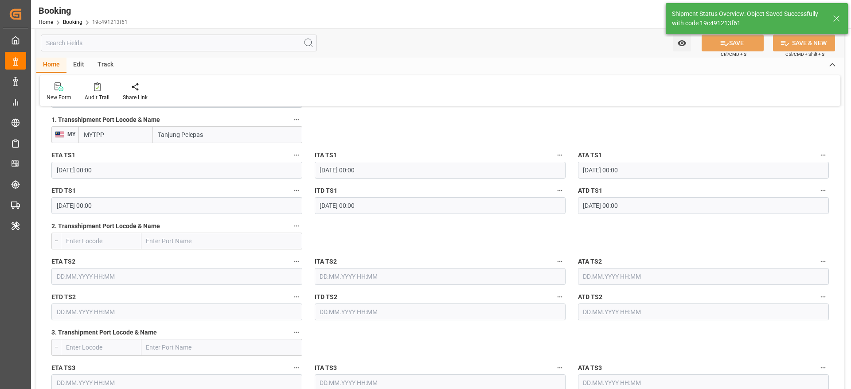
type input "[DATE] 09:02"
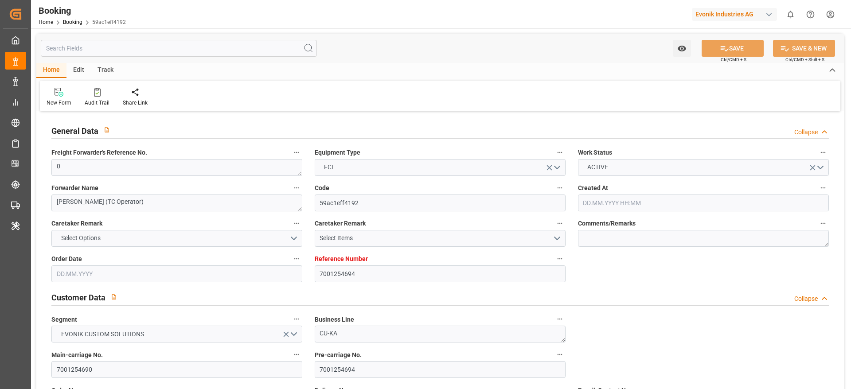
type input "7001254694"
type input "9632105"
type input "Maersk"
type input "Maersk Line AS"
type input "NLRTM"
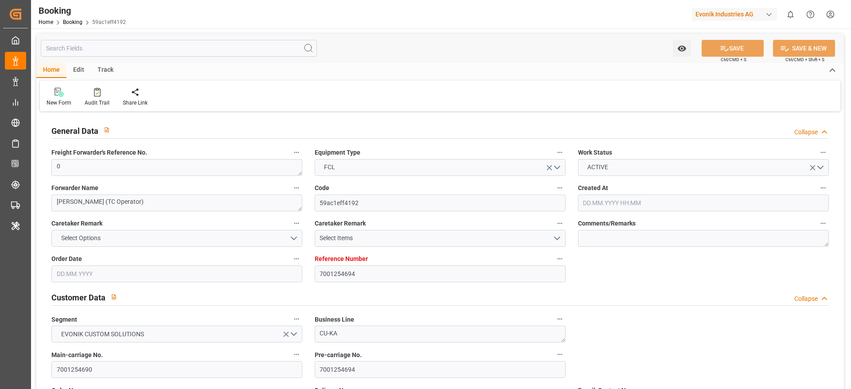
type input "IDJKT"
type input "MYTPP"
type input "0"
type input "[DATE] 09:17"
type input "[DATE]"
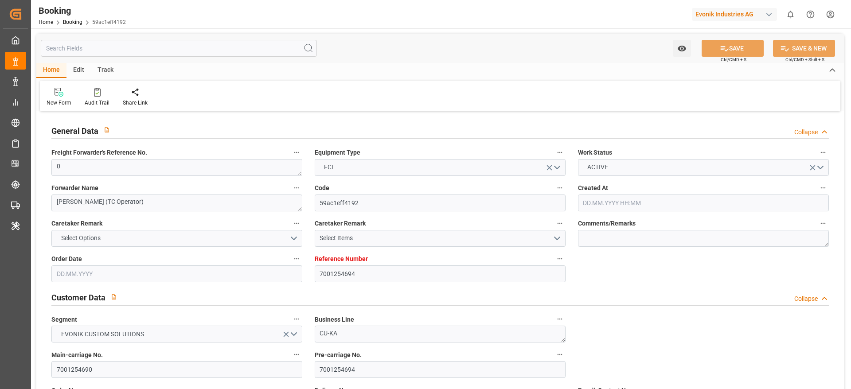
type input "16.10.2025"
type input "26.08.2025"
type input "02.09.2025 00:00"
type input "08.09.2025 00:00"
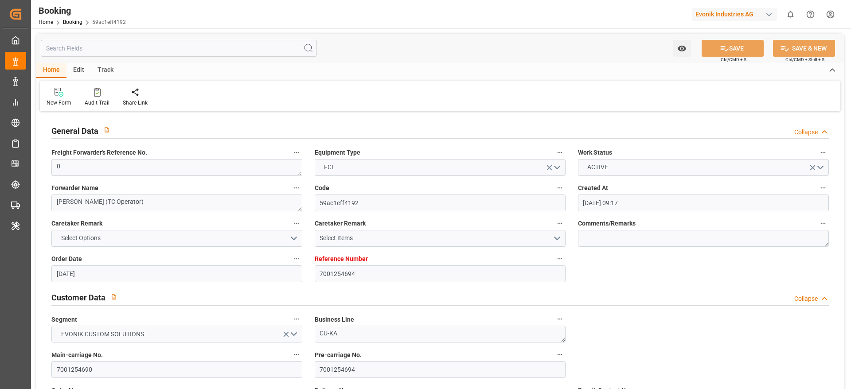
type input "08.09.2025 00:00"
type input "06.09.2025 00:00"
type input "17.10.2025 00:00"
type input "16.10.2025 00:00"
type input "08.10.2025 00:00"
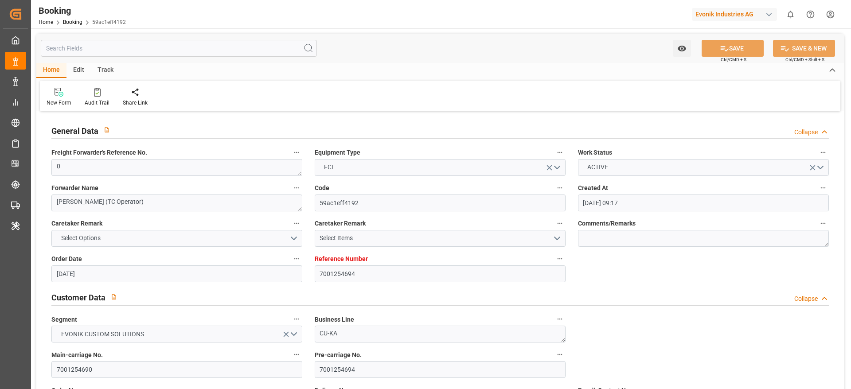
type input "08.10.2025 00:00"
type input "15.10.2025 00:00"
type input "14.10.2025 00:00"
type input "21.08.2025"
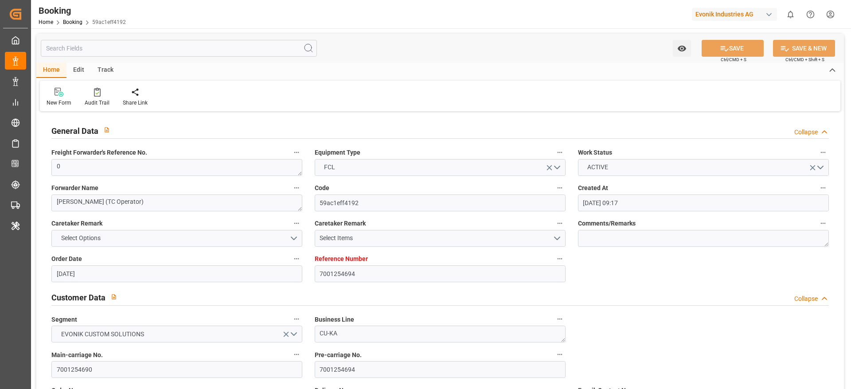
type input "10.10.2025 09:12"
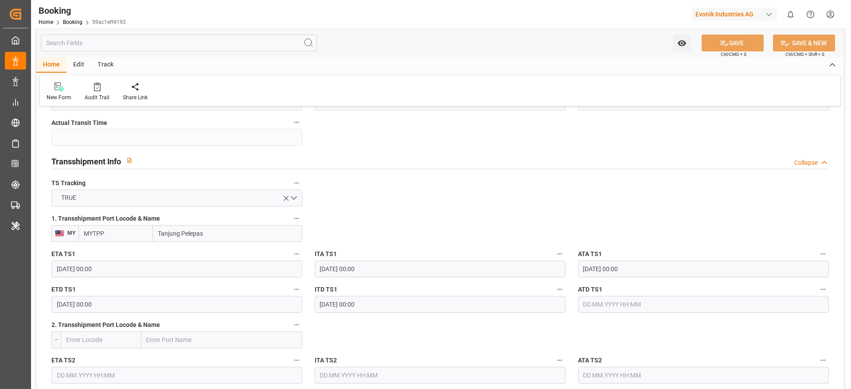
scroll to position [889, 0]
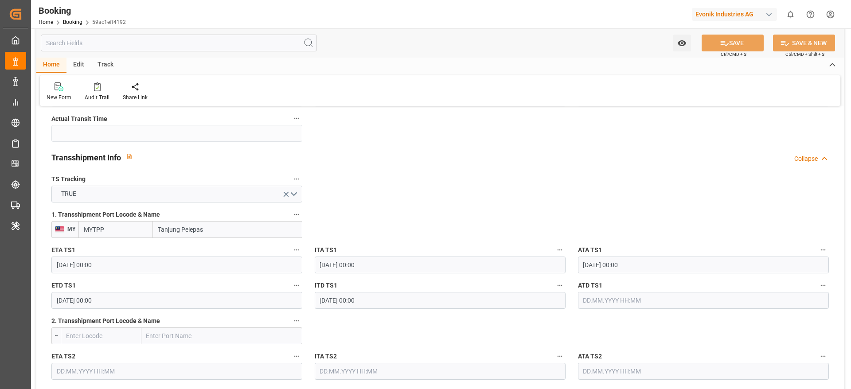
click at [597, 300] on input "text" at bounding box center [703, 300] width 251 height 17
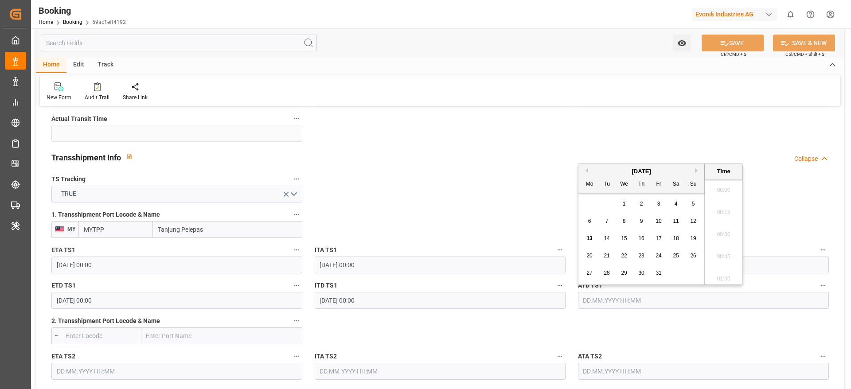
scroll to position [1244, 0]
click at [694, 224] on span "12" at bounding box center [693, 221] width 6 height 6
type input "12.10.2025 00:00"
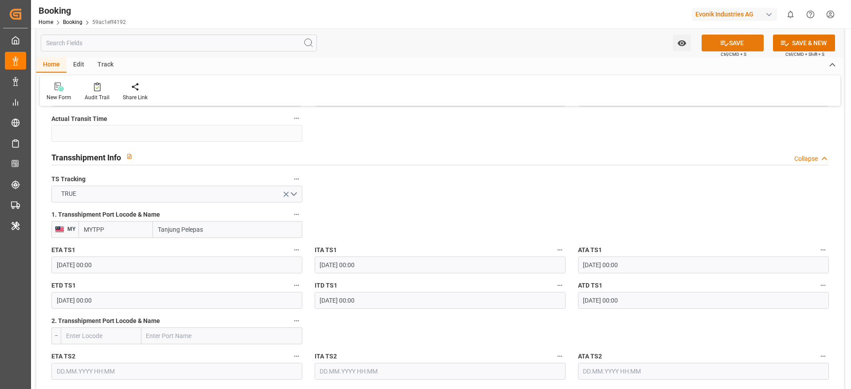
click at [727, 42] on button "SAVE" at bounding box center [732, 43] width 62 height 17
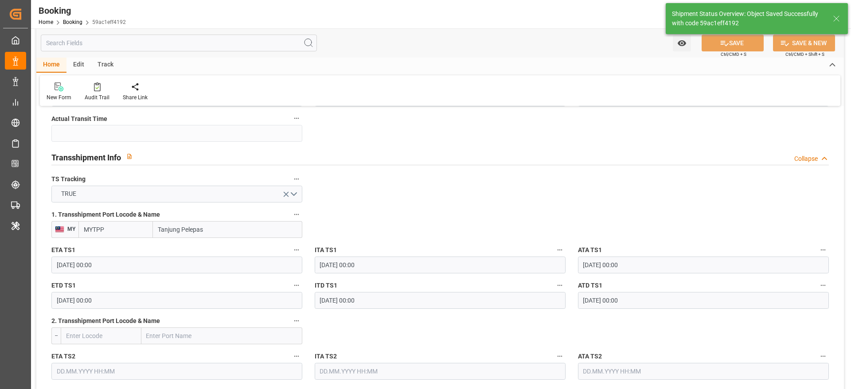
type input "13.10.2025 09:04"
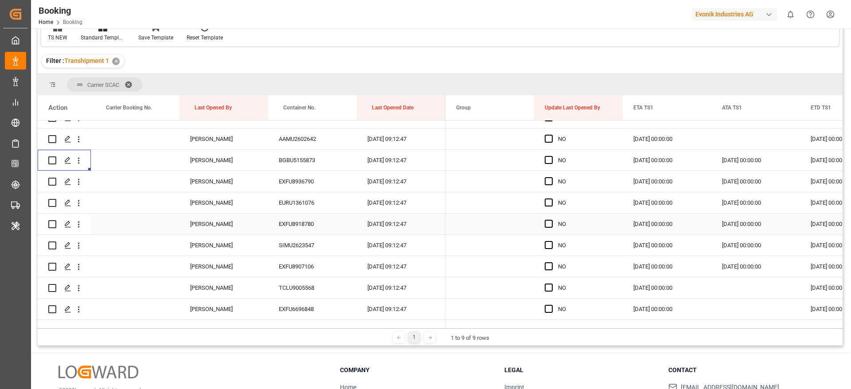
scroll to position [2781, 0]
click at [311, 225] on div "EXFU8918780" at bounding box center [312, 221] width 89 height 21
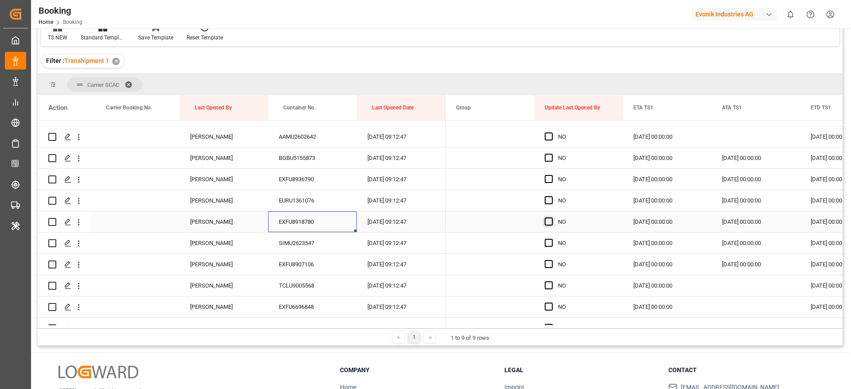
click at [549, 223] on span "Press SPACE to select this row." at bounding box center [549, 222] width 8 height 8
click at [551, 218] on input "Press SPACE to select this row." at bounding box center [551, 218] width 0 height 0
click at [547, 244] on span "Press SPACE to select this row." at bounding box center [549, 243] width 8 height 8
click at [551, 239] on input "Press SPACE to select this row." at bounding box center [551, 239] width 0 height 0
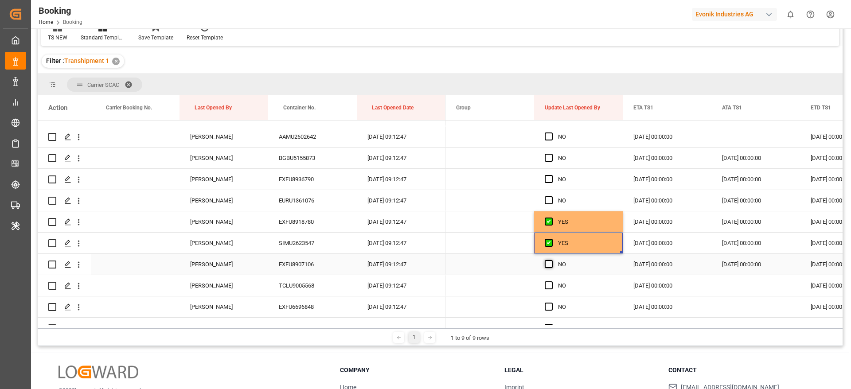
click at [547, 265] on span "Press SPACE to select this row." at bounding box center [549, 264] width 8 height 8
click at [551, 260] on input "Press SPACE to select this row." at bounding box center [551, 260] width 0 height 0
click at [309, 288] on div "TCLU9005568" at bounding box center [312, 285] width 89 height 21
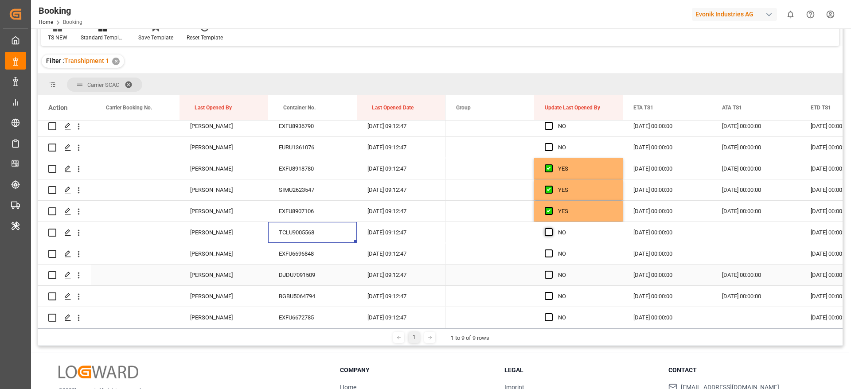
scroll to position [2835, 0]
click at [550, 230] on span "Press SPACE to select this row." at bounding box center [549, 231] width 8 height 8
click at [551, 227] on input "Press SPACE to select this row." at bounding box center [551, 227] width 0 height 0
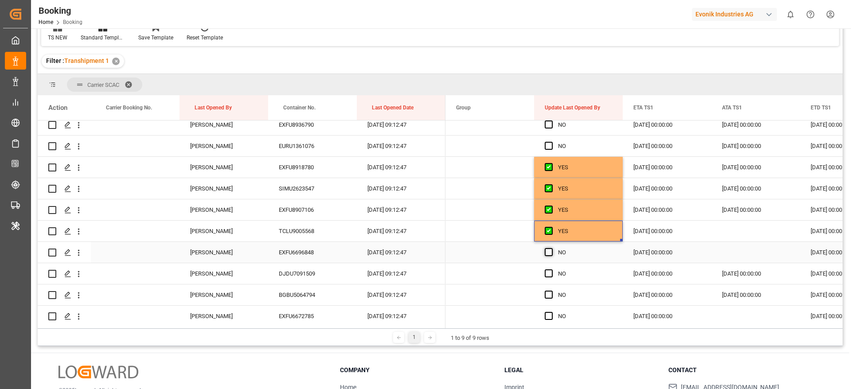
click at [549, 256] on span "Press SPACE to select this row." at bounding box center [549, 252] width 8 height 8
click at [551, 248] on input "Press SPACE to select this row." at bounding box center [551, 248] width 0 height 0
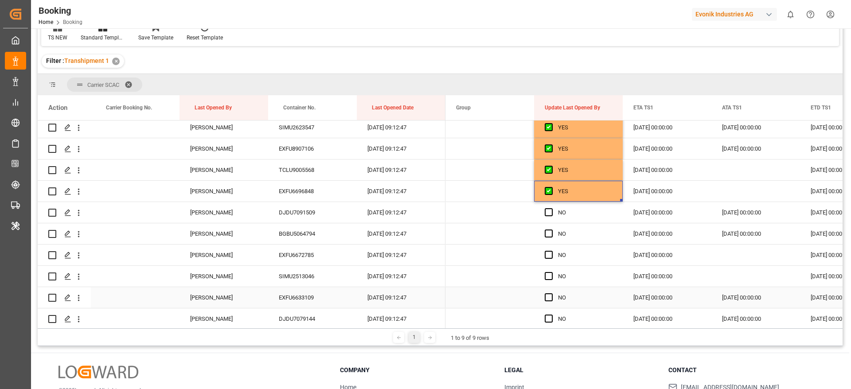
scroll to position [2901, 0]
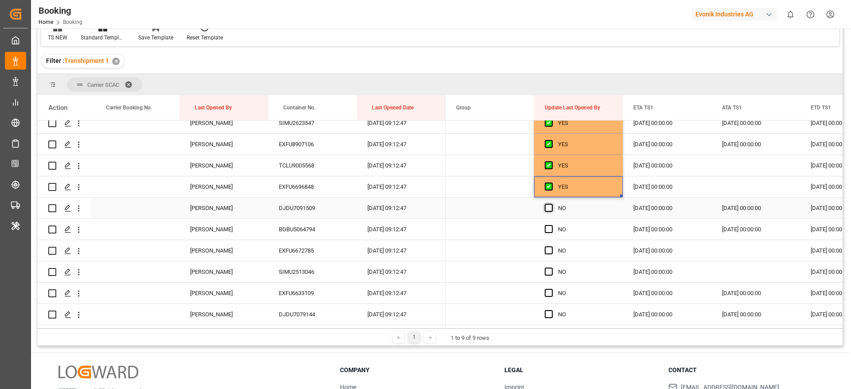
click at [552, 207] on span "Press SPACE to select this row." at bounding box center [549, 208] width 8 height 8
click at [551, 204] on input "Press SPACE to select this row." at bounding box center [551, 204] width 0 height 0
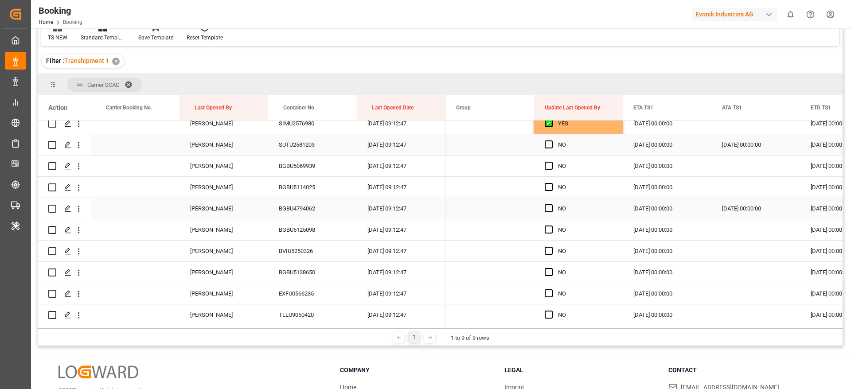
scroll to position [2195, 0]
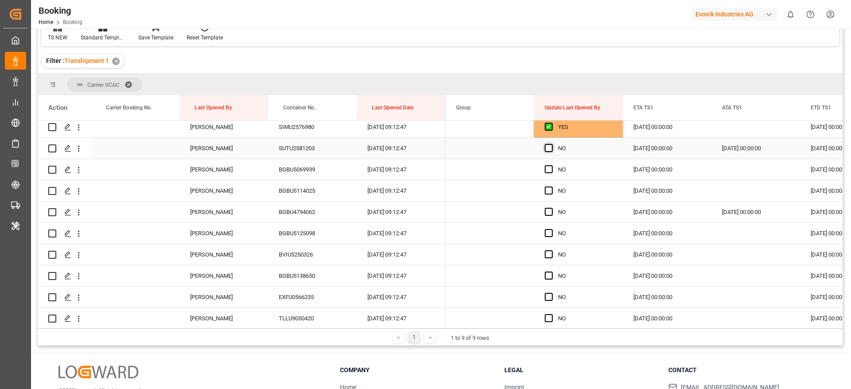
click at [546, 150] on span "Press SPACE to select this row." at bounding box center [549, 148] width 8 height 8
click at [551, 144] on input "Press SPACE to select this row." at bounding box center [551, 144] width 0 height 0
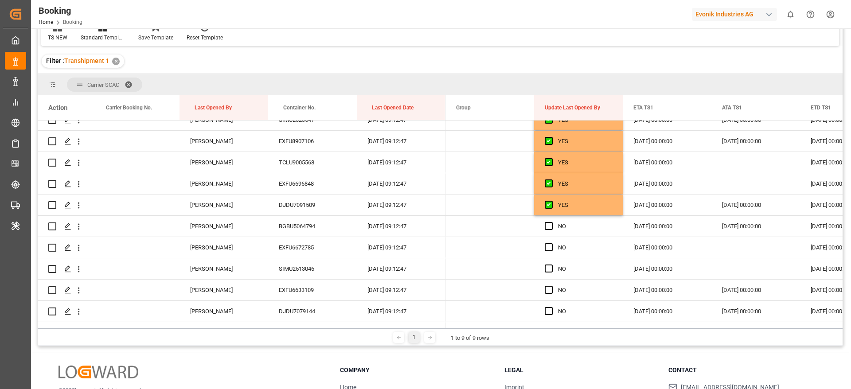
scroll to position [3081, 0]
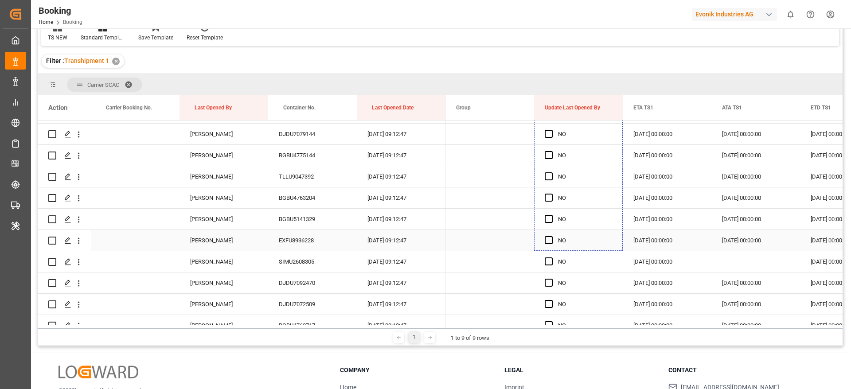
drag, startPoint x: 621, startPoint y: 156, endPoint x: 586, endPoint y: 240, distance: 90.4
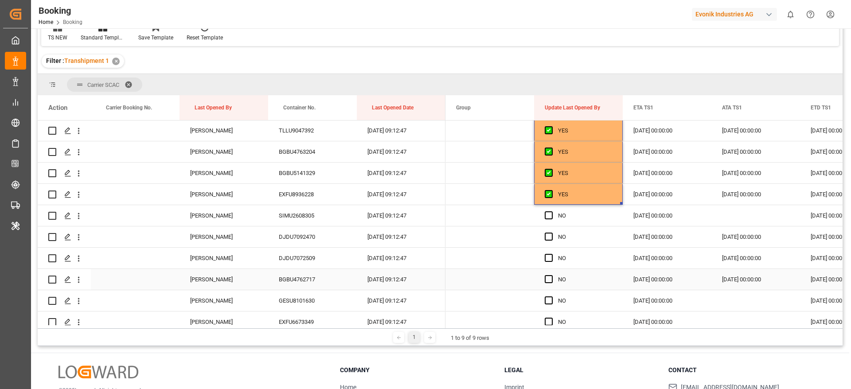
scroll to position [3128, 0]
click at [547, 214] on span "Press SPACE to select this row." at bounding box center [549, 214] width 8 height 8
click at [551, 210] on input "Press SPACE to select this row." at bounding box center [551, 210] width 0 height 0
click at [325, 238] on div "DJDU7092470" at bounding box center [312, 235] width 89 height 21
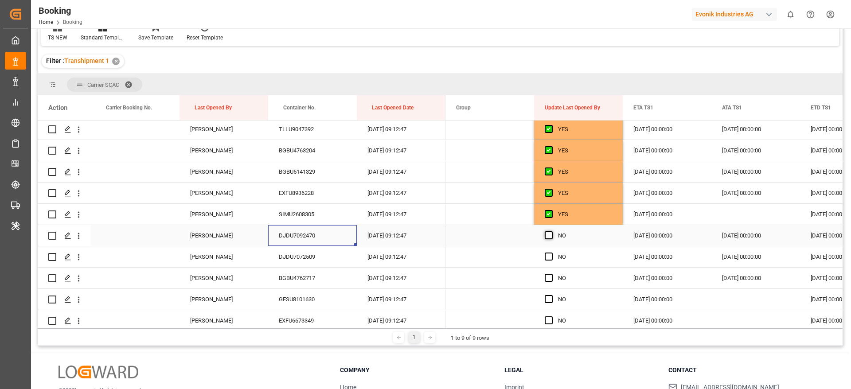
click at [550, 234] on span "Press SPACE to select this row." at bounding box center [549, 235] width 8 height 8
click at [551, 231] on input "Press SPACE to select this row." at bounding box center [551, 231] width 0 height 0
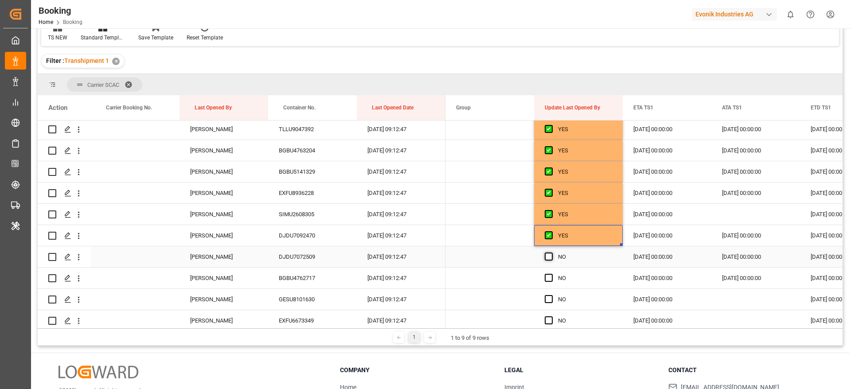
click at [550, 258] on span "Press SPACE to select this row." at bounding box center [549, 257] width 8 height 8
click at [551, 253] on input "Press SPACE to select this row." at bounding box center [551, 253] width 0 height 0
click at [549, 278] on span "Press SPACE to select this row." at bounding box center [549, 278] width 8 height 8
click at [551, 274] on input "Press SPACE to select this row." at bounding box center [551, 274] width 0 height 0
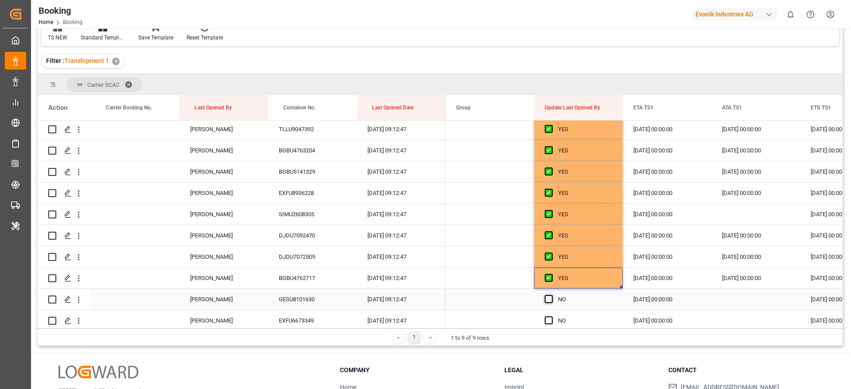
click at [549, 301] on span "Press SPACE to select this row." at bounding box center [549, 299] width 8 height 8
click at [551, 295] on input "Press SPACE to select this row." at bounding box center [551, 295] width 0 height 0
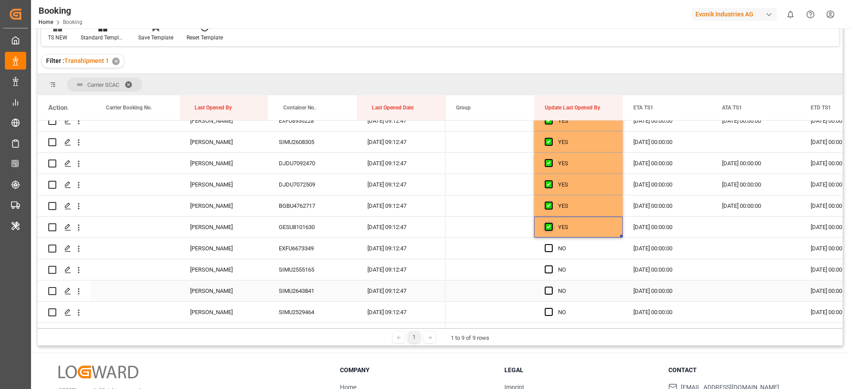
scroll to position [3206, 0]
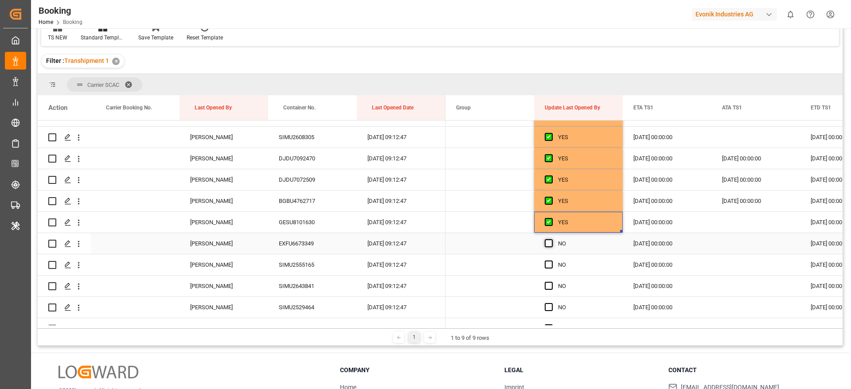
click at [548, 240] on span "Press SPACE to select this row." at bounding box center [549, 243] width 8 height 8
click at [551, 239] on input "Press SPACE to select this row." at bounding box center [551, 239] width 0 height 0
click at [548, 263] on span "Press SPACE to select this row." at bounding box center [549, 265] width 8 height 8
click at [551, 261] on input "Press SPACE to select this row." at bounding box center [551, 261] width 0 height 0
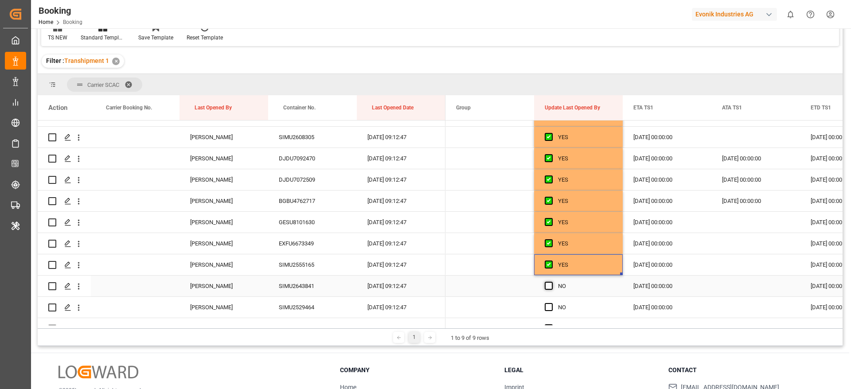
click at [548, 287] on span "Press SPACE to select this row." at bounding box center [549, 286] width 8 height 8
click at [551, 282] on input "Press SPACE to select this row." at bounding box center [551, 282] width 0 height 0
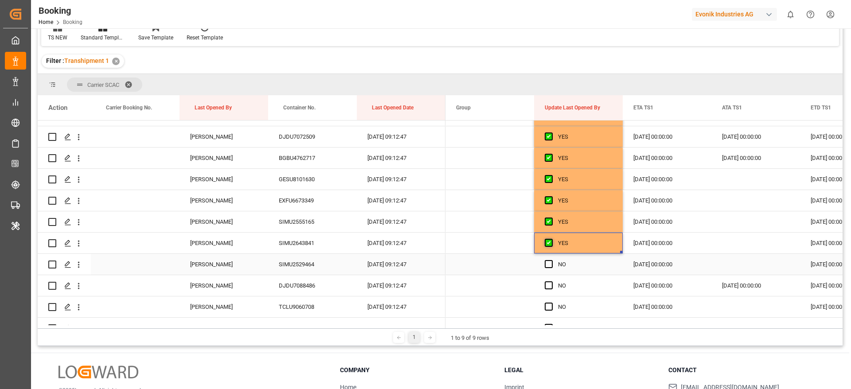
scroll to position [3249, 0]
click at [549, 264] on span "Press SPACE to select this row." at bounding box center [549, 263] width 8 height 8
click at [551, 259] on input "Press SPACE to select this row." at bounding box center [551, 259] width 0 height 0
click at [548, 284] on span "Press SPACE to select this row." at bounding box center [549, 284] width 8 height 8
click at [551, 280] on input "Press SPACE to select this row." at bounding box center [551, 280] width 0 height 0
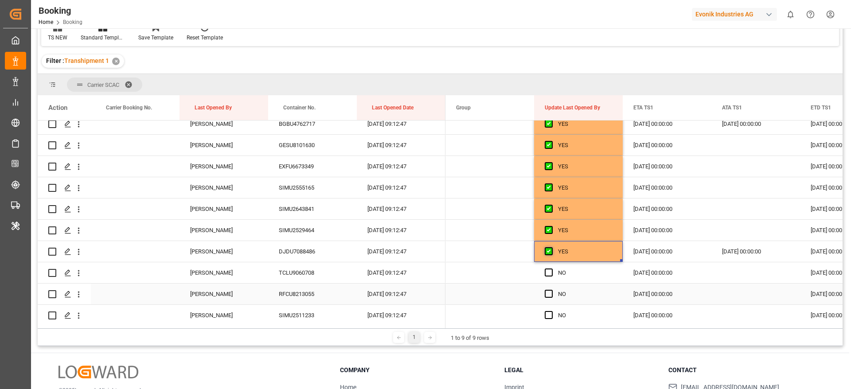
scroll to position [3288, 0]
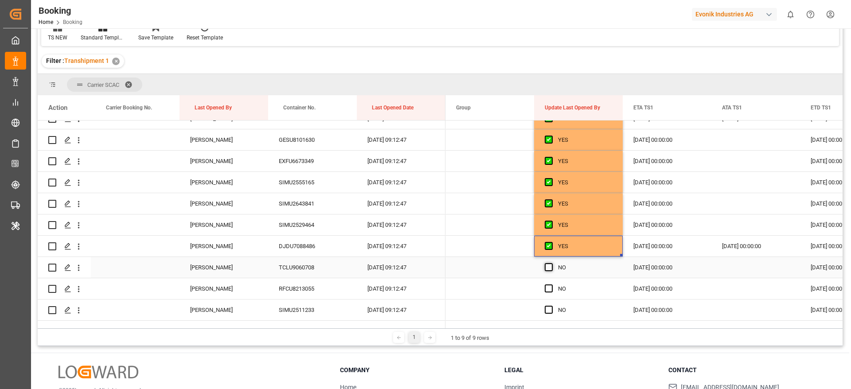
click at [548, 269] on span "Press SPACE to select this row." at bounding box center [549, 267] width 8 height 8
click at [551, 263] on input "Press SPACE to select this row." at bounding box center [551, 263] width 0 height 0
click at [547, 289] on span "Press SPACE to select this row." at bounding box center [549, 288] width 8 height 8
click at [551, 284] on input "Press SPACE to select this row." at bounding box center [551, 284] width 0 height 0
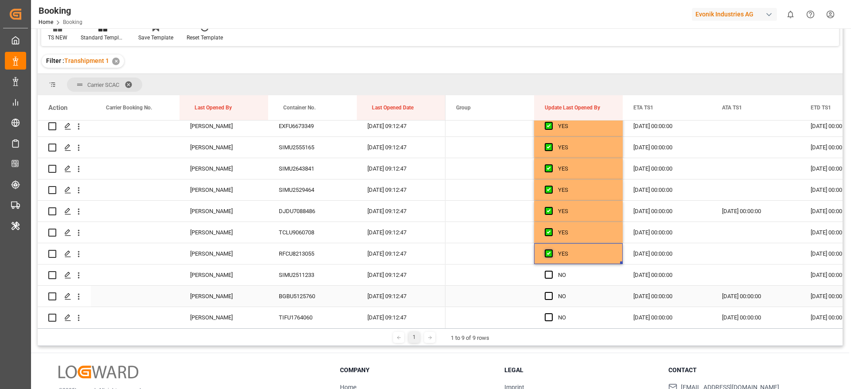
scroll to position [3334, 0]
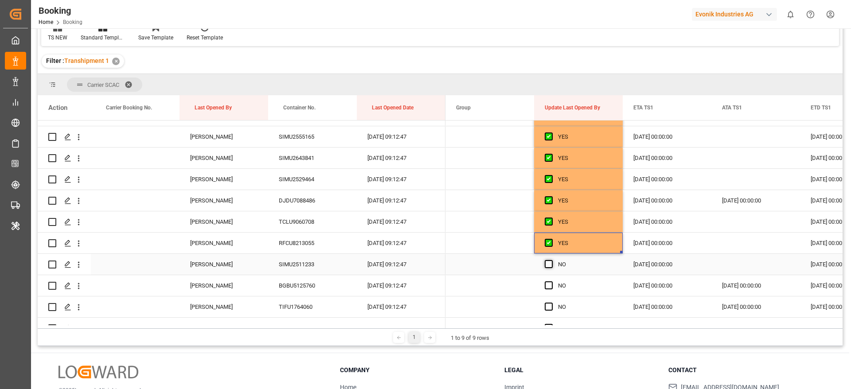
click at [547, 266] on span "Press SPACE to select this row." at bounding box center [549, 264] width 8 height 8
click at [551, 260] on input "Press SPACE to select this row." at bounding box center [551, 260] width 0 height 0
click at [549, 286] on span "Press SPACE to select this row." at bounding box center [549, 285] width 8 height 8
click at [551, 281] on input "Press SPACE to select this row." at bounding box center [551, 281] width 0 height 0
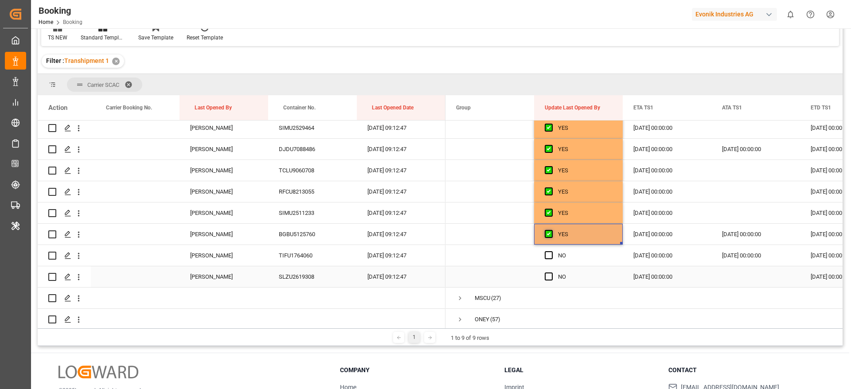
scroll to position [3391, 0]
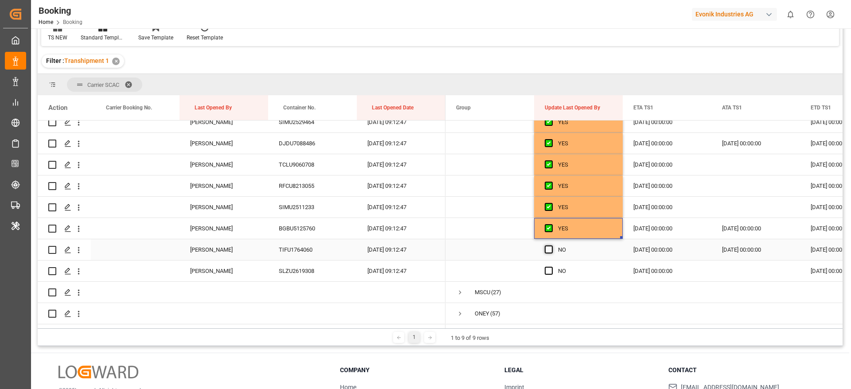
click at [551, 252] on span "Press SPACE to select this row." at bounding box center [549, 249] width 8 height 8
click at [551, 245] on input "Press SPACE to select this row." at bounding box center [551, 245] width 0 height 0
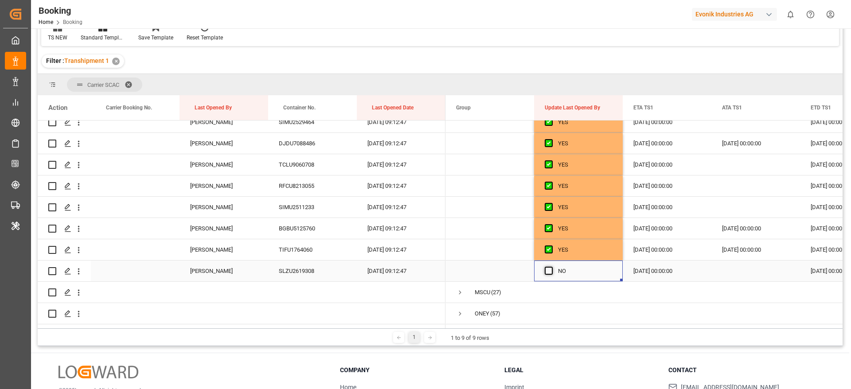
click at [550, 269] on span "Press SPACE to select this row." at bounding box center [549, 271] width 8 height 8
click at [551, 267] on input "Press SPACE to select this row." at bounding box center [551, 267] width 0 height 0
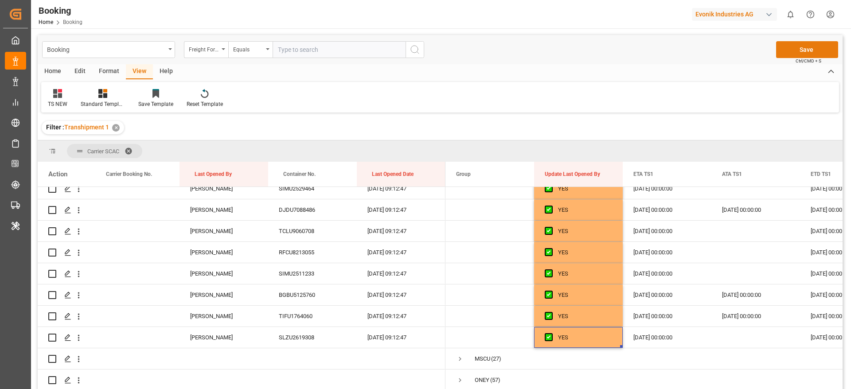
click at [811, 47] on button "Save" at bounding box center [807, 49] width 62 height 17
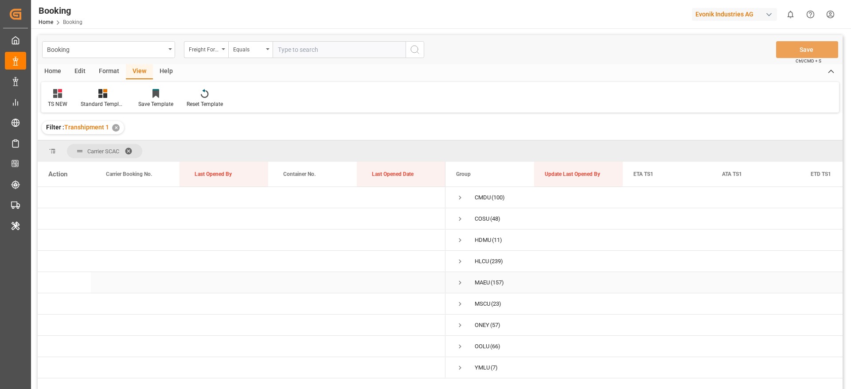
click at [460, 285] on span "Press SPACE to select this row." at bounding box center [460, 283] width 8 height 8
click at [458, 284] on span "Press SPACE to select this row." at bounding box center [460, 283] width 8 height 8
click at [129, 149] on span at bounding box center [132, 151] width 14 height 8
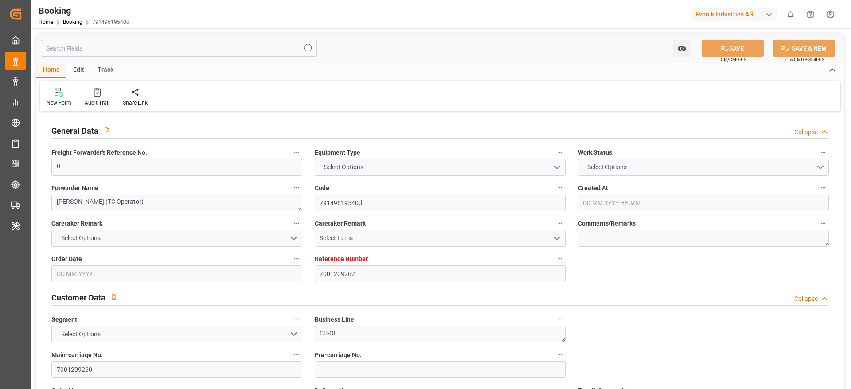
type input "7001209262"
type input "9619933"
type input "Maersk"
type input "Maersk Line AS"
type input "NLRTM"
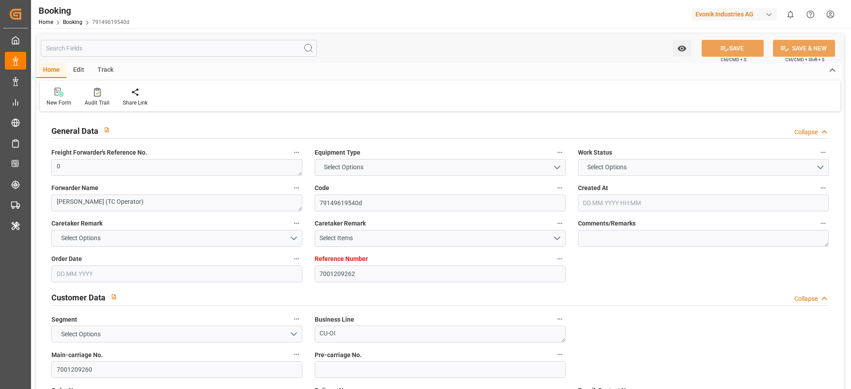
type input "TWTXG"
type input "MYTPP"
type input "0"
type input "01.07.2025 05:41"
type input "[DATE]"
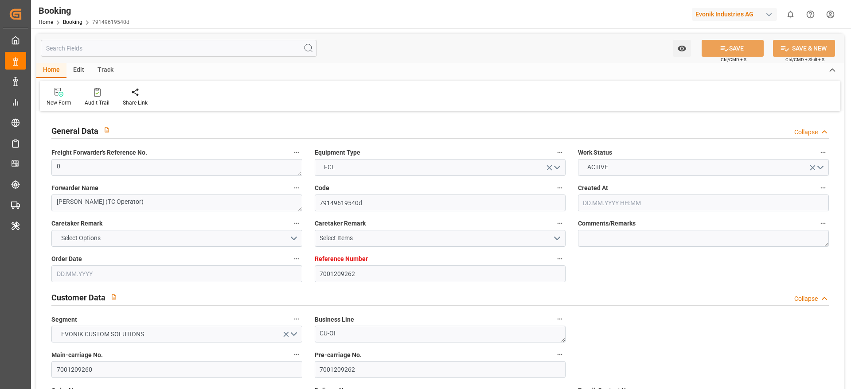
type input "23.09.2025"
type input "16.07.2025"
type input "04.08.2025 00:00"
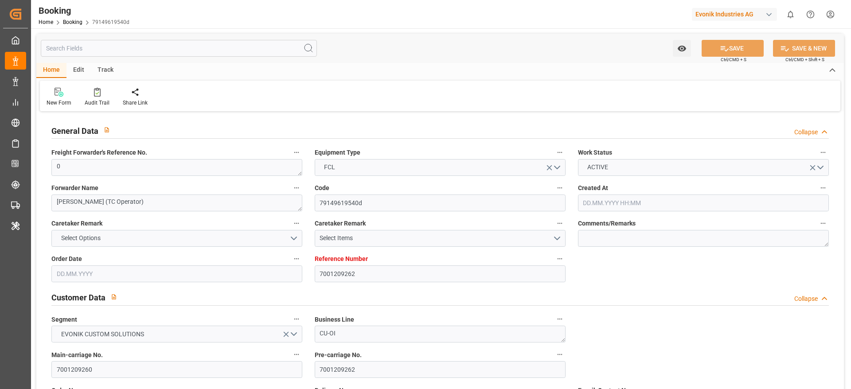
type input "29.07.2025 00:00"
type input "19.10.2025 00:00"
type input "21.09.2025 00:00"
type input "22.09.2025 00:00"
type input "06.09.2025 00:00"
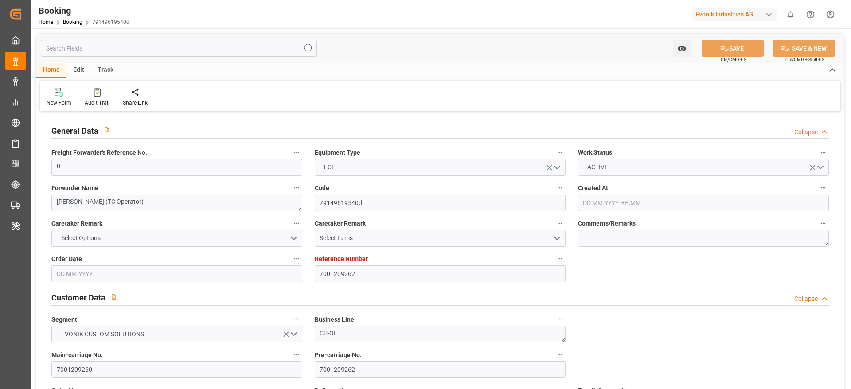
type input "22.09.2025 00:00"
type input "13.10.2025 00:00"
type input "15.09.2025 00:00"
type input "29.07.2025"
type input "10.10.2025 09:12"
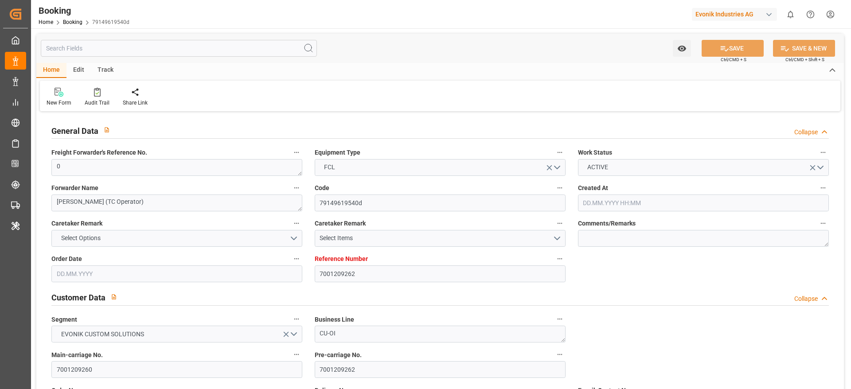
type input "06.10.2025"
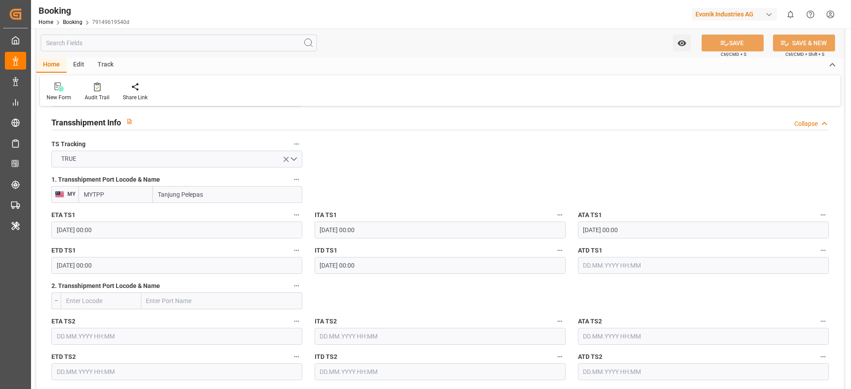
scroll to position [926, 0]
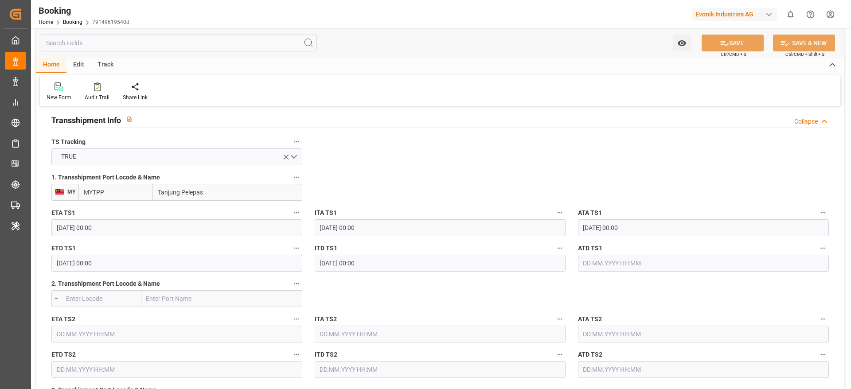
click at [266, 257] on input "13.10.2025 00:00" at bounding box center [176, 263] width 251 height 17
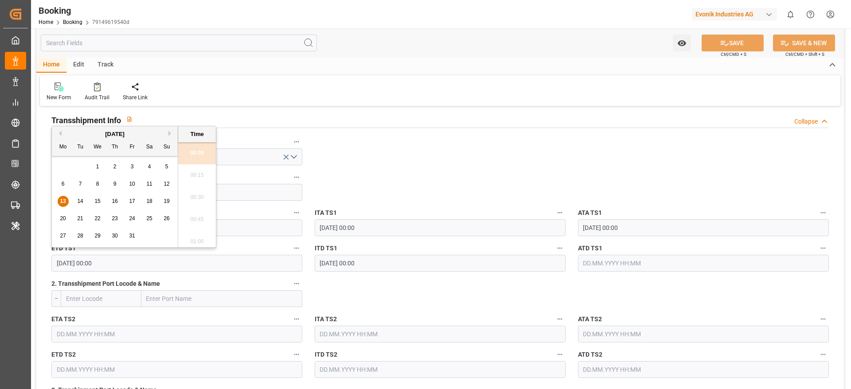
click at [98, 205] on div "15" at bounding box center [97, 201] width 11 height 11
type input "15.10.2025 00:00"
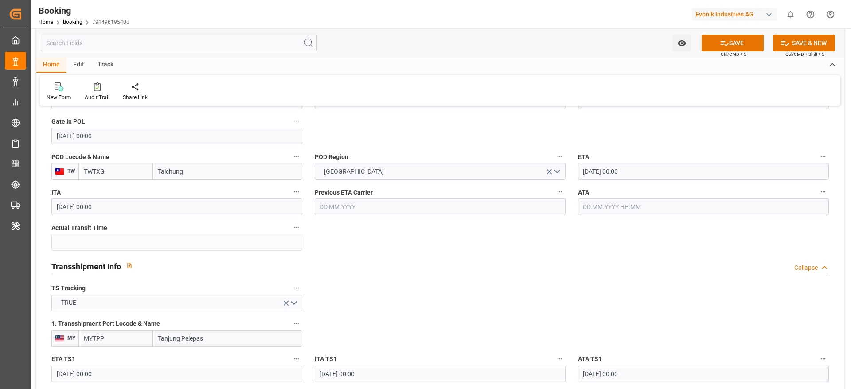
scroll to position [740, 0]
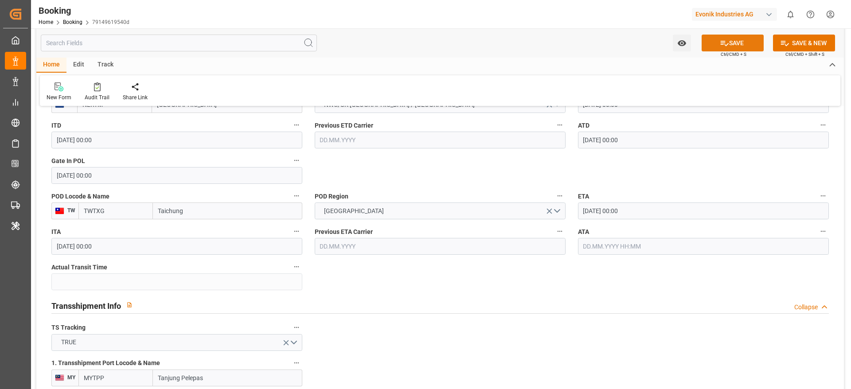
click at [722, 42] on icon at bounding box center [725, 43] width 8 height 5
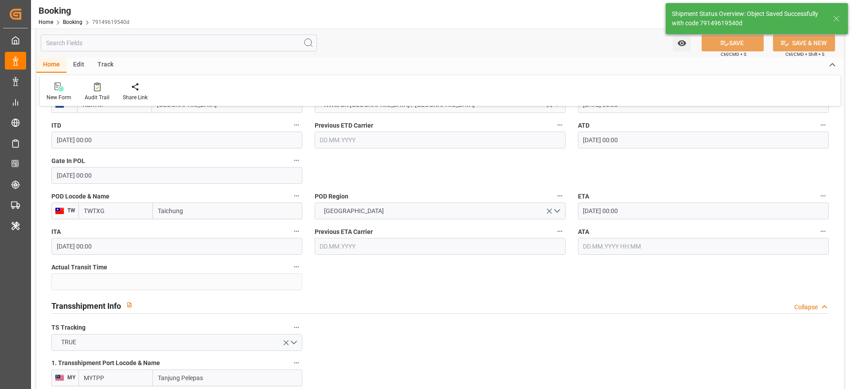
type input "13.10.2025 09:07"
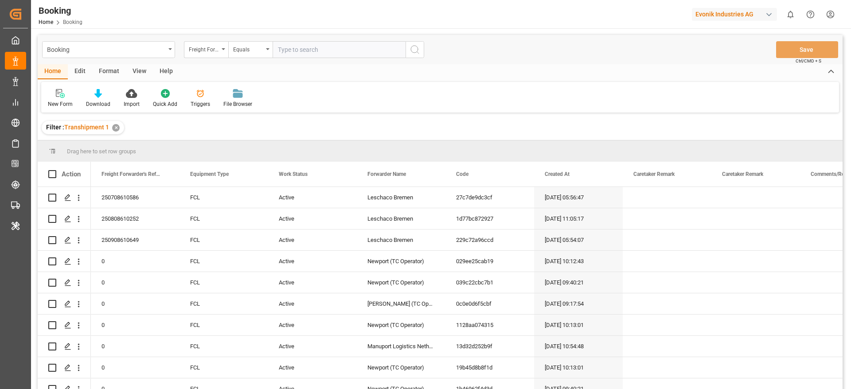
click at [141, 74] on div "View" at bounding box center [139, 71] width 27 height 15
click at [65, 97] on div at bounding box center [56, 93] width 17 height 9
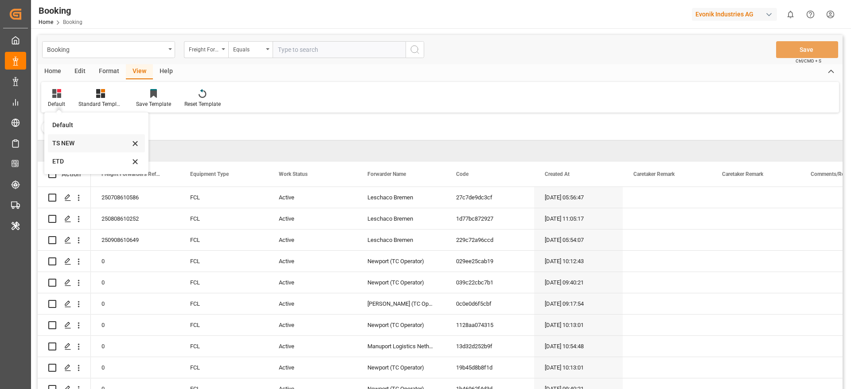
click at [80, 143] on div "TS NEW" at bounding box center [91, 143] width 78 height 9
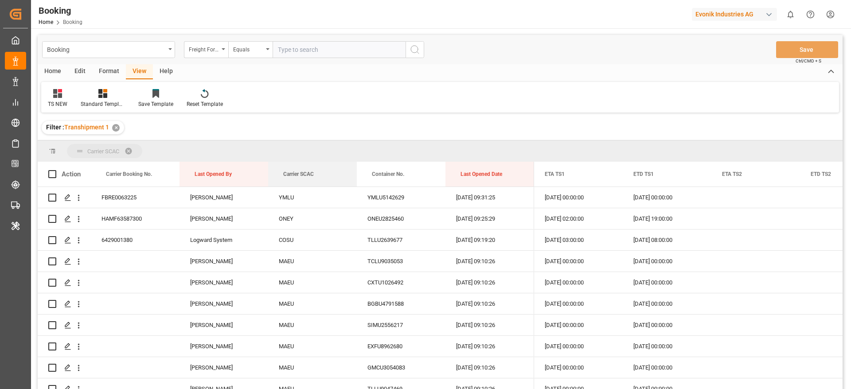
drag, startPoint x: 291, startPoint y: 171, endPoint x: 285, endPoint y: 150, distance: 22.0
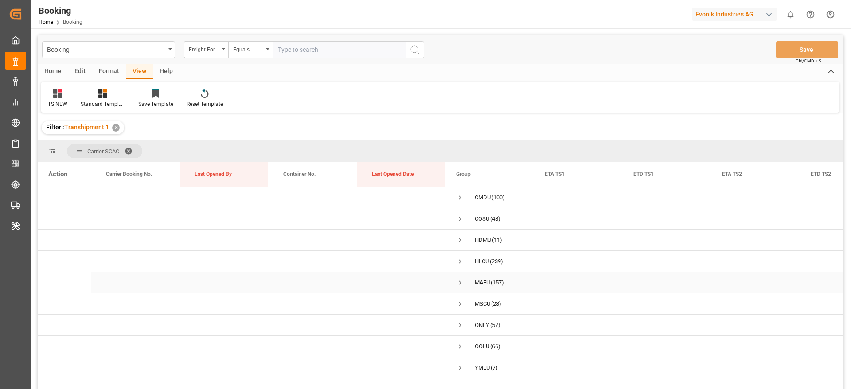
click at [460, 282] on span "Press SPACE to select this row." at bounding box center [460, 283] width 8 height 8
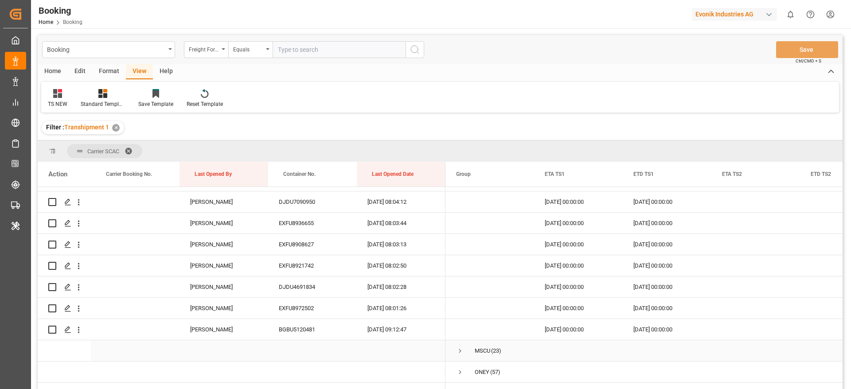
scroll to position [3329, 0]
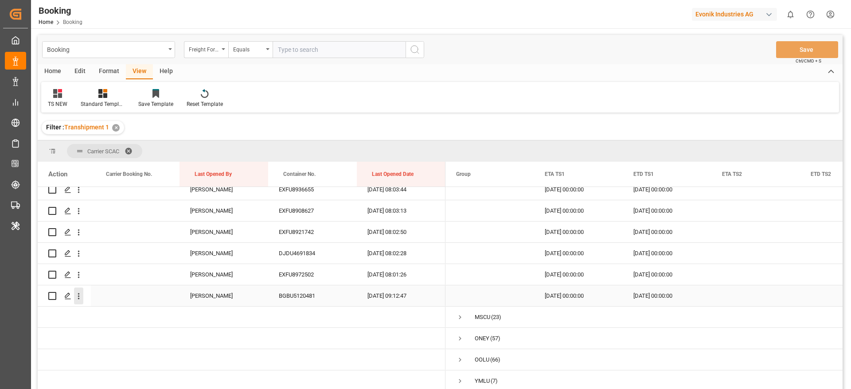
click at [77, 294] on icon "open menu" at bounding box center [78, 296] width 9 height 9
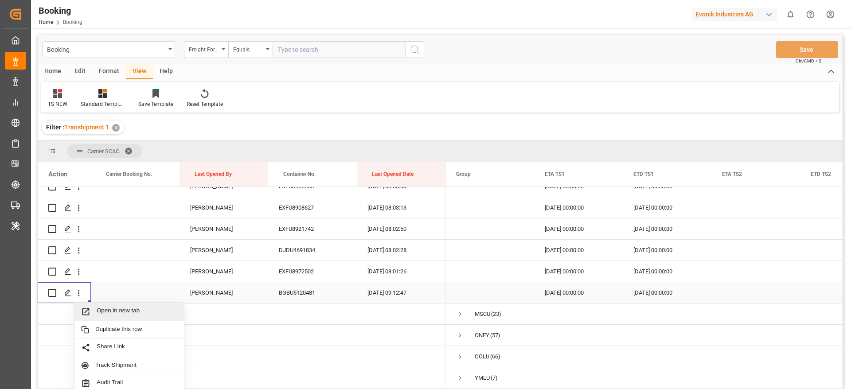
click at [111, 313] on span "Open in new tab" at bounding box center [137, 311] width 81 height 9
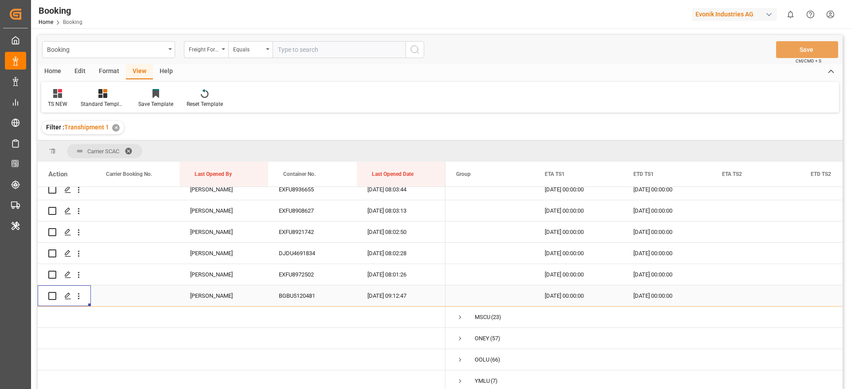
click at [114, 126] on div "✕" at bounding box center [116, 128] width 8 height 8
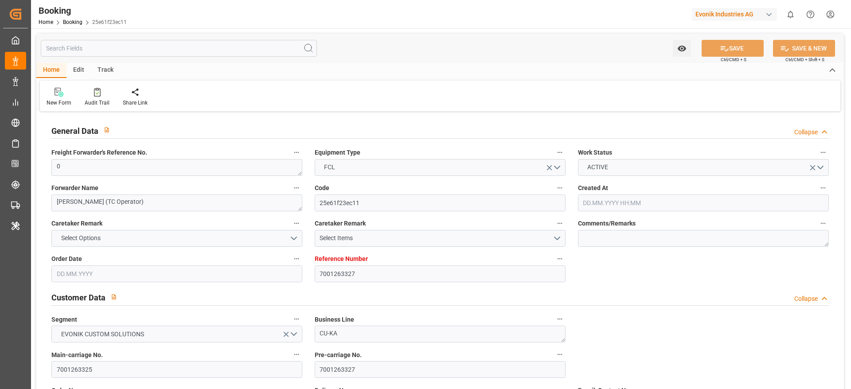
type input "7001263327"
type input "9619957"
type input "Maersk"
type input "Maersk Line AS"
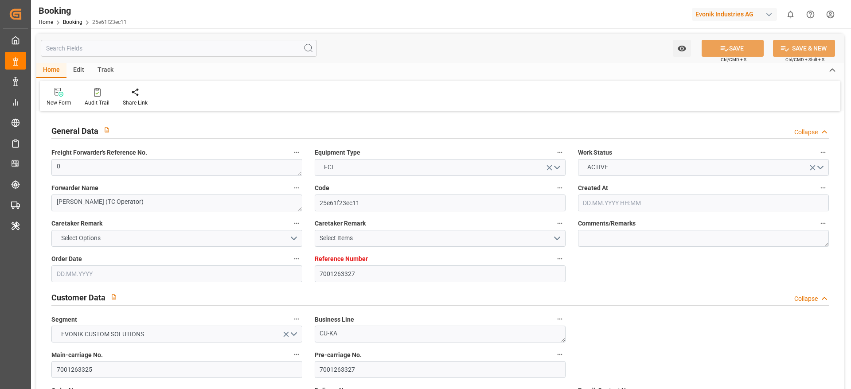
type input "NLRTM"
type input "IDJKT"
type input "MYTPP"
type input "0"
type input "01.09.2025 08:37"
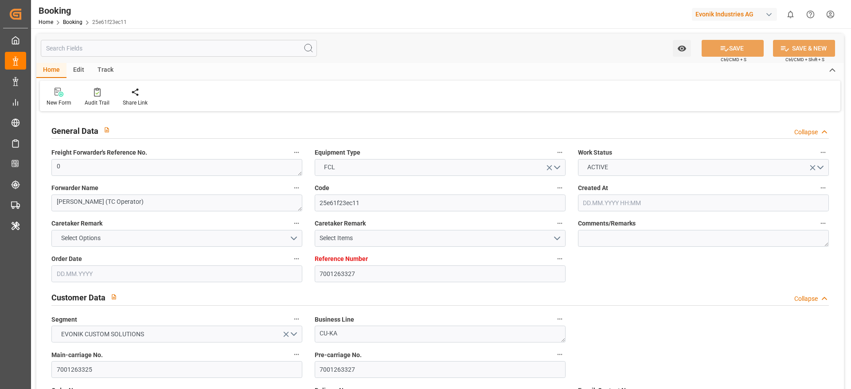
type input "01.09.2025"
type input "21.10.2025"
type input "[DATE]"
type input "12.09.2025 00:00"
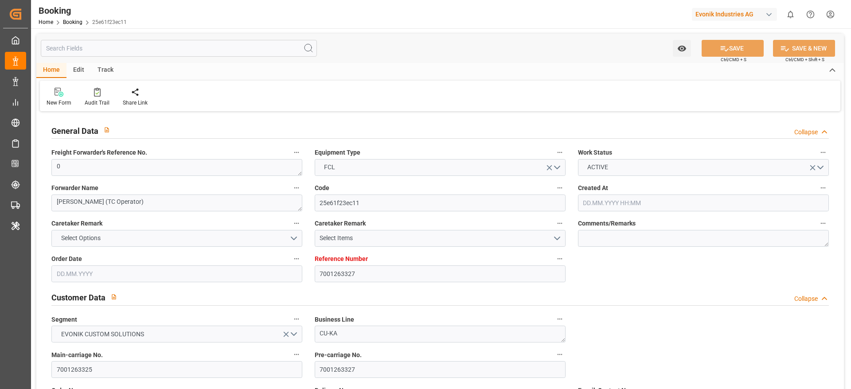
type input "11.09.2025 00:00"
type input "23.09.2025 00:00"
type input "11.09.2025 00:00"
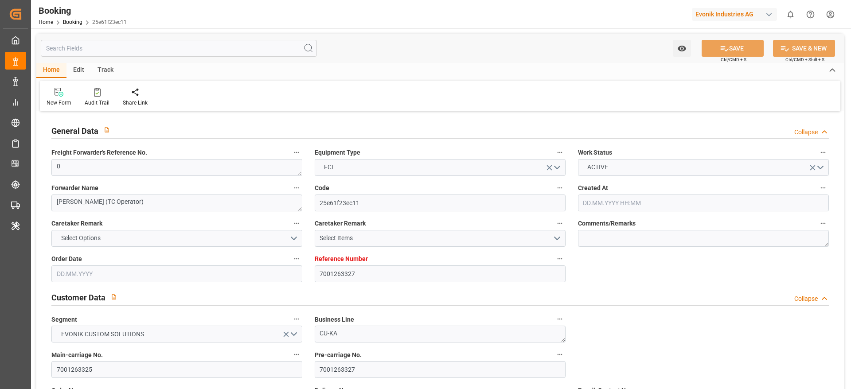
type input "30.10.2025 00:00"
type input "21.10.2025 00:00"
type input "22.10.2025 00:00"
type input "24.10.2025 00:00"
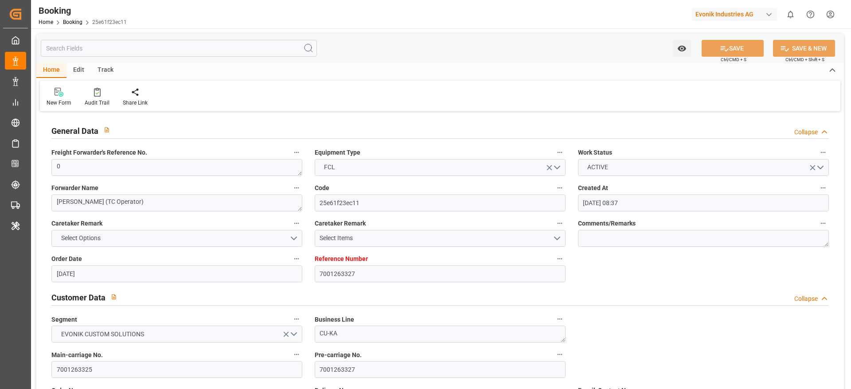
type input "24.10.2025 00:00"
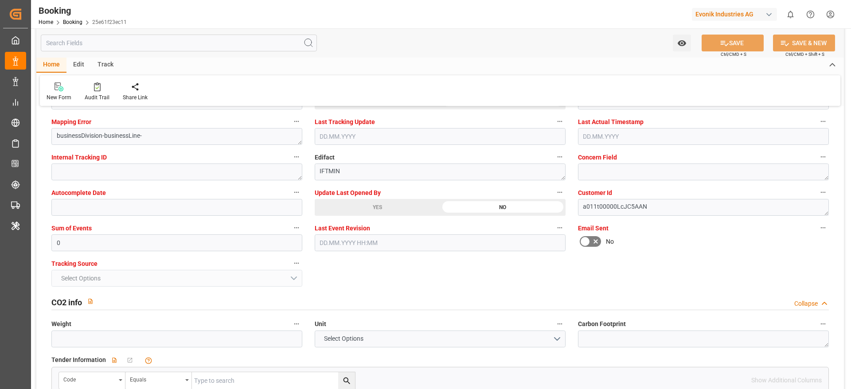
scroll to position [1731, 0]
click at [365, 213] on div "YES" at bounding box center [377, 207] width 125 height 17
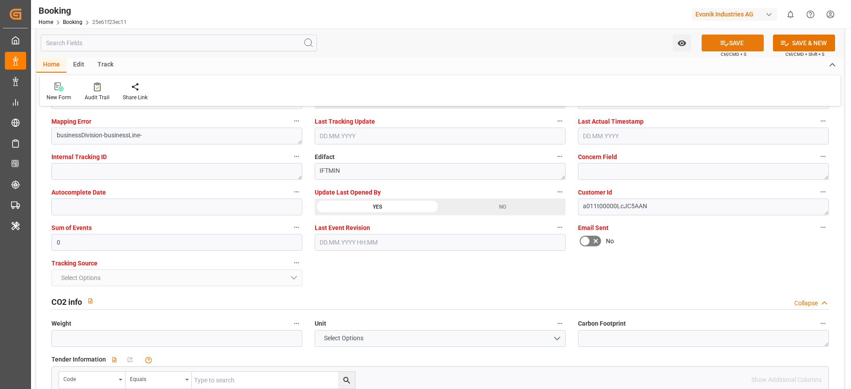
click at [720, 42] on icon at bounding box center [724, 43] width 9 height 9
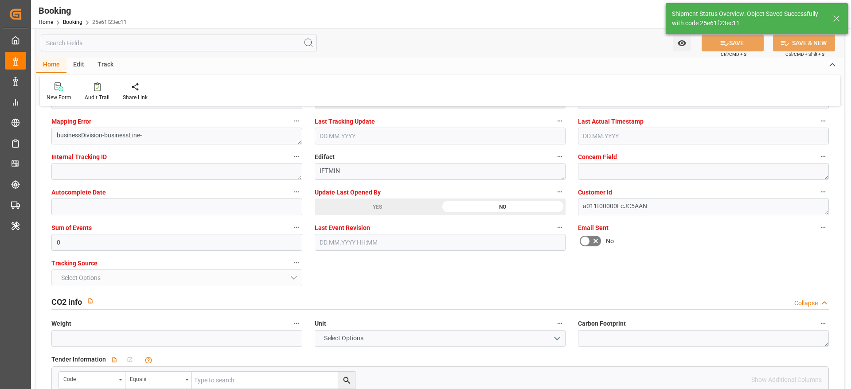
type input "13.10.2025 09:34"
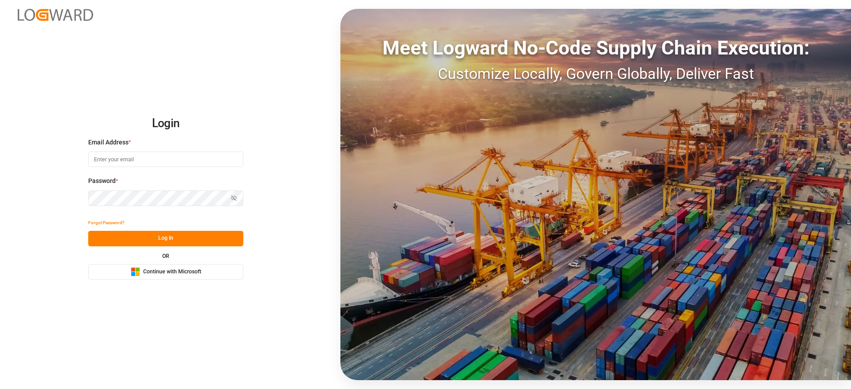
click at [166, 269] on span "Continue with Microsoft" at bounding box center [172, 272] width 58 height 8
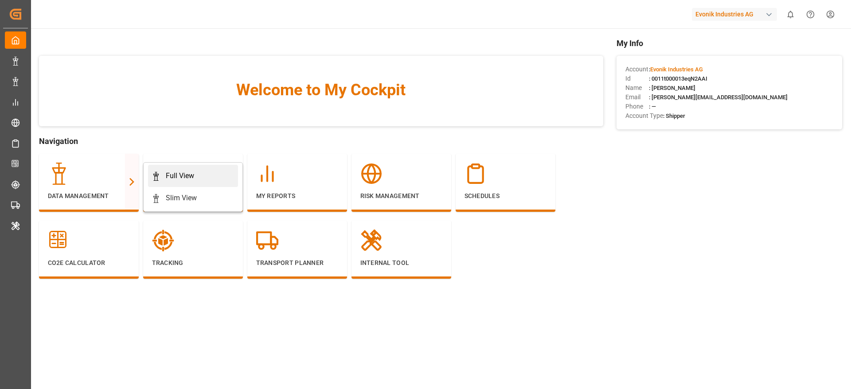
click at [191, 178] on div "Full View" at bounding box center [180, 176] width 28 height 11
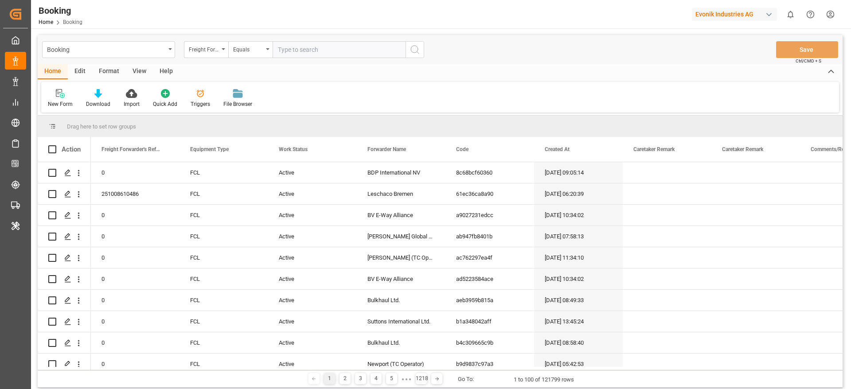
click at [109, 69] on div "Format" at bounding box center [109, 71] width 34 height 15
click at [54, 102] on div "Filter Rows" at bounding box center [61, 104] width 26 height 8
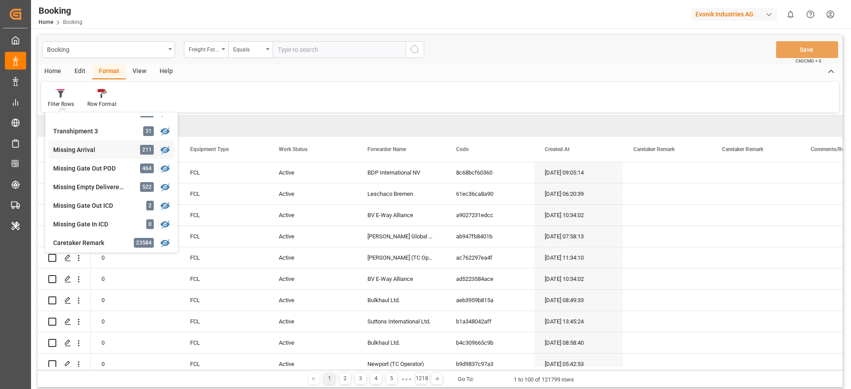
scroll to position [330, 0]
click at [111, 187] on div "Missing Empty Delivered Depot" at bounding box center [92, 186] width 78 height 9
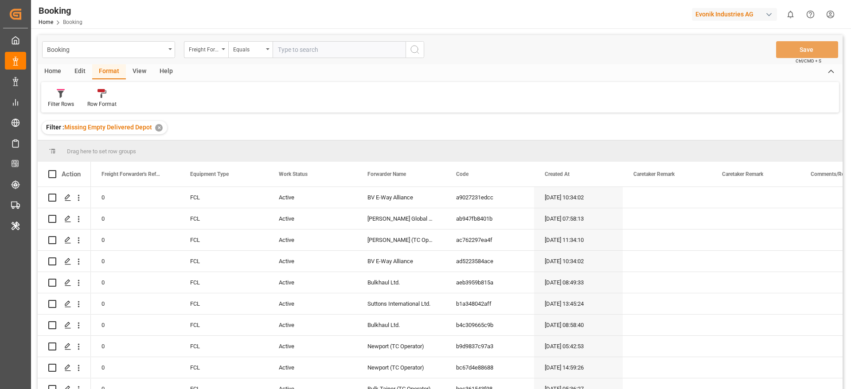
click at [141, 70] on div "View" at bounding box center [139, 71] width 27 height 15
click at [55, 101] on div "Default" at bounding box center [56, 104] width 17 height 8
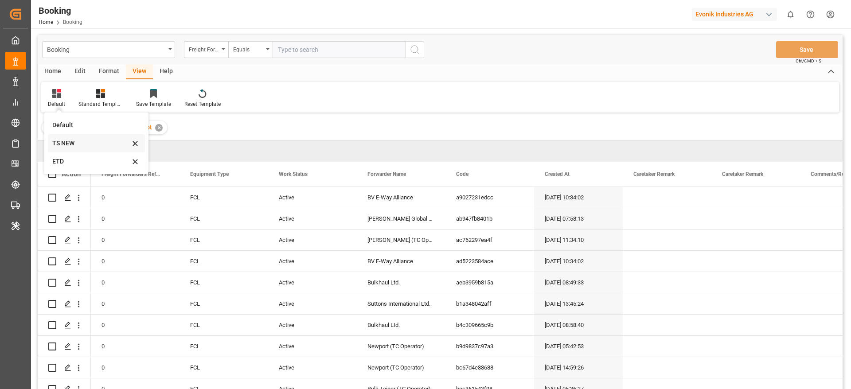
click at [60, 144] on div "TS NEW" at bounding box center [91, 143] width 78 height 9
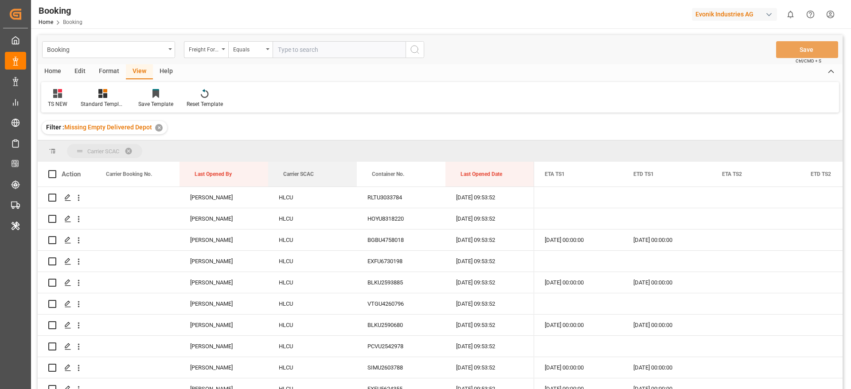
drag, startPoint x: 315, startPoint y: 167, endPoint x: 309, endPoint y: 151, distance: 17.3
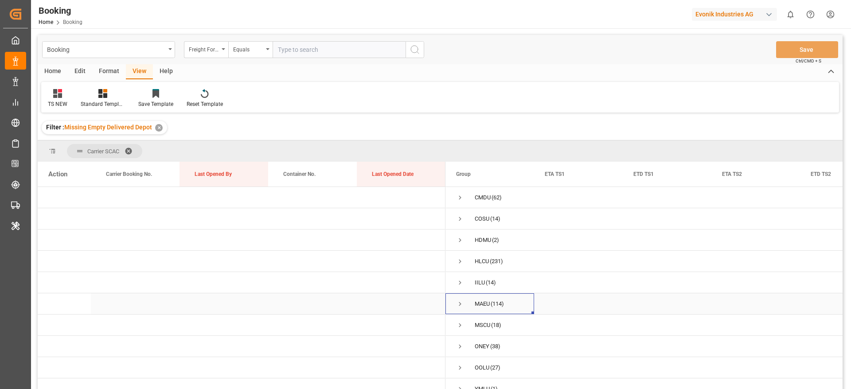
click at [460, 300] on span "Press SPACE to select this row." at bounding box center [460, 304] width 8 height 8
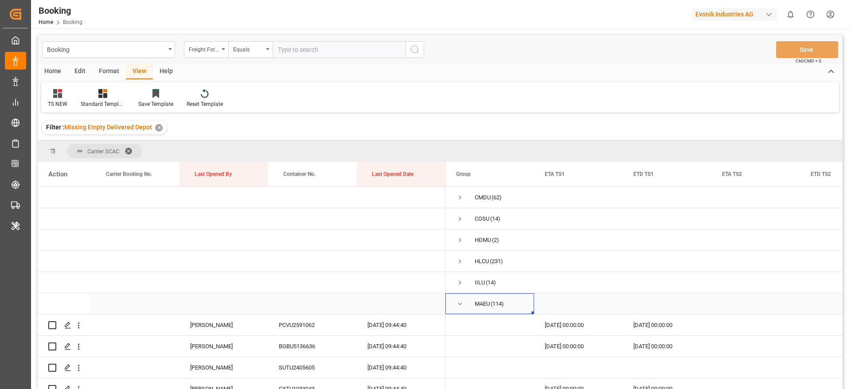
click at [462, 298] on span "Press SPACE to select this row." at bounding box center [460, 304] width 8 height 20
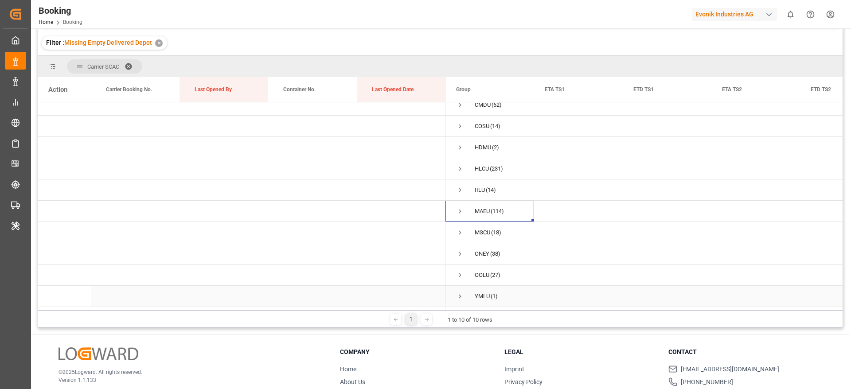
scroll to position [85, 0]
click at [460, 249] on span "Press SPACE to select this row." at bounding box center [460, 253] width 8 height 8
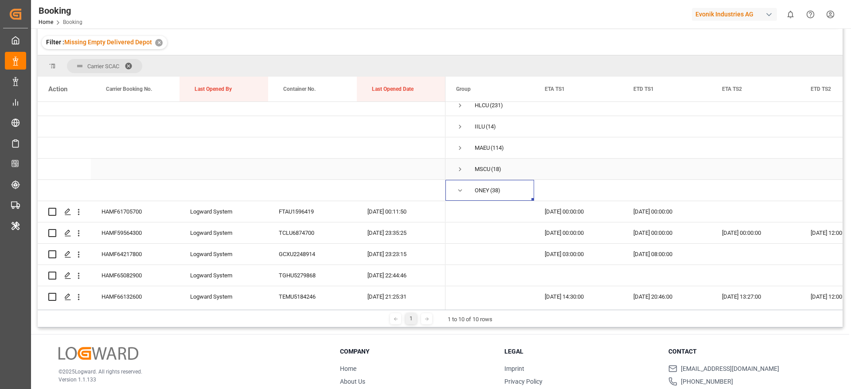
scroll to position [72, 0]
click at [143, 211] on div "HAMF61705700" at bounding box center [135, 210] width 89 height 21
click at [608, 87] on span at bounding box center [608, 89] width 8 height 8
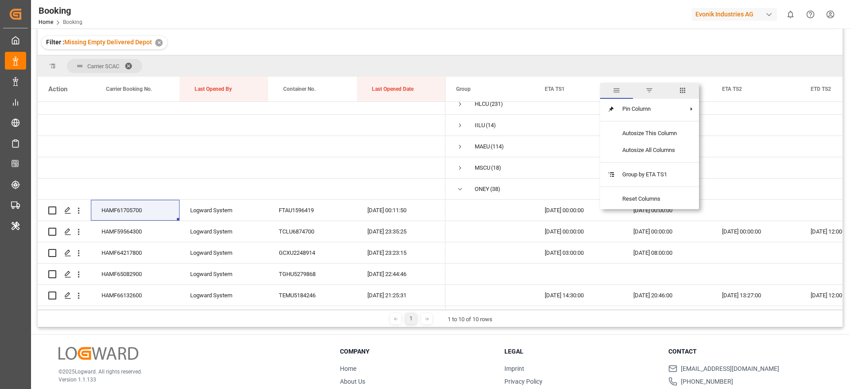
click at [685, 90] on span "columns" at bounding box center [682, 90] width 8 height 8
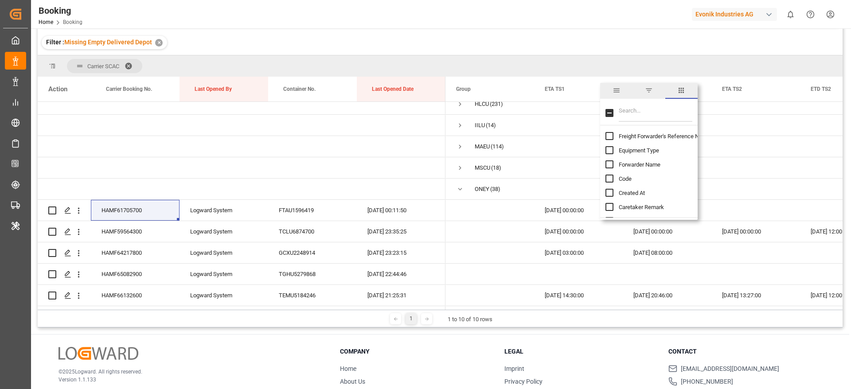
click at [652, 110] on input "Filter Columns Input" at bounding box center [656, 113] width 74 height 18
type input "update"
click at [631, 164] on span "Update Last Opened By" at bounding box center [648, 164] width 58 height 7
checkbox input "false"
checkbox input "true"
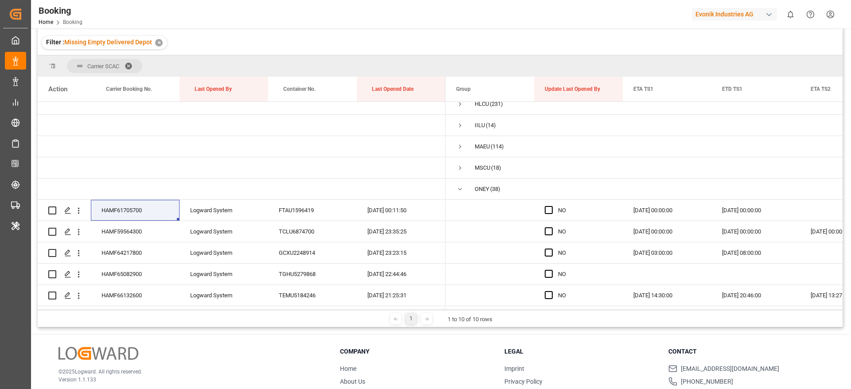
click at [619, 49] on div "Filter : Missing Empty Delivered Depot ✕" at bounding box center [440, 42] width 805 height 25
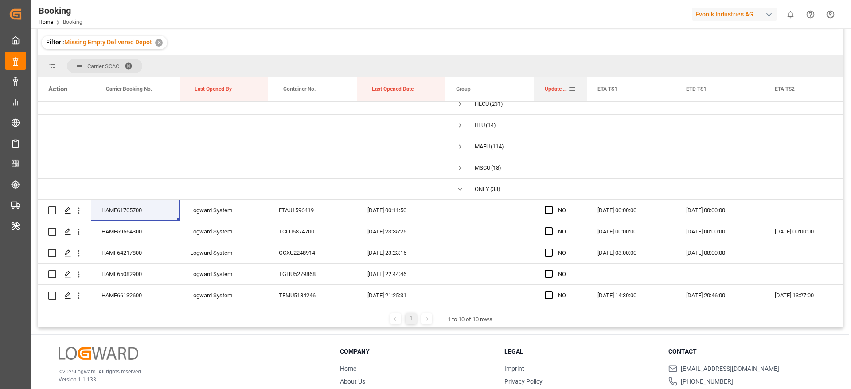
drag, startPoint x: 622, startPoint y: 93, endPoint x: 585, endPoint y: 90, distance: 36.4
click at [585, 90] on div at bounding box center [587, 89] width 4 height 25
click at [547, 210] on span "Press SPACE to select this row." at bounding box center [549, 210] width 8 height 8
click at [551, 206] on input "Press SPACE to select this row." at bounding box center [551, 206] width 0 height 0
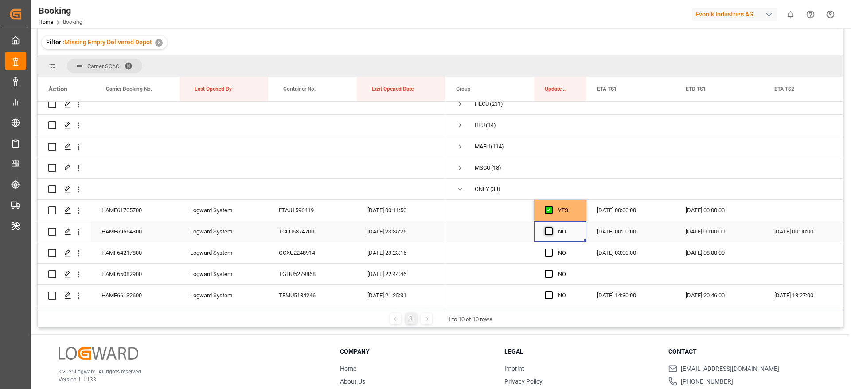
click at [548, 231] on span "Press SPACE to select this row." at bounding box center [549, 231] width 8 height 8
click at [551, 227] on input "Press SPACE to select this row." at bounding box center [551, 227] width 0 height 0
click at [548, 249] on span "Press SPACE to select this row." at bounding box center [549, 253] width 8 height 8
click at [551, 249] on input "Press SPACE to select this row." at bounding box center [551, 249] width 0 height 0
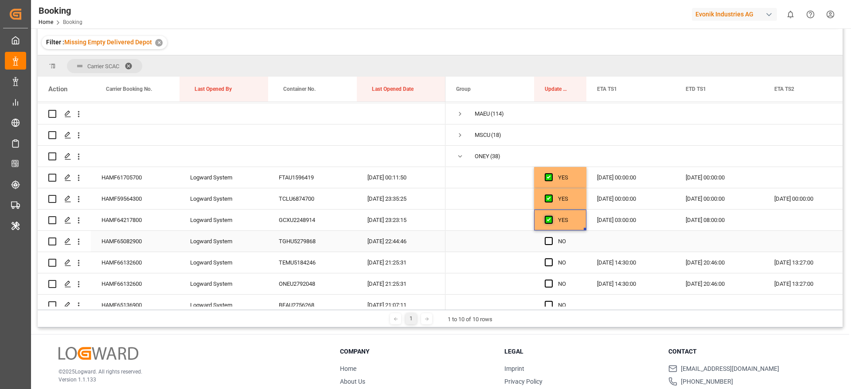
scroll to position [105, 0]
click at [130, 245] on div "HAMF65082900" at bounding box center [135, 240] width 89 height 21
click at [548, 240] on span "Press SPACE to select this row." at bounding box center [549, 241] width 8 height 8
click at [551, 237] on input "Press SPACE to select this row." at bounding box center [551, 237] width 0 height 0
click at [547, 258] on span "Press SPACE to select this row." at bounding box center [549, 262] width 8 height 8
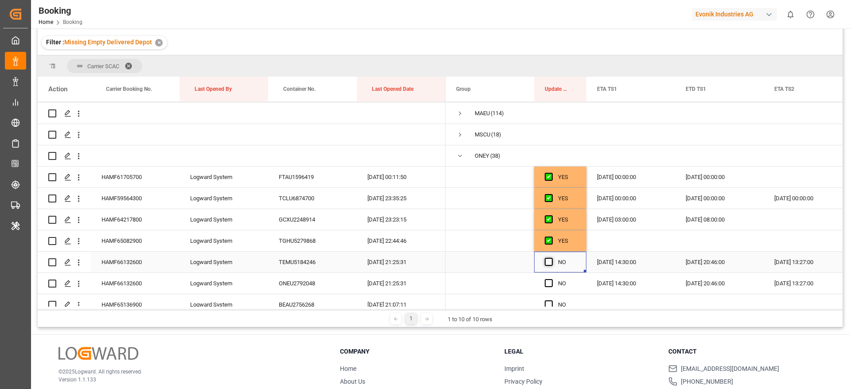
click at [551, 258] on input "Press SPACE to select this row." at bounding box center [551, 258] width 0 height 0
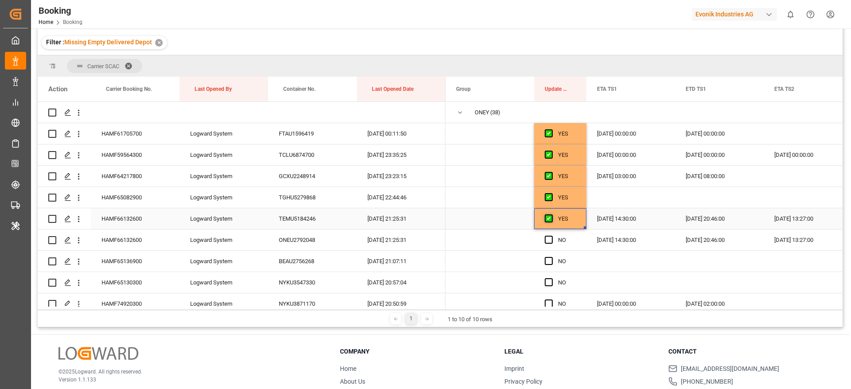
scroll to position [150, 0]
click at [547, 250] on div "Press SPACE to select this row." at bounding box center [551, 260] width 13 height 20
click at [548, 234] on span "Press SPACE to select this row." at bounding box center [549, 238] width 8 height 8
click at [551, 234] on input "Press SPACE to select this row." at bounding box center [551, 234] width 0 height 0
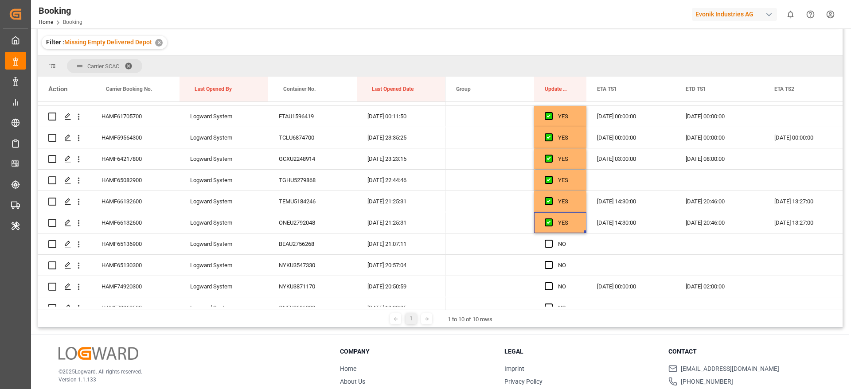
click at [657, 37] on div "Filter : Missing Empty Delivered Depot ✕" at bounding box center [440, 42] width 805 height 25
click at [550, 243] on span "Press SPACE to select this row." at bounding box center [549, 244] width 8 height 8
click at [551, 240] on input "Press SPACE to select this row." at bounding box center [551, 240] width 0 height 0
click at [549, 264] on span "Press SPACE to select this row." at bounding box center [549, 265] width 8 height 8
click at [551, 261] on input "Press SPACE to select this row." at bounding box center [551, 261] width 0 height 0
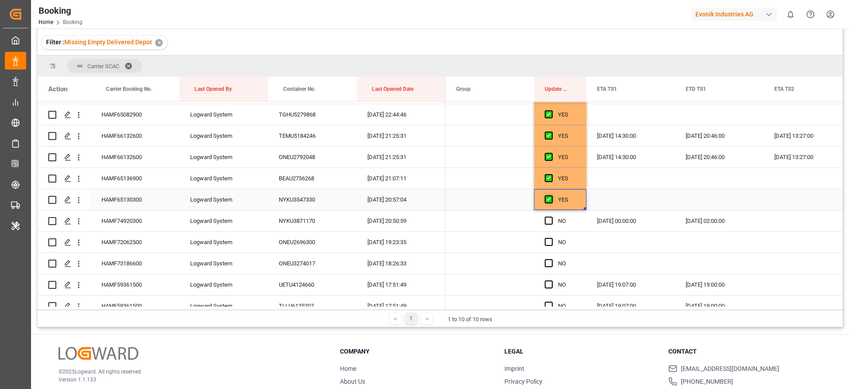
scroll to position [237, 0]
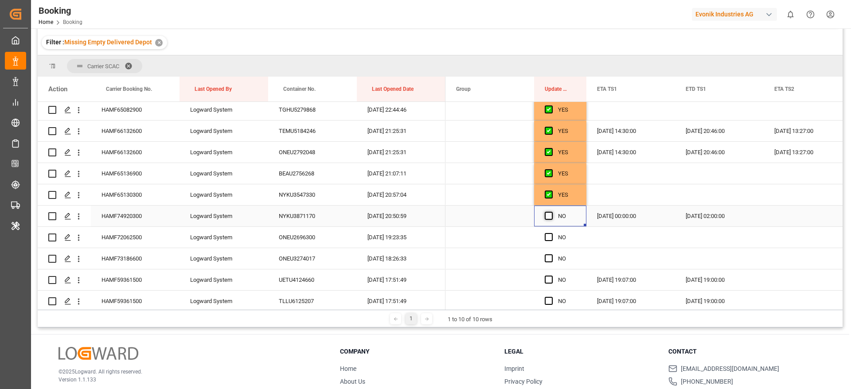
click at [548, 217] on span "Press SPACE to select this row." at bounding box center [549, 216] width 8 height 8
click at [551, 212] on input "Press SPACE to select this row." at bounding box center [551, 212] width 0 height 0
click at [549, 236] on span "Press SPACE to select this row." at bounding box center [549, 237] width 8 height 8
click at [551, 233] on input "Press SPACE to select this row." at bounding box center [551, 233] width 0 height 0
click at [549, 258] on span "Press SPACE to select this row." at bounding box center [549, 258] width 8 height 8
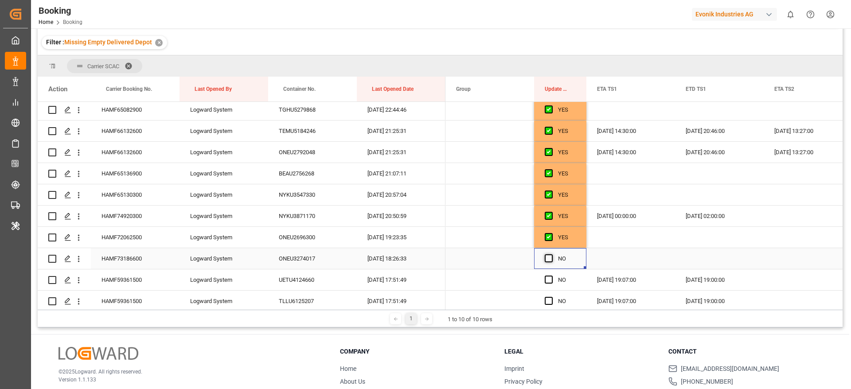
click at [551, 254] on input "Press SPACE to select this row." at bounding box center [551, 254] width 0 height 0
click at [548, 278] on span "Press SPACE to select this row." at bounding box center [549, 280] width 8 height 8
click at [551, 276] on input "Press SPACE to select this row." at bounding box center [551, 276] width 0 height 0
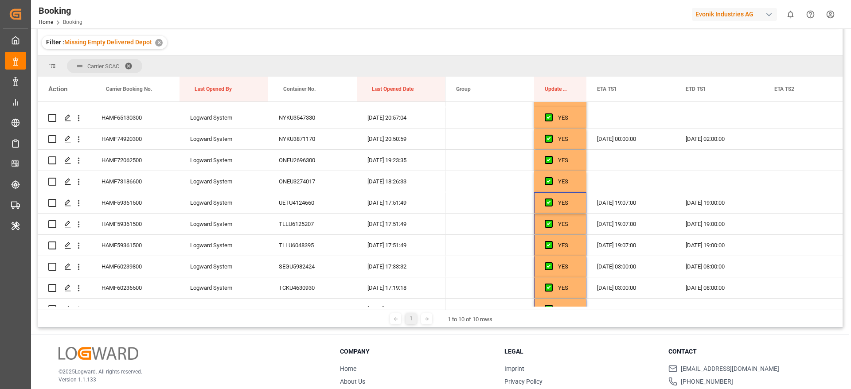
scroll to position [0, 0]
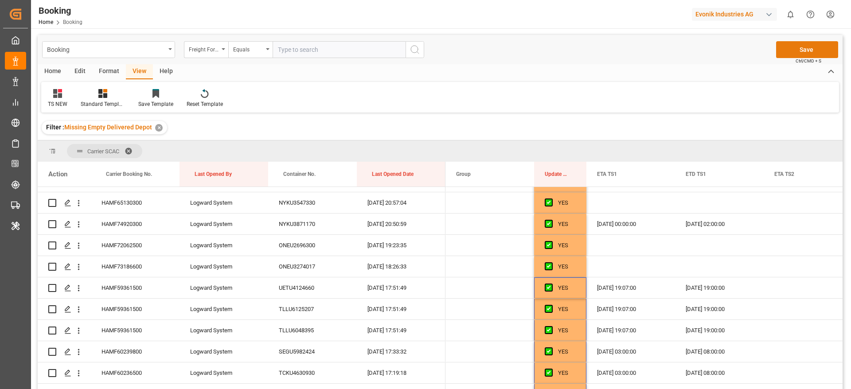
click at [804, 50] on button "Save" at bounding box center [807, 49] width 62 height 17
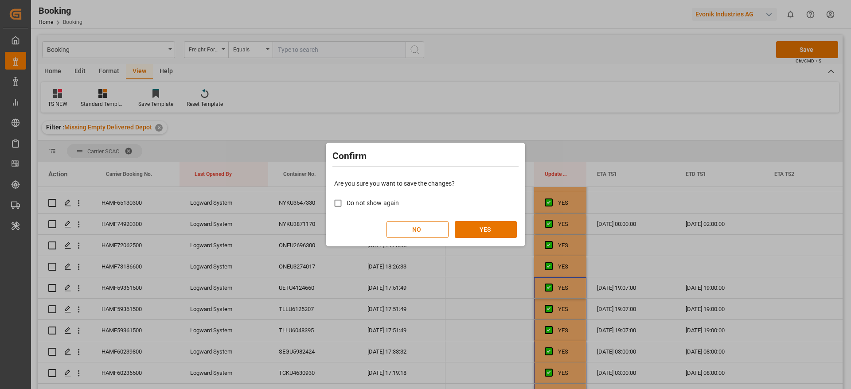
click at [366, 205] on span "Do not show again" at bounding box center [373, 202] width 52 height 7
click at [347, 205] on input "Do not show again" at bounding box center [337, 203] width 17 height 17
checkbox input "true"
click at [489, 230] on button "YES" at bounding box center [486, 229] width 62 height 17
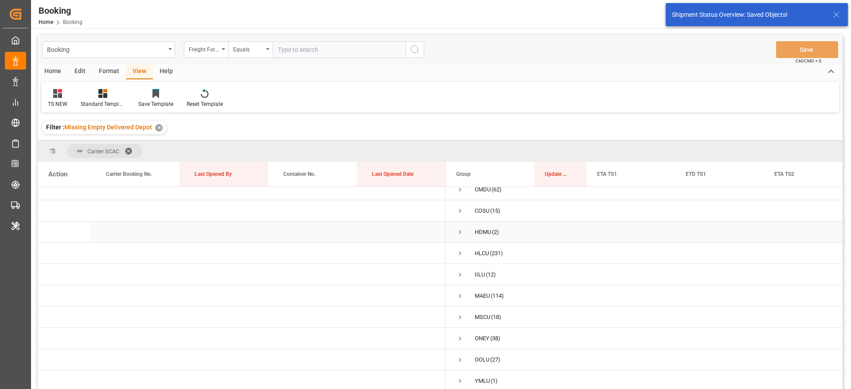
scroll to position [11, 0]
